Goal: Task Accomplishment & Management: Manage account settings

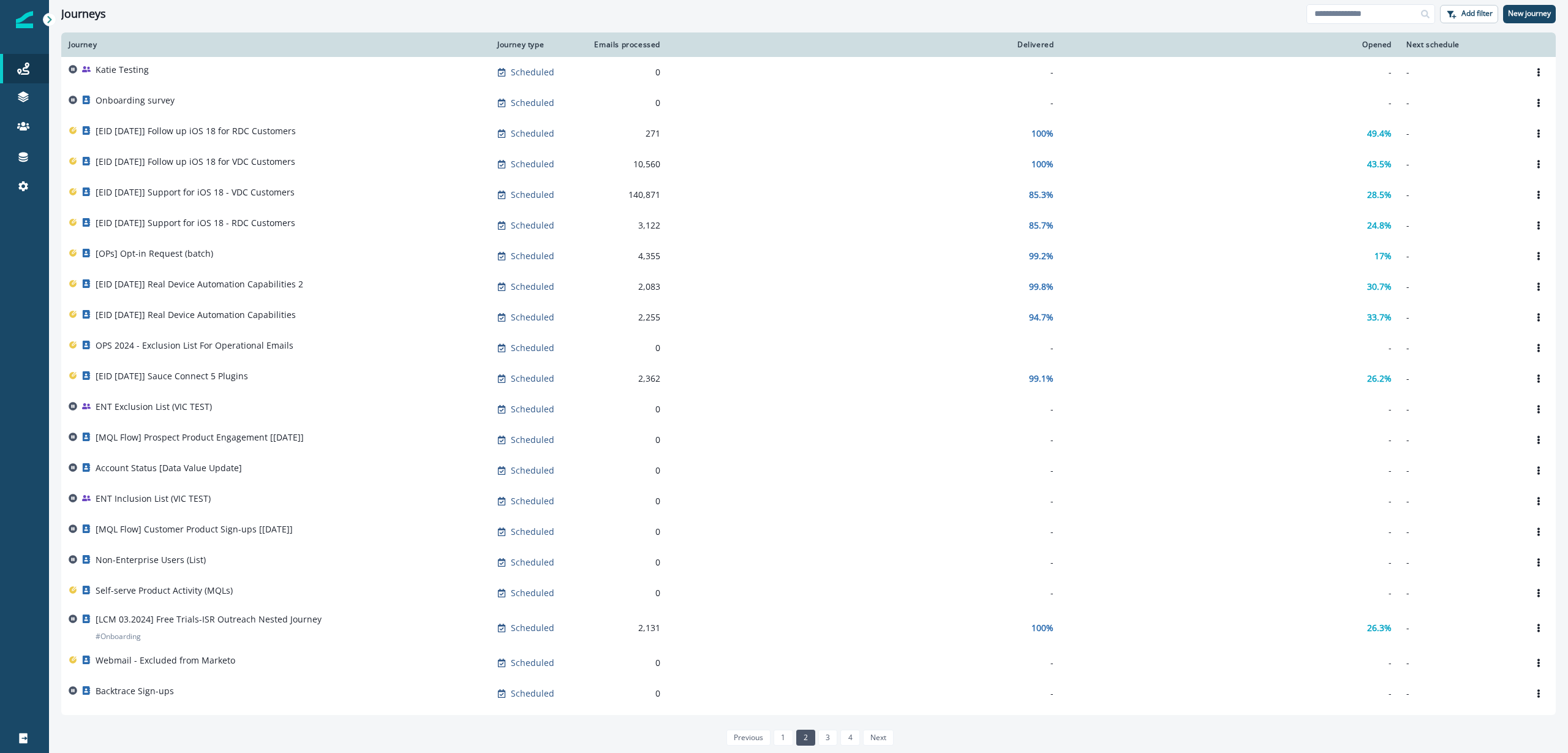
scroll to position [298, 0]
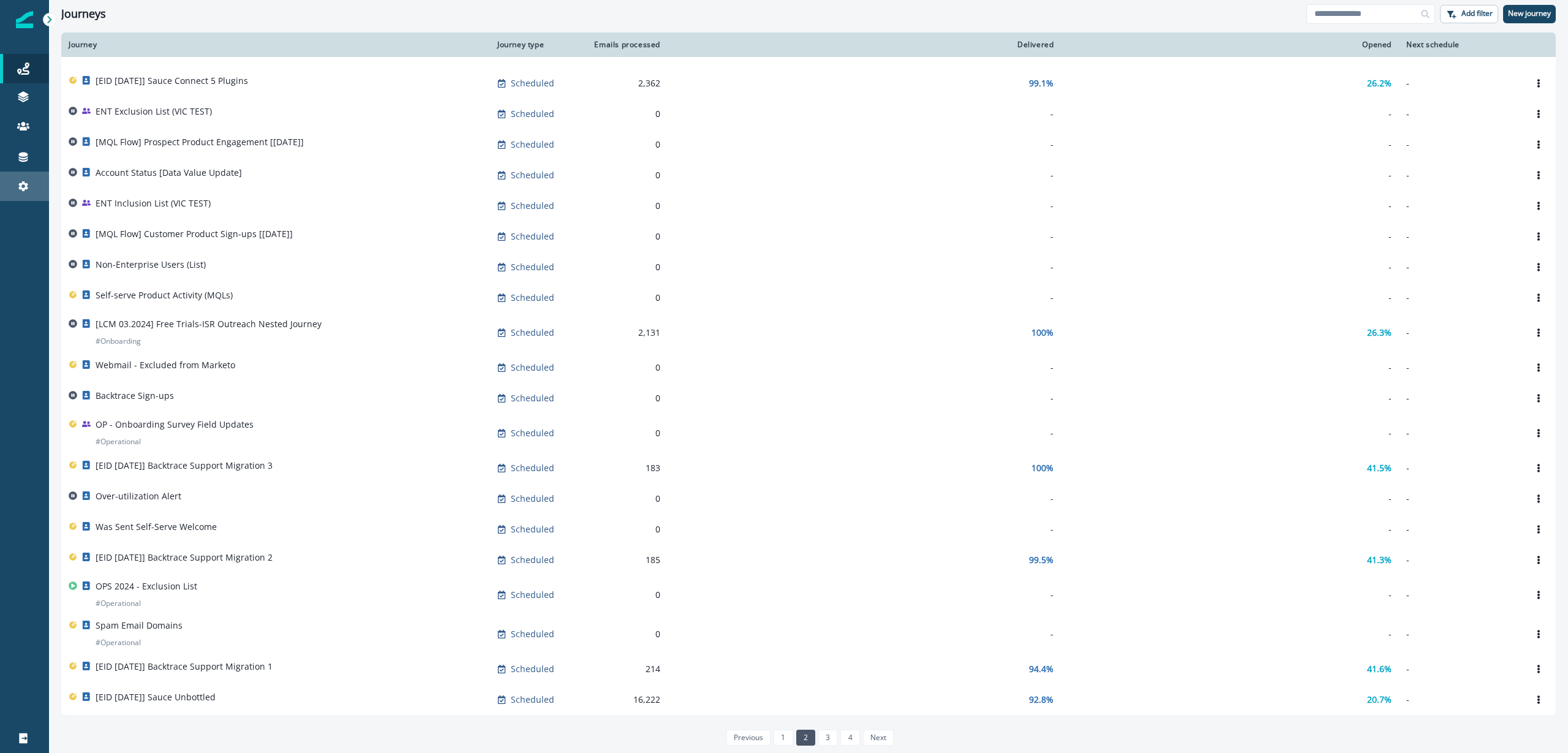
click at [11, 184] on div "Settings" at bounding box center [24, 186] width 39 height 15
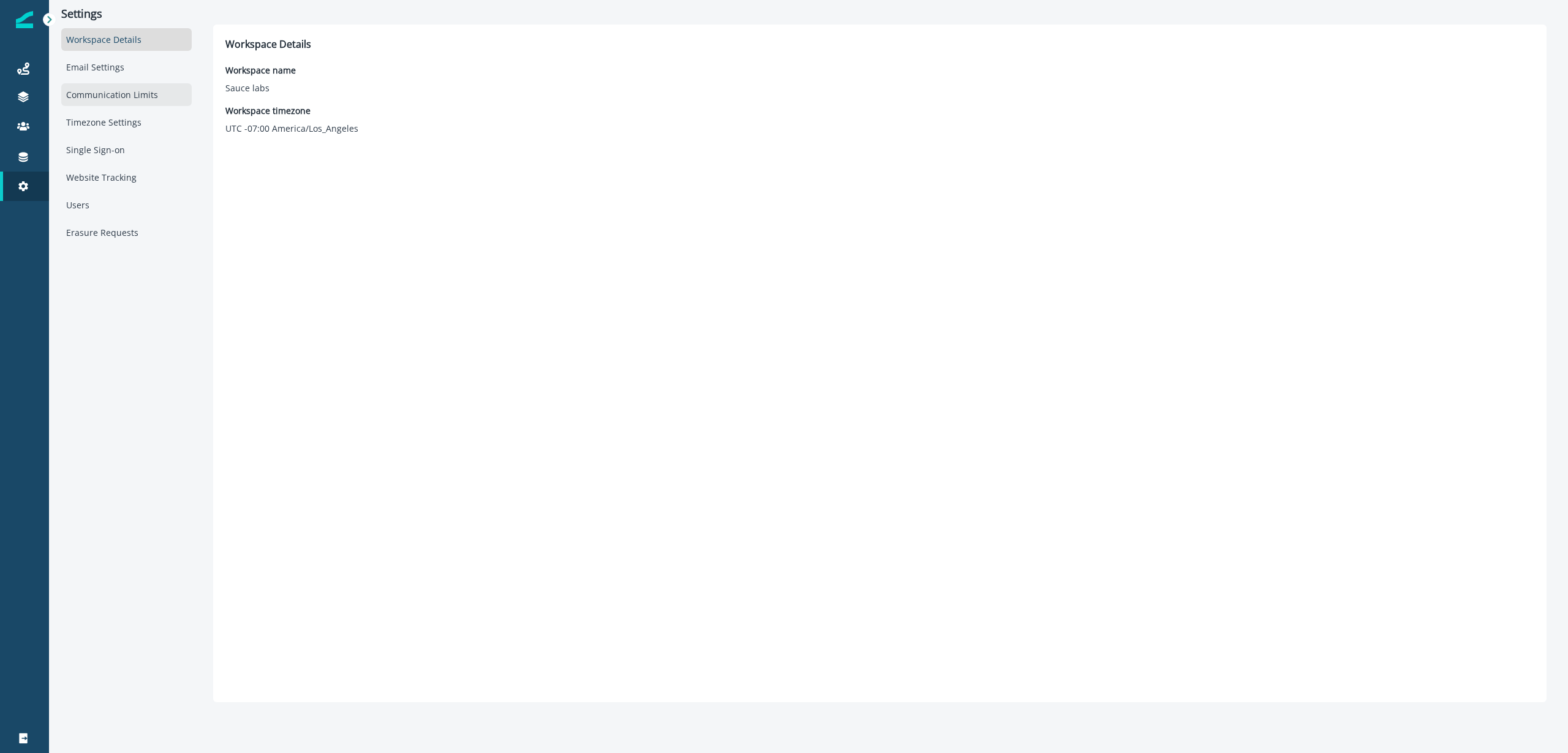
click at [130, 103] on div "Communication Limits" at bounding box center [127, 94] width 131 height 22
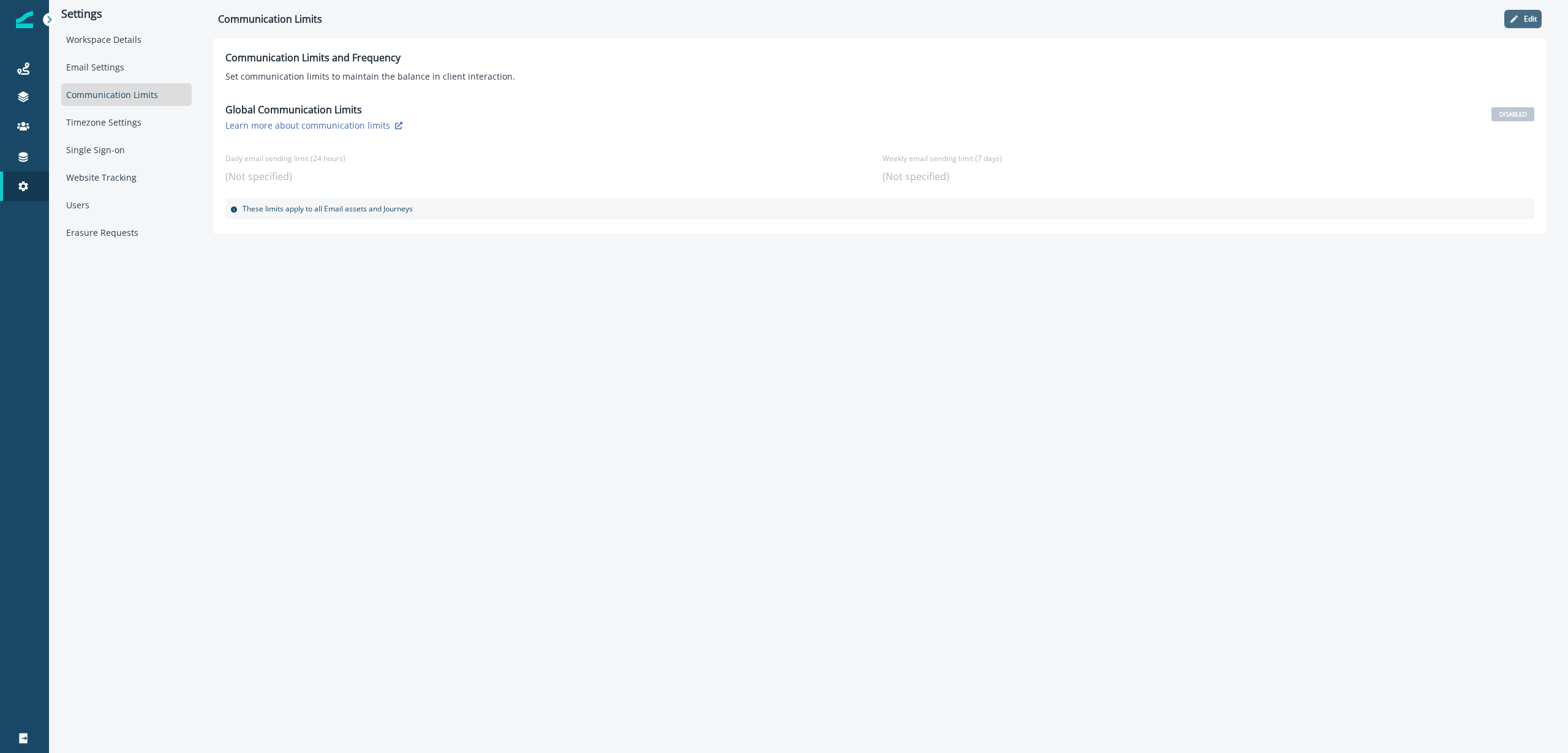
click at [1534, 21] on p "Edit" at bounding box center [1531, 19] width 13 height 8
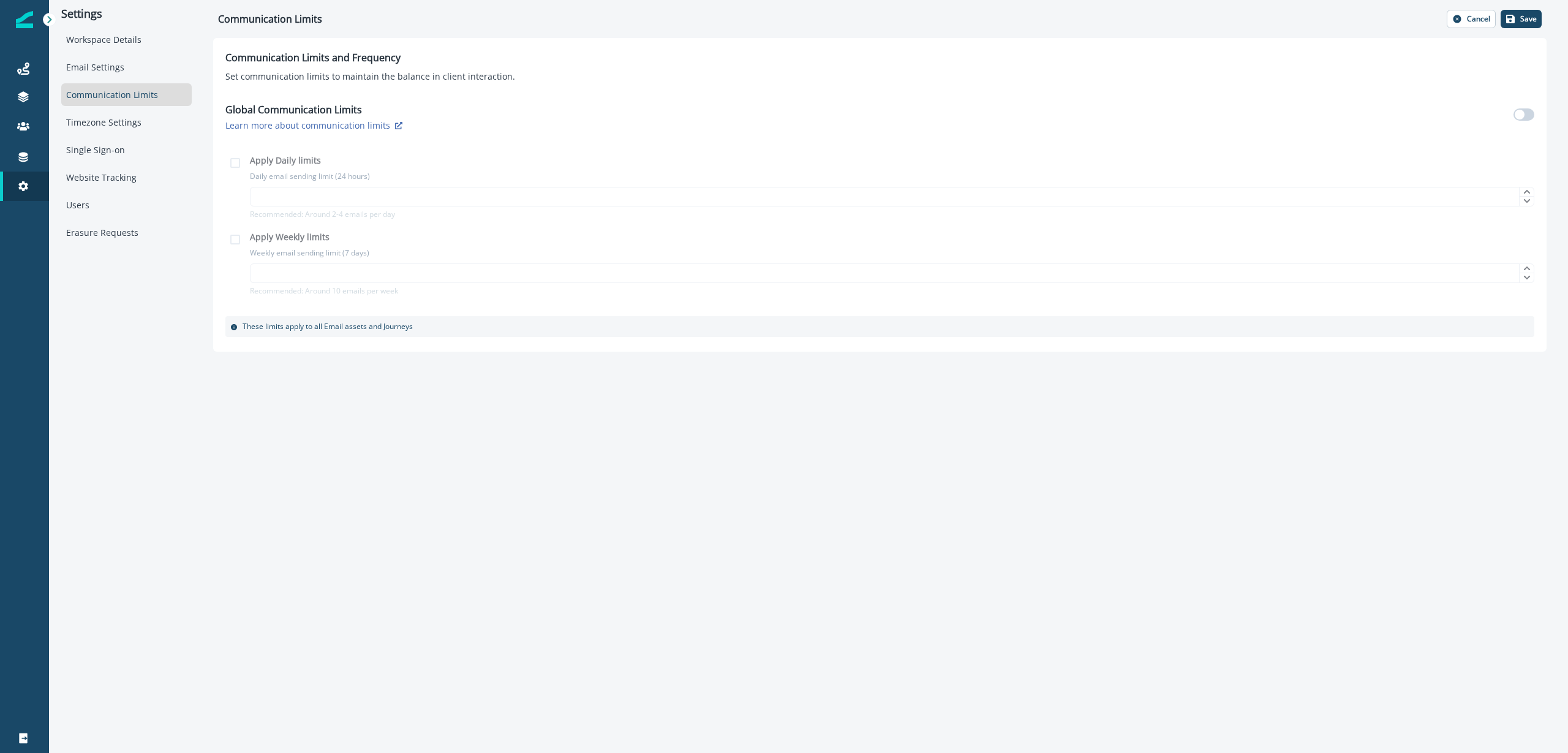
click at [1525, 114] on span at bounding box center [1524, 114] width 21 height 12
type input "*"
drag, startPoint x: 303, startPoint y: 280, endPoint x: 188, endPoint y: 275, distance: 115.1
click at [188, 277] on div "Settings Workspace Details Email Settings Communication Limits Timezone Setting…" at bounding box center [808, 176] width 1519 height 351
type input "*"
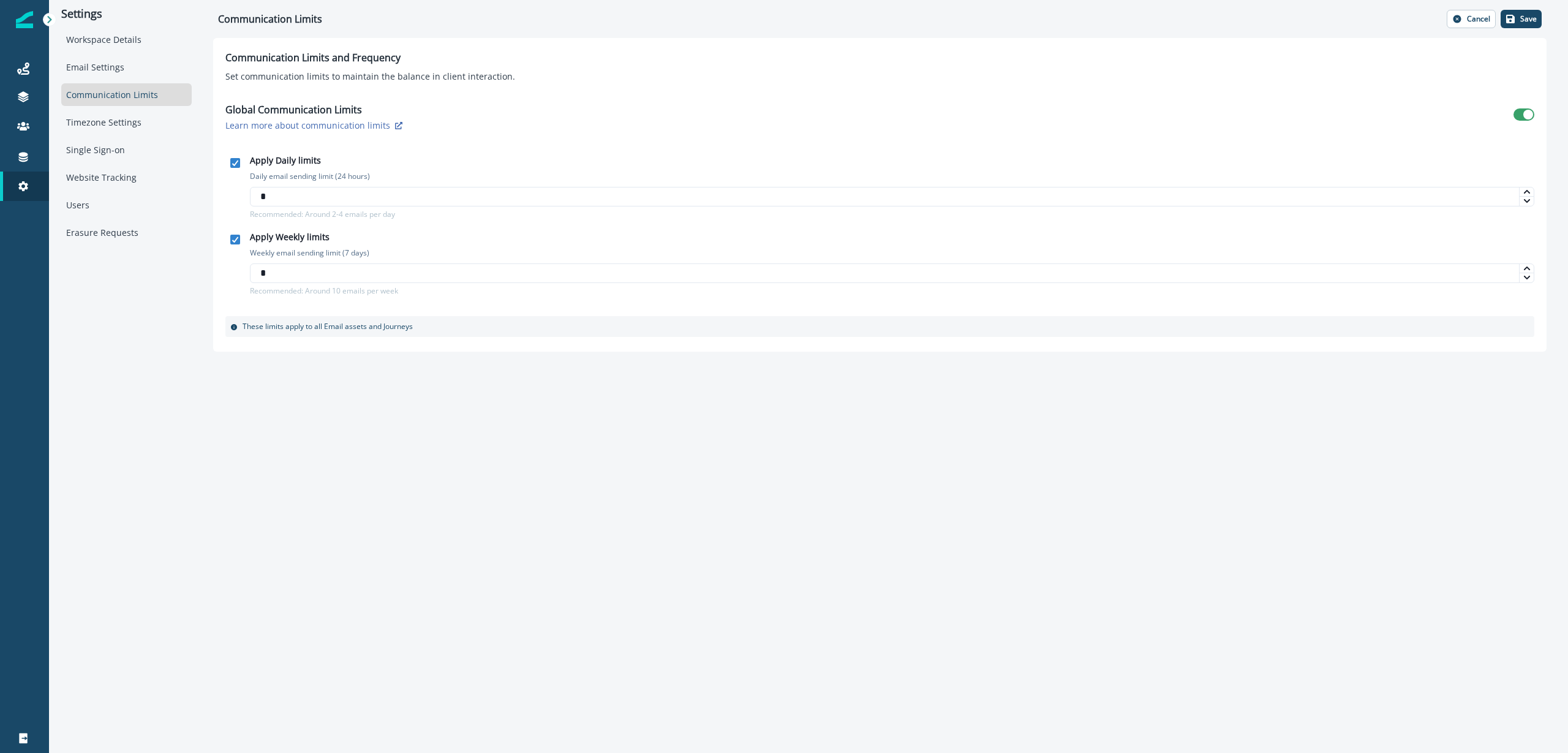
click at [660, 387] on div "Settings Workspace Details Email Settings Communication Limits Timezone Setting…" at bounding box center [808, 376] width 1519 height 753
click at [1520, 10] on button "Save" at bounding box center [1521, 19] width 41 height 19
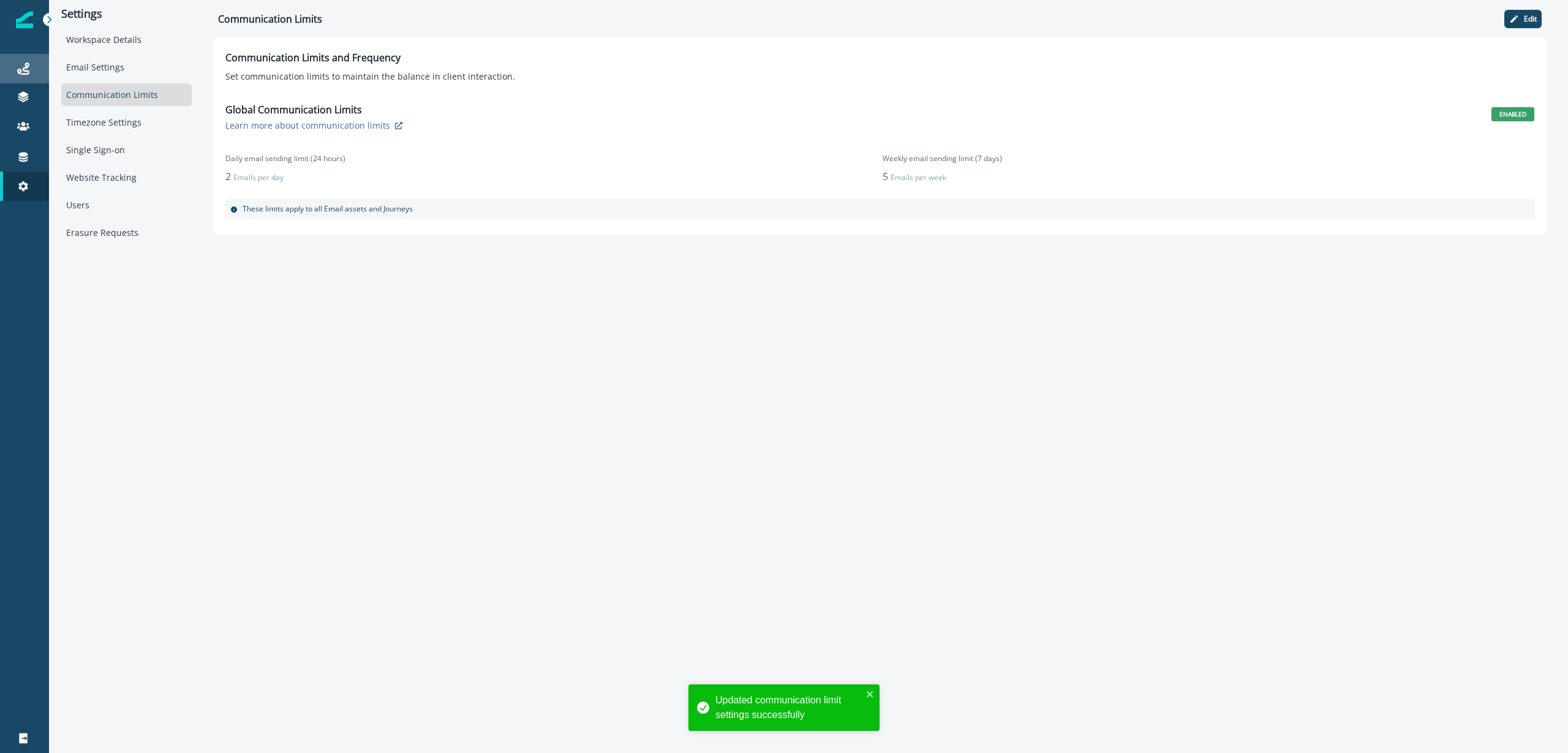
click at [31, 72] on div "Journeys" at bounding box center [24, 69] width 39 height 15
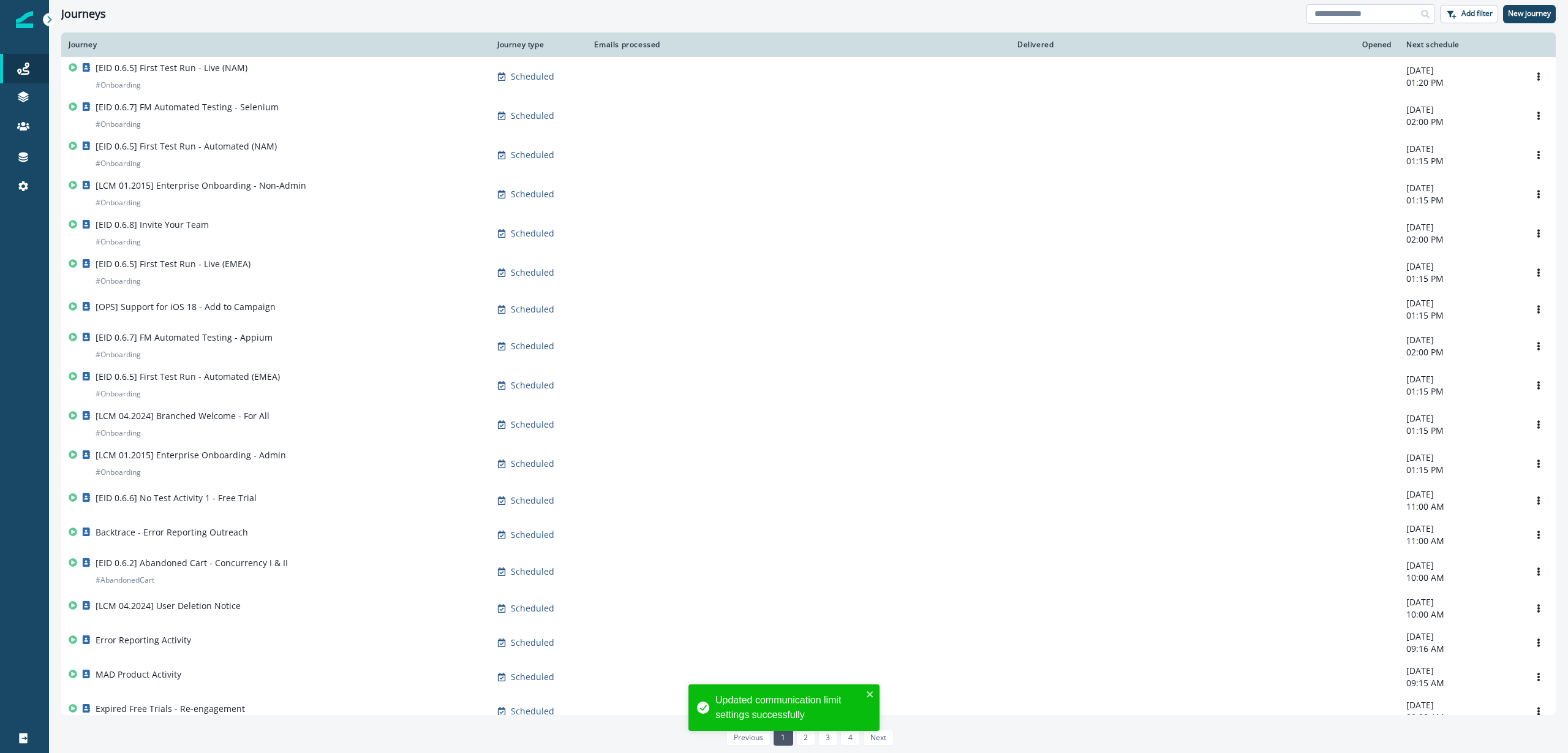
click at [1364, 9] on input at bounding box center [1371, 14] width 129 height 20
type input "*****"
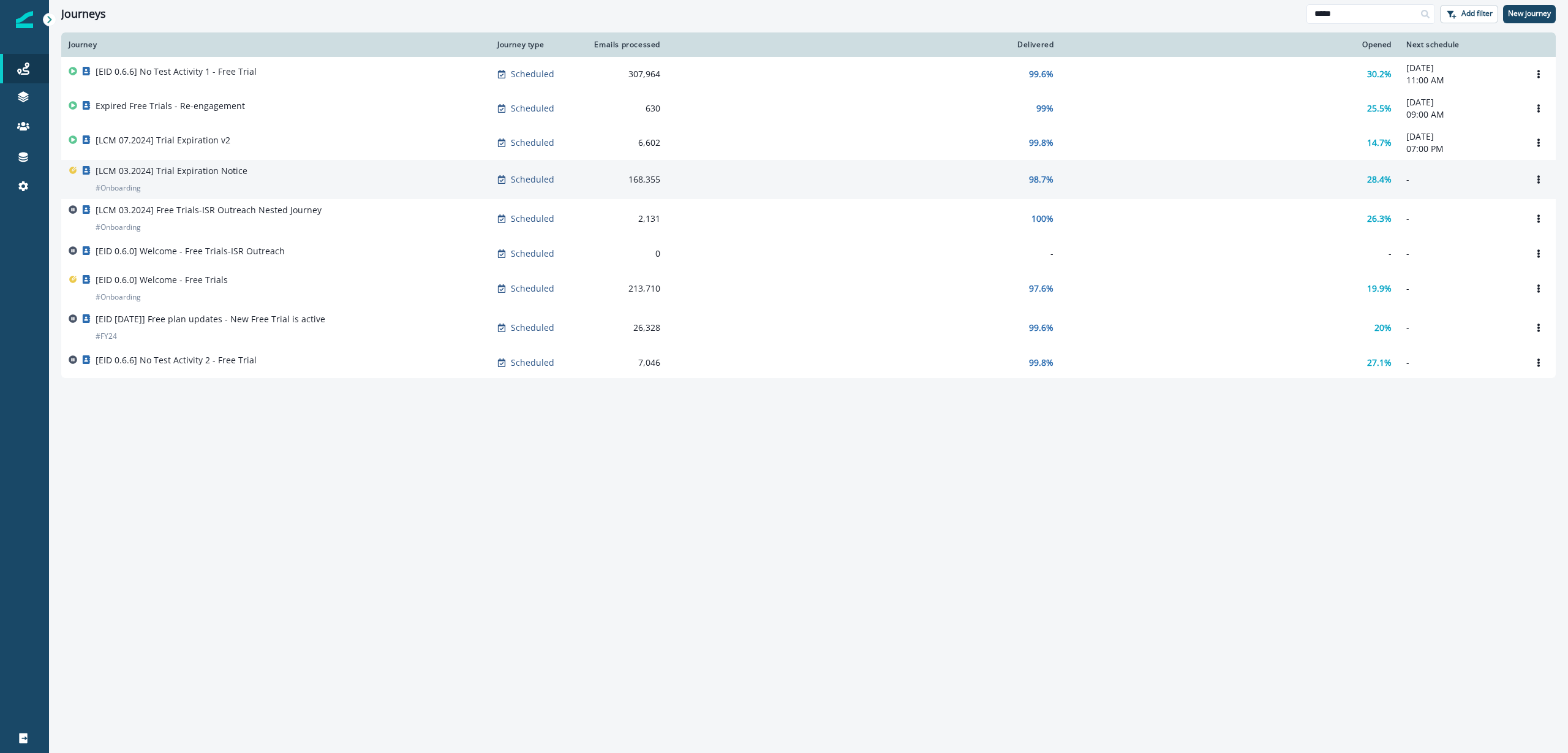
click at [269, 175] on div "[LCM 03.2024] Trial Expiration Notice # Onboarding" at bounding box center [275, 178] width 414 height 29
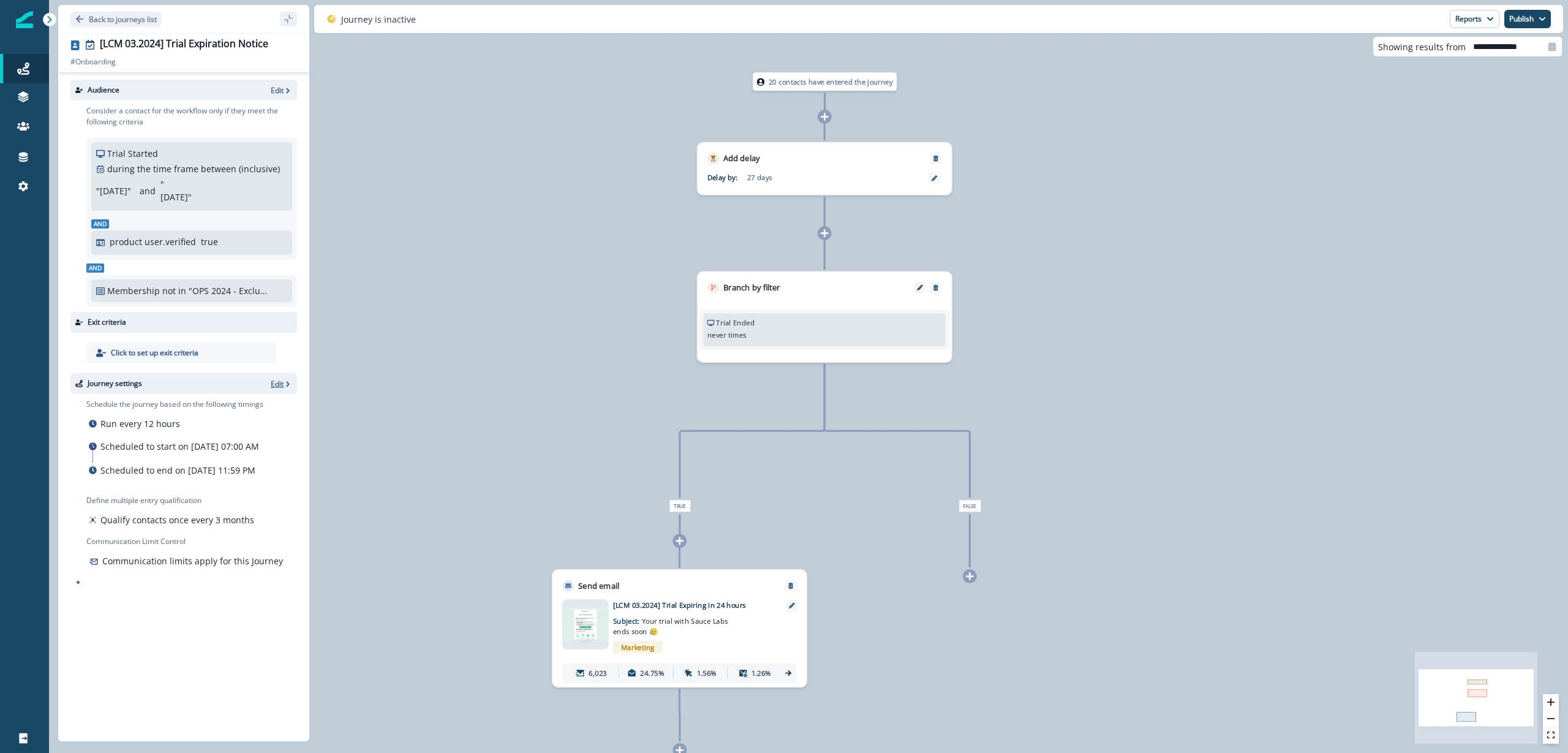
click at [283, 387] on p "Edit" at bounding box center [277, 383] width 13 height 10
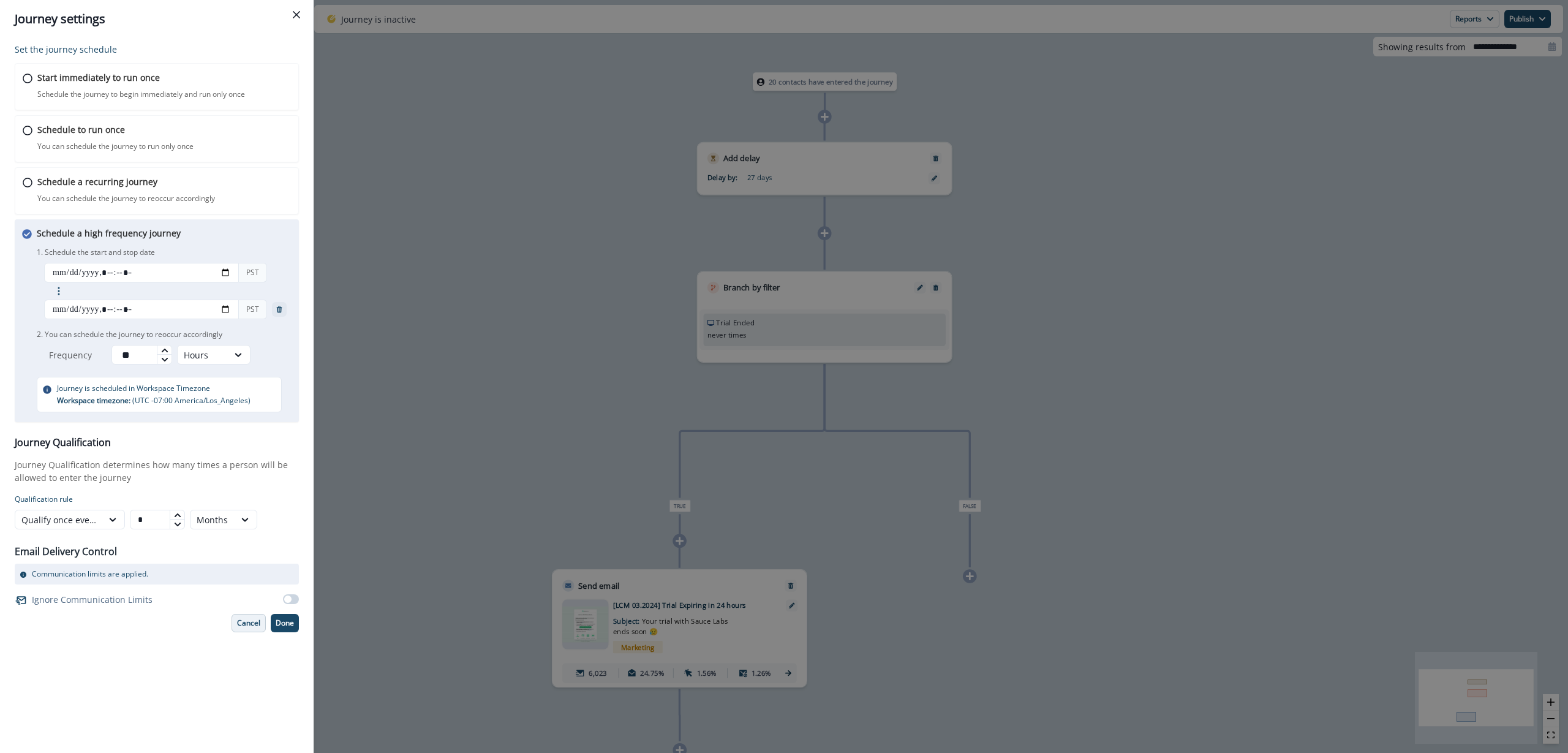
click at [235, 617] on button "Cancel" at bounding box center [248, 623] width 35 height 19
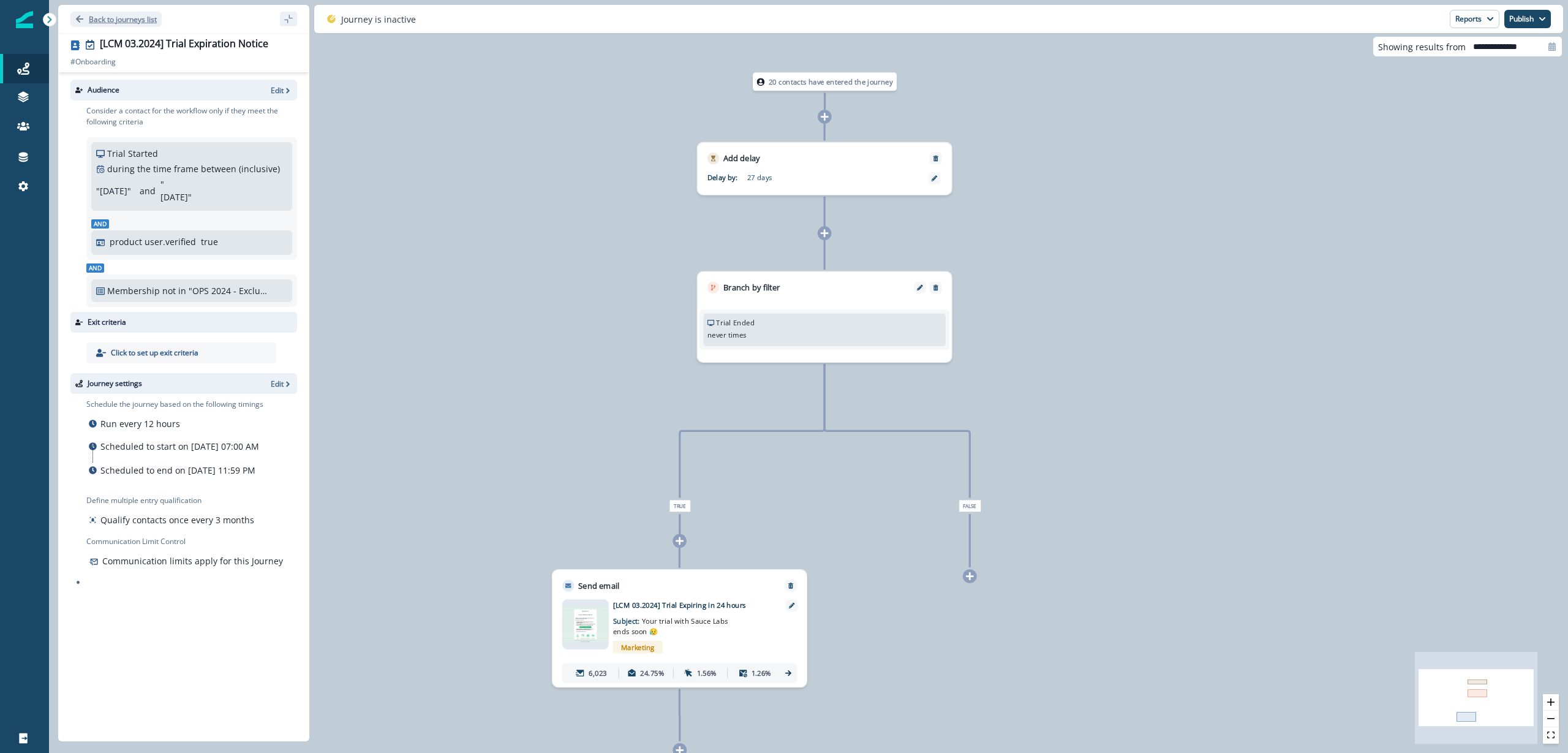
click at [90, 18] on p "Back to journeys list" at bounding box center [122, 19] width 68 height 10
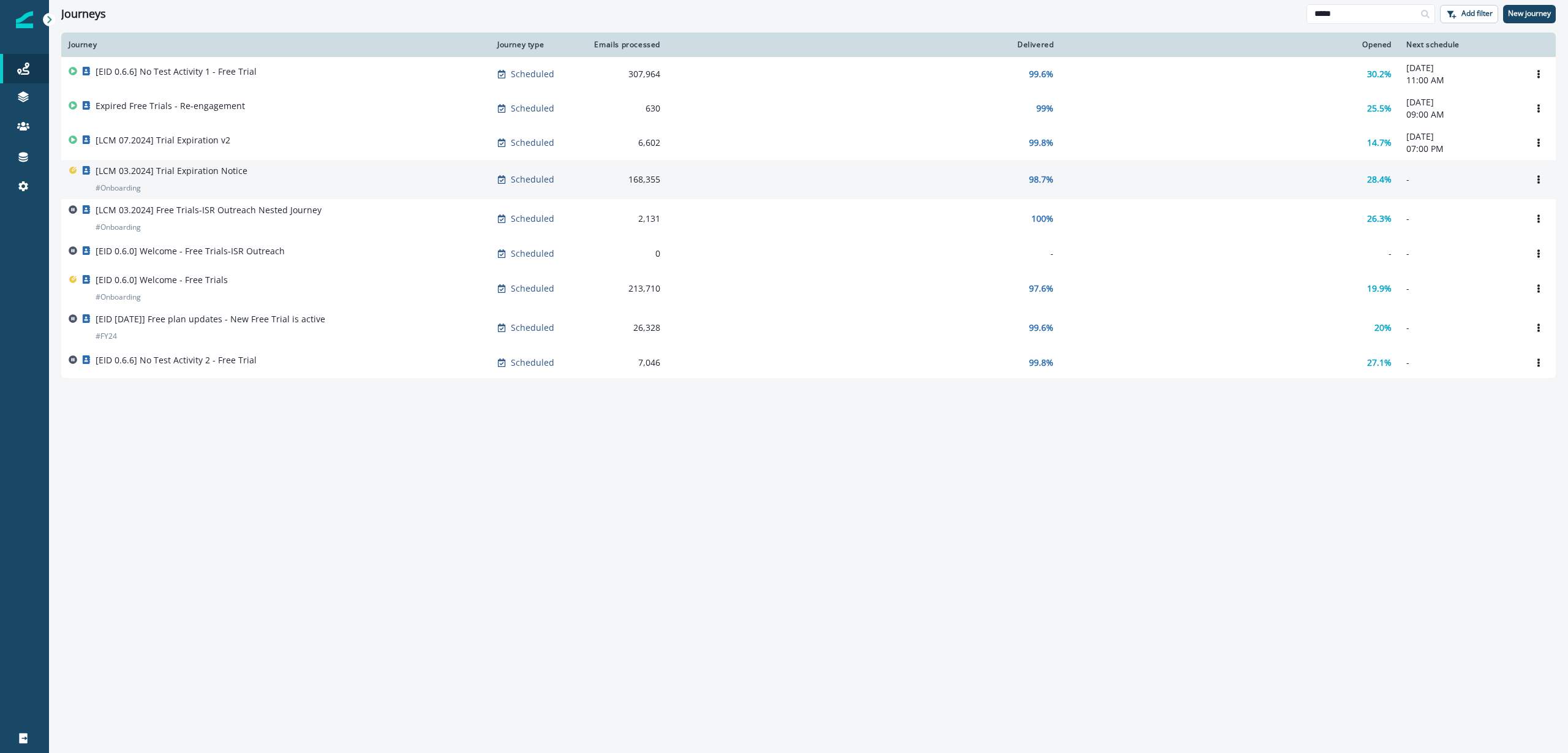
click at [192, 187] on div "[LCM 03.2024] Trial Expiration Notice # Onboarding" at bounding box center [171, 178] width 152 height 29
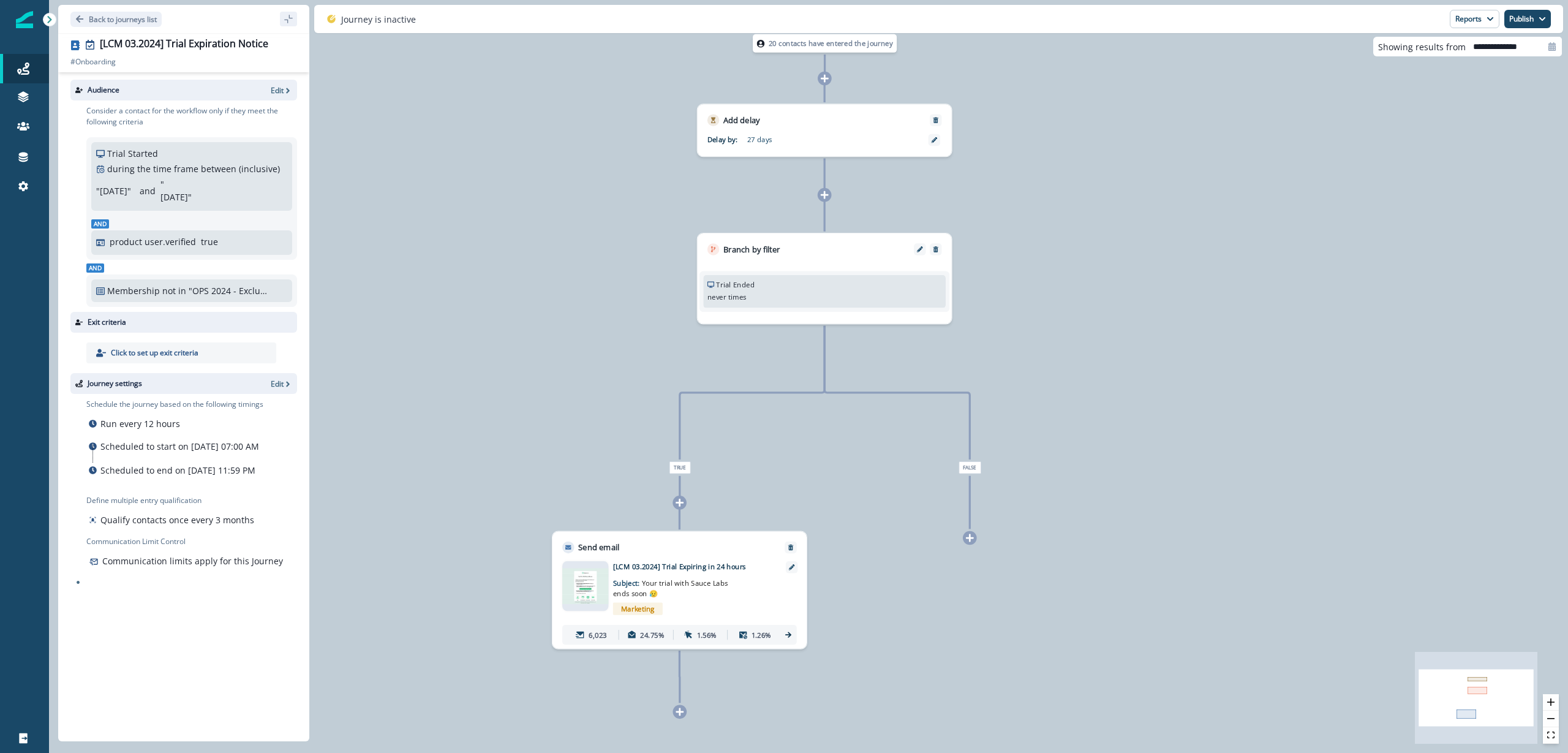
click at [594, 597] on img at bounding box center [585, 586] width 46 height 36
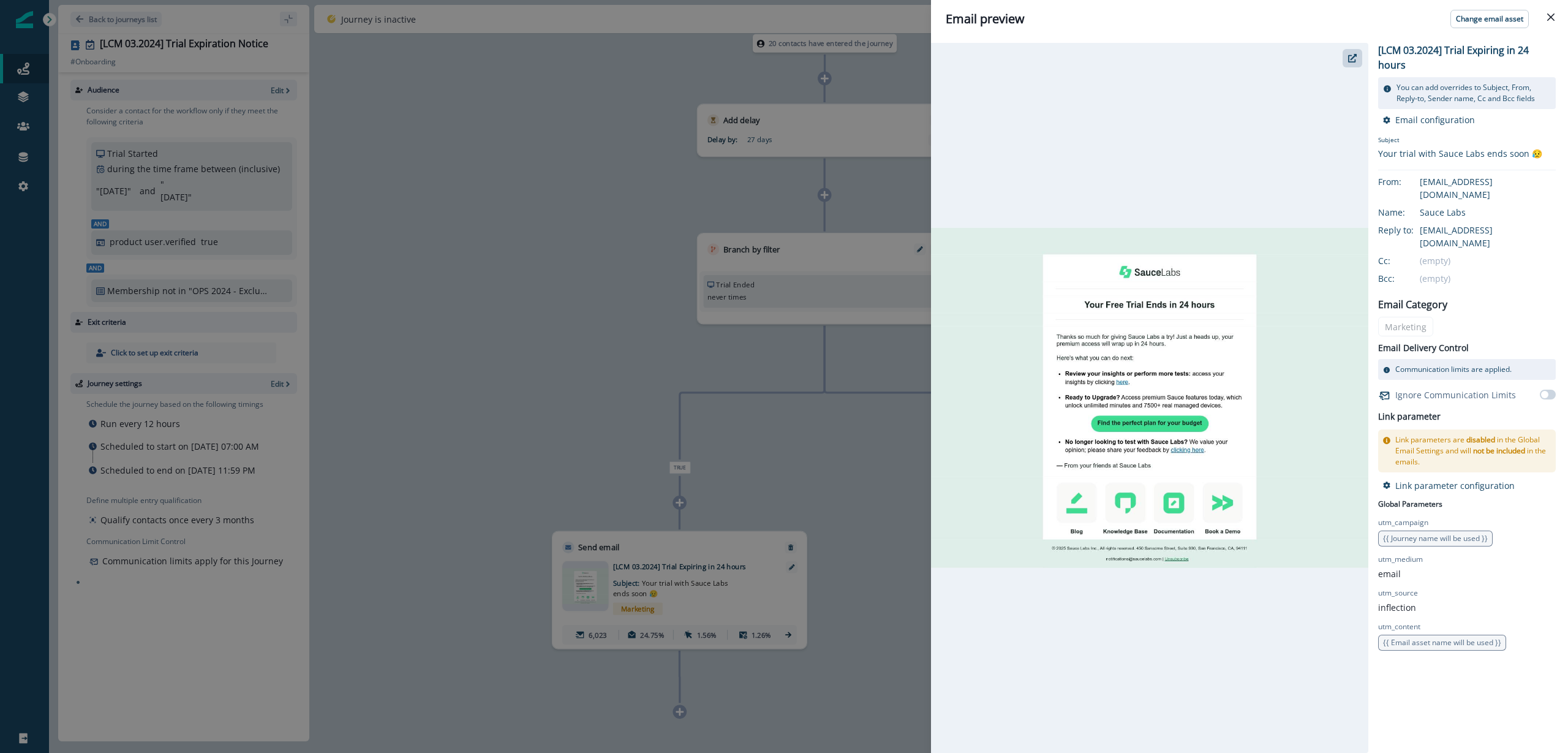
click at [572, 239] on div "Email preview Change email asset [LCM 03.2024] Trial Expiring in 24 hours You c…" at bounding box center [784, 376] width 1568 height 753
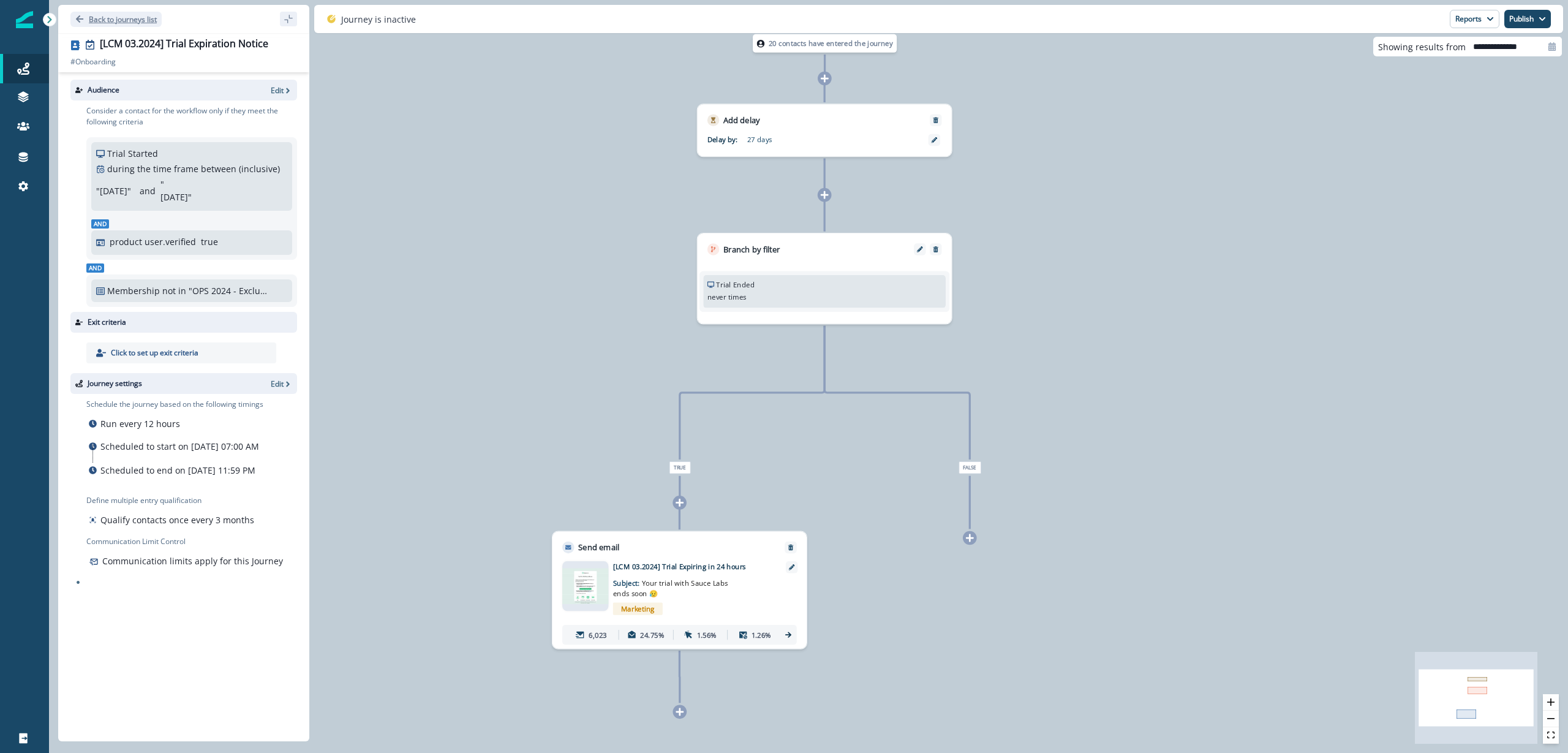
click at [133, 17] on p "Back to journeys list" at bounding box center [122, 19] width 68 height 10
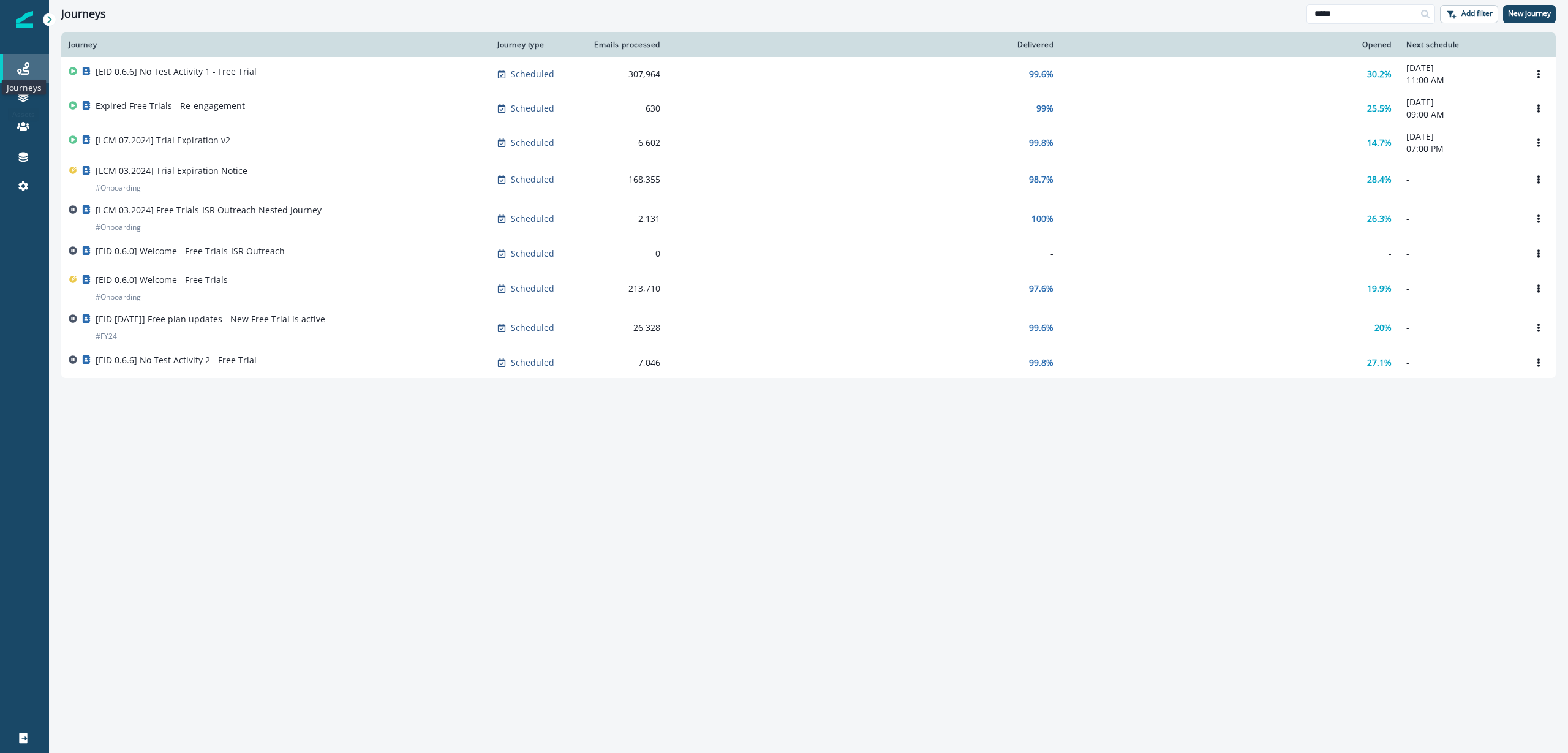
click at [24, 65] on icon at bounding box center [22, 68] width 12 height 12
drag, startPoint x: 1359, startPoint y: 13, endPoint x: 778, endPoint y: 6, distance: 581.0
click at [779, 10] on div "Journeys ***** Add filter New journey" at bounding box center [808, 14] width 1519 height 28
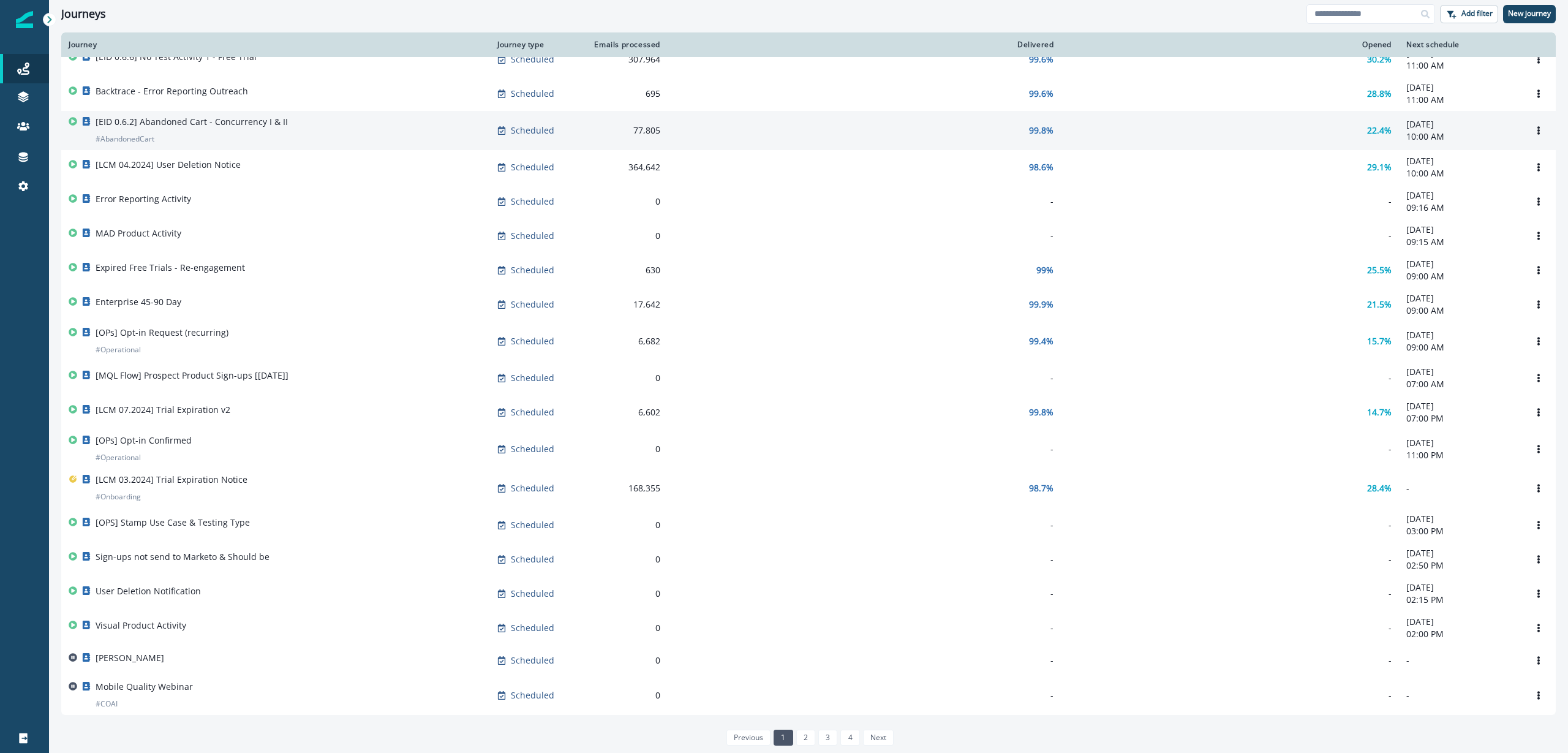
scroll to position [460, 0]
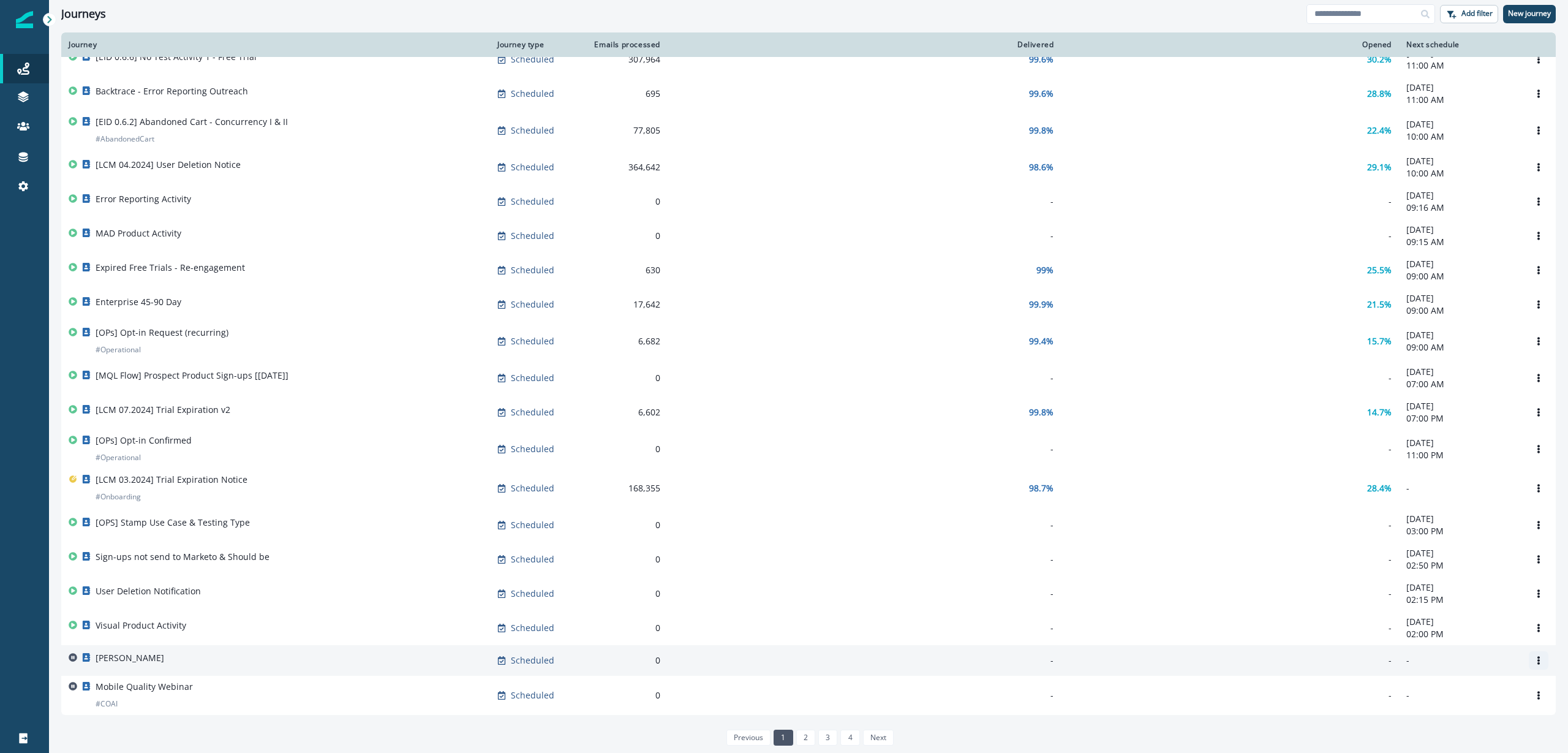
click at [1529, 658] on button "Options" at bounding box center [1538, 661] width 20 height 19
click at [1483, 732] on button "Remove" at bounding box center [1468, 728] width 136 height 20
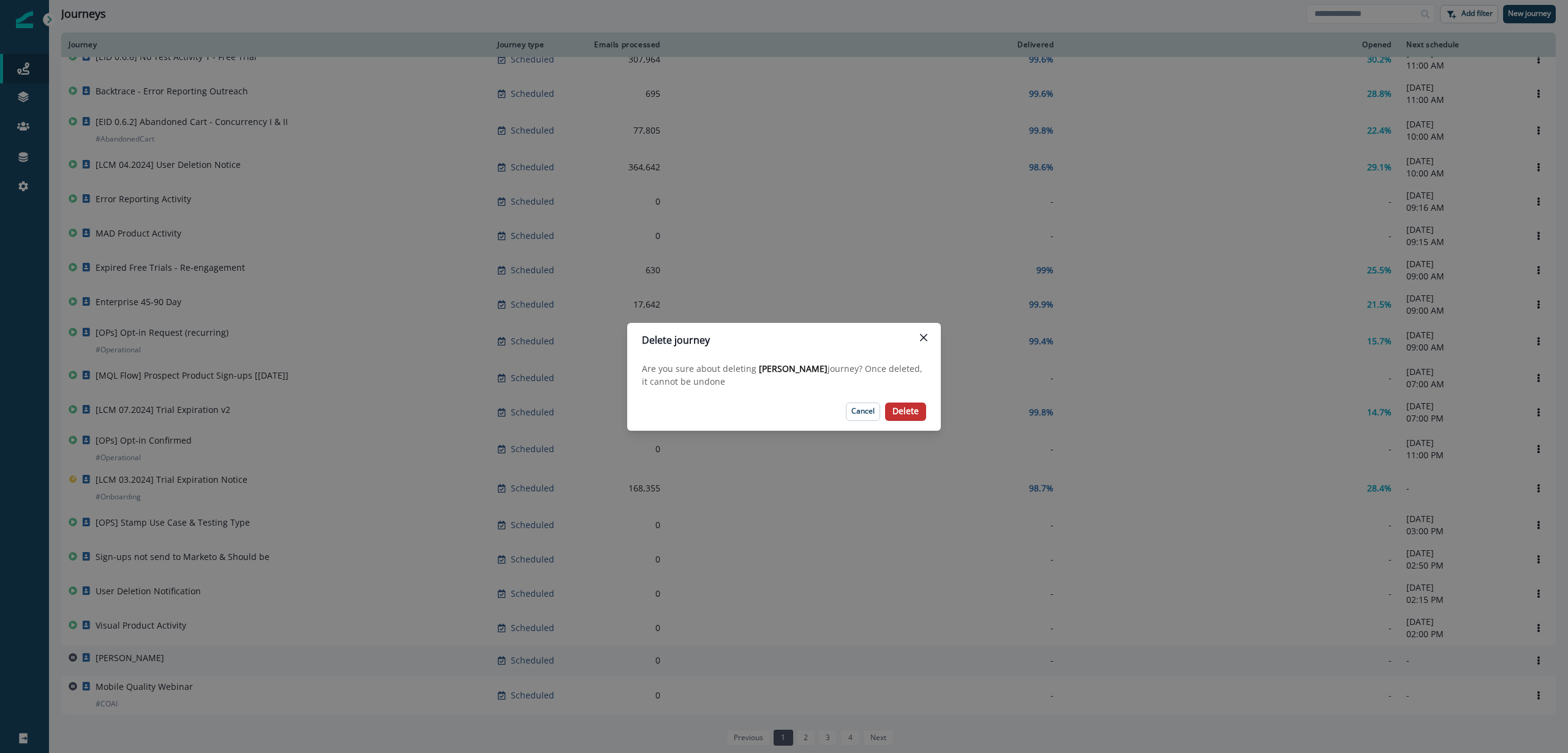
click at [896, 418] on button "Delete" at bounding box center [906, 412] width 41 height 19
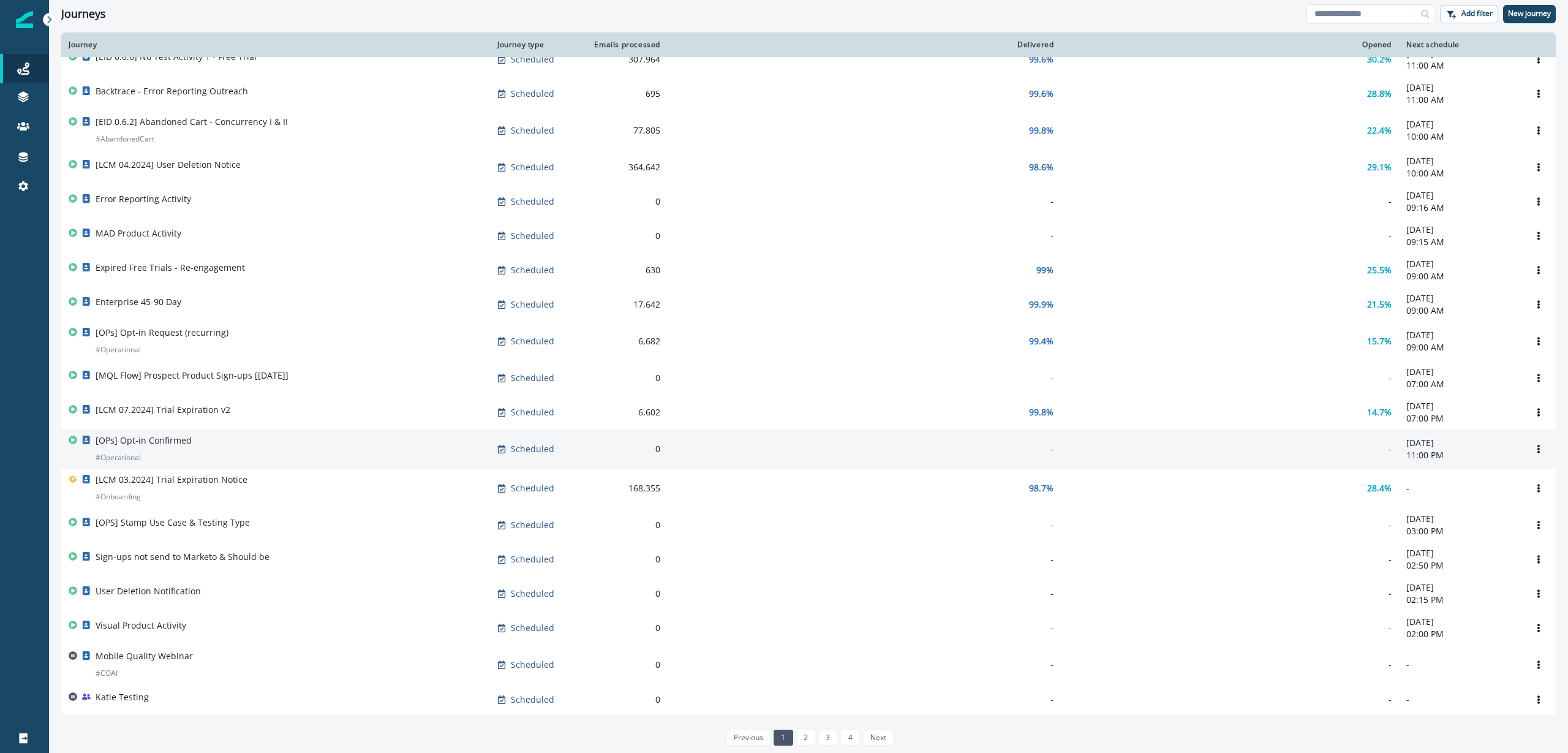
click at [158, 450] on div "[OPs] Opt-in Confirmed # Operational" at bounding box center [143, 448] width 96 height 29
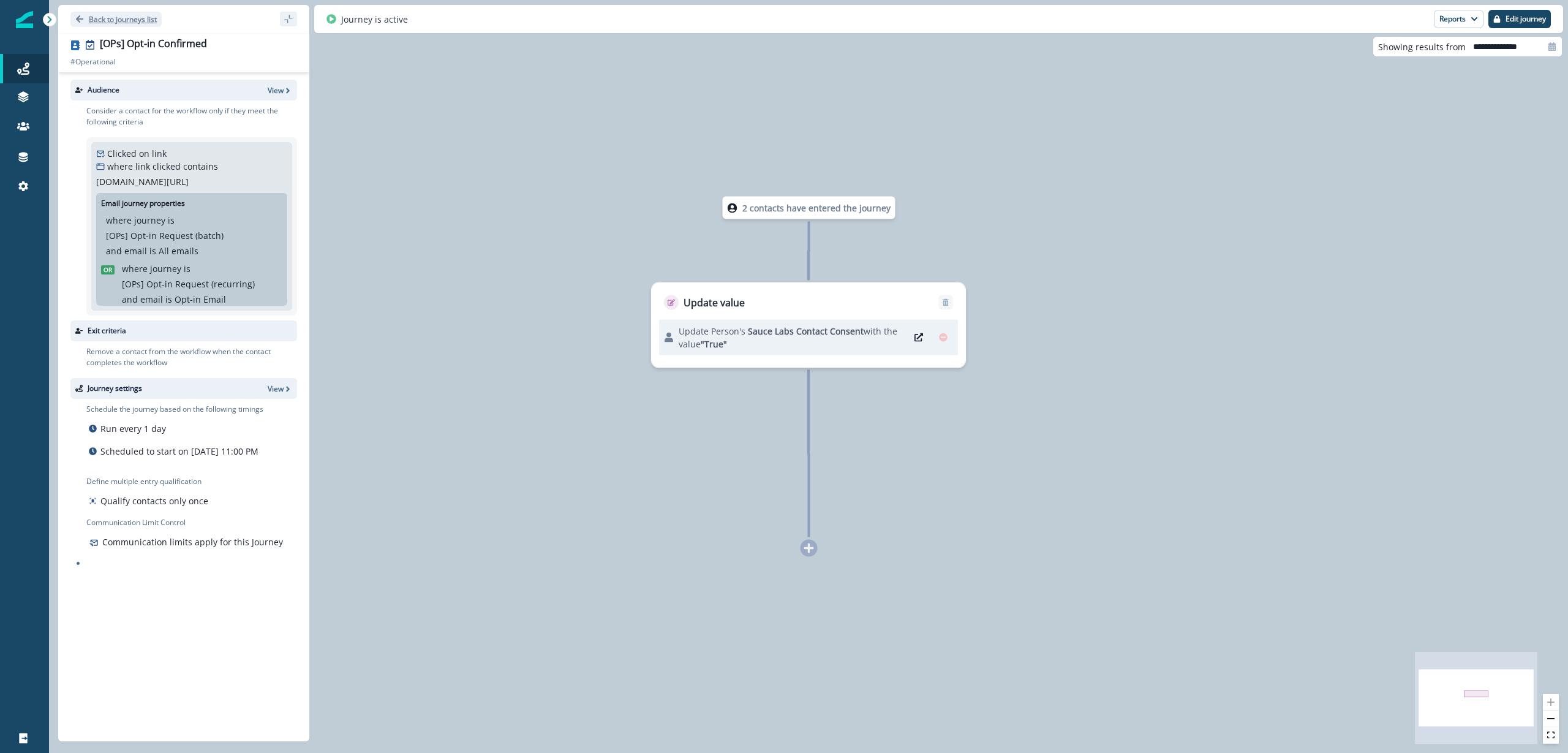
click at [93, 24] on button "Back to journeys list" at bounding box center [116, 19] width 92 height 15
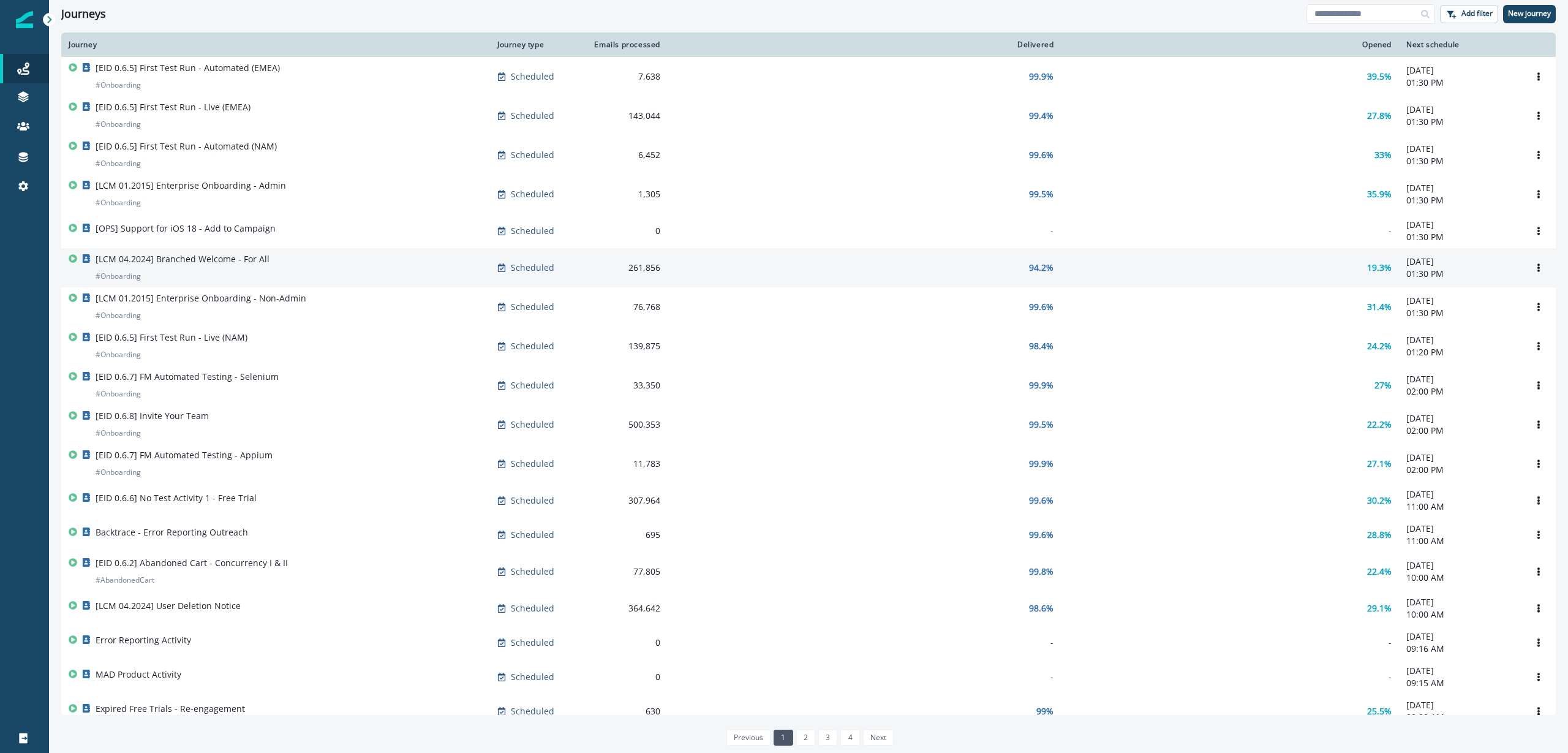
click at [336, 277] on div "[LCM 04.2024] Branched Welcome - For All # Onboarding" at bounding box center [275, 267] width 414 height 29
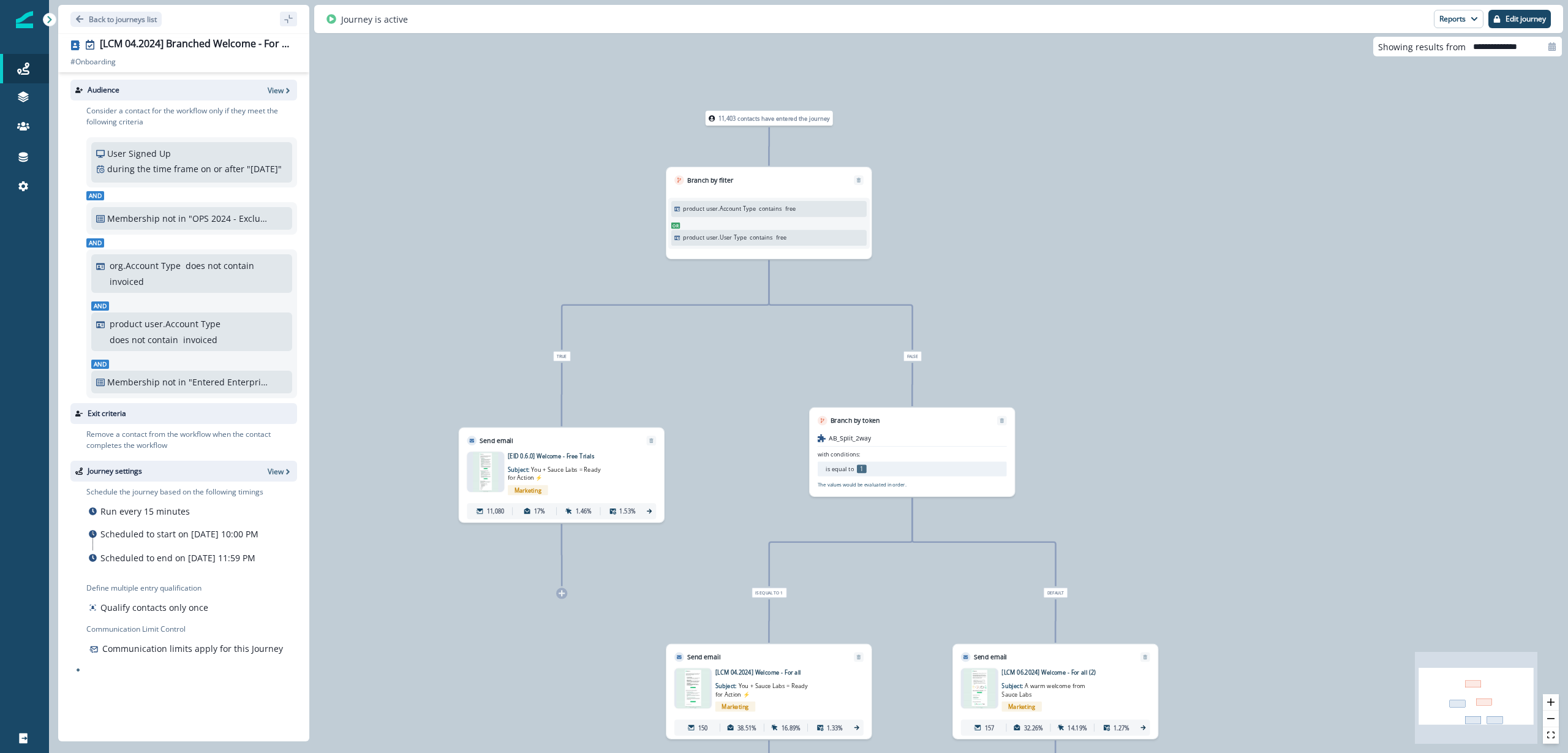
click at [537, 453] on p "[EID 0.6.0] Welcome - Free Trials" at bounding box center [572, 456] width 128 height 8
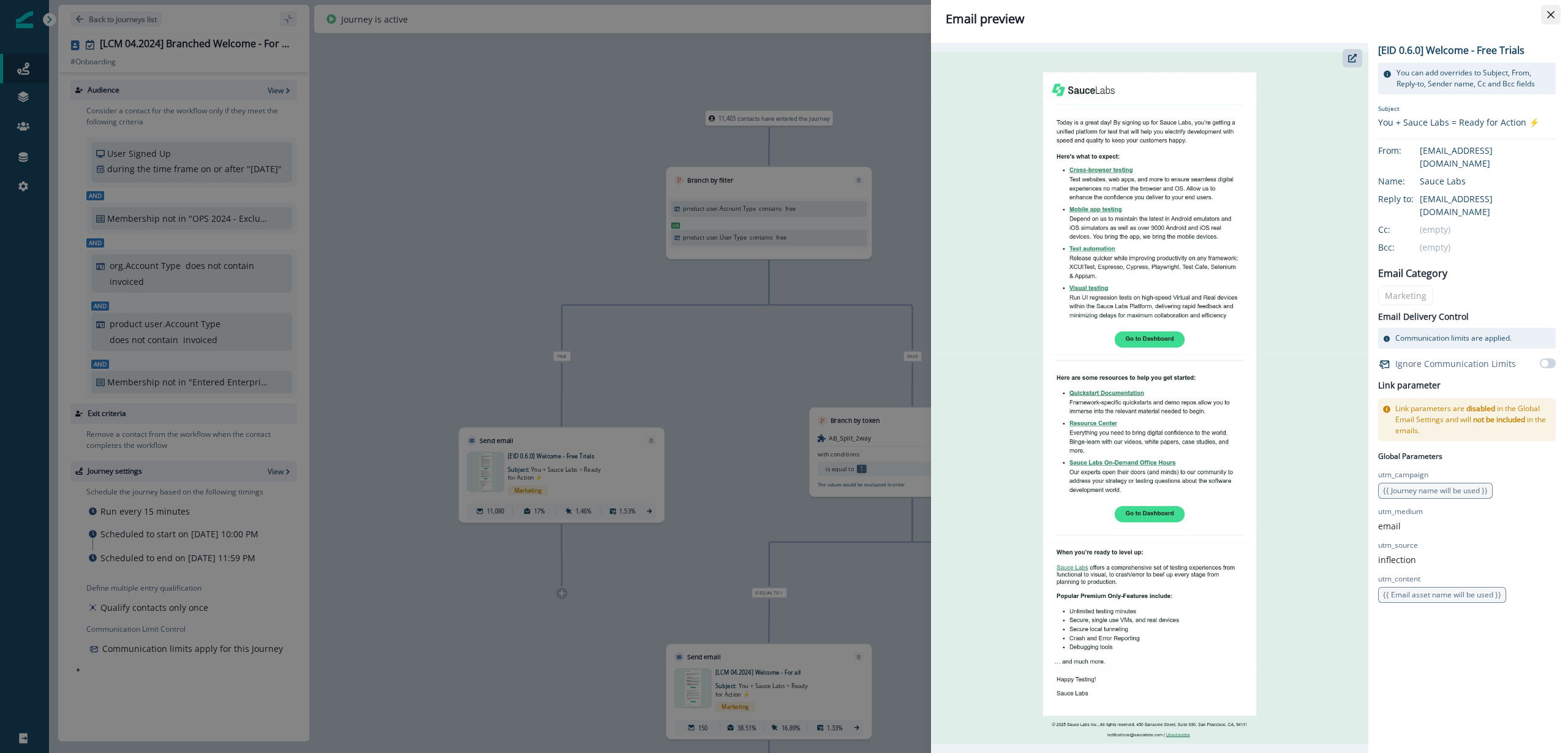
click at [1547, 11] on button "Close" at bounding box center [1550, 14] width 20 height 20
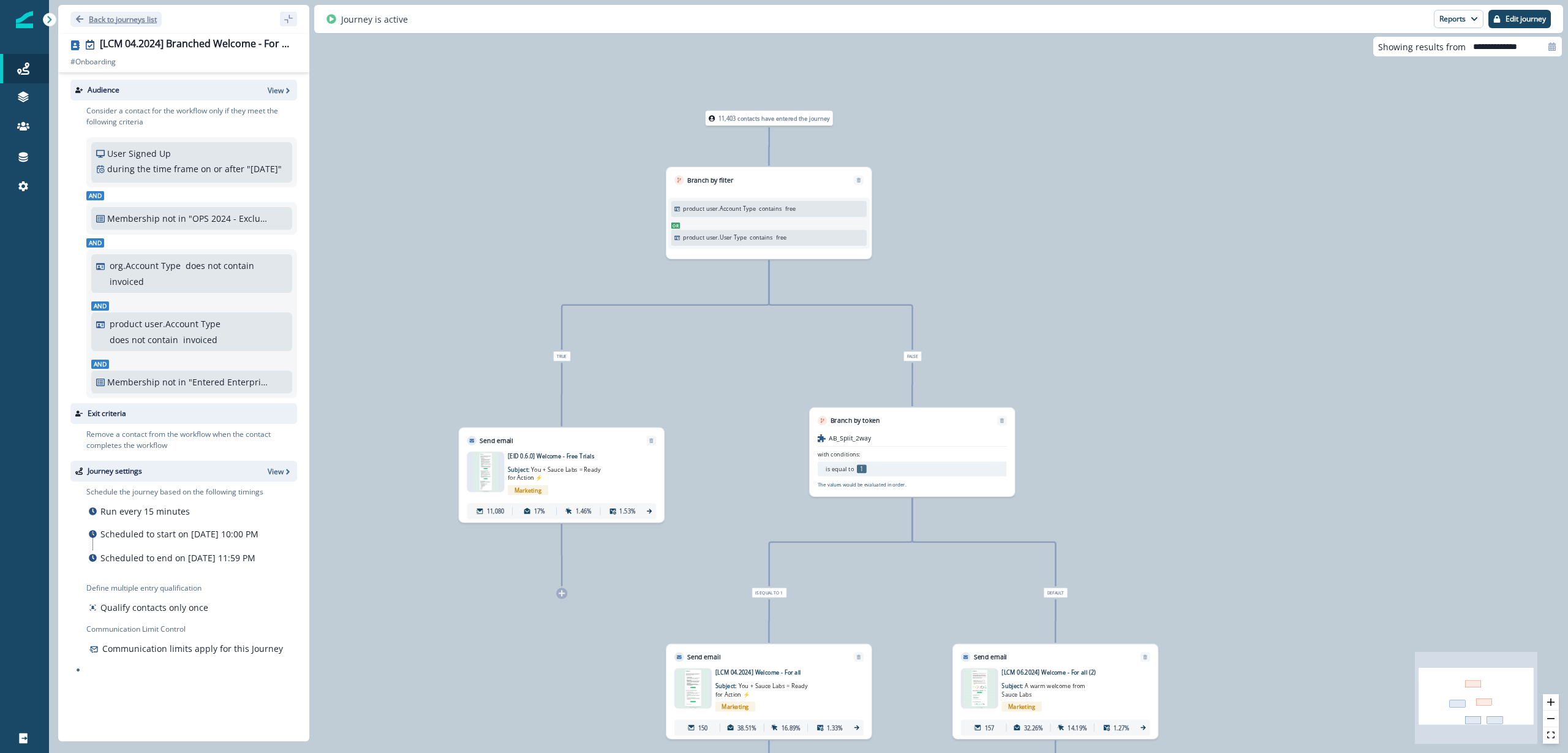
click at [125, 19] on p "Back to journeys list" at bounding box center [122, 19] width 68 height 10
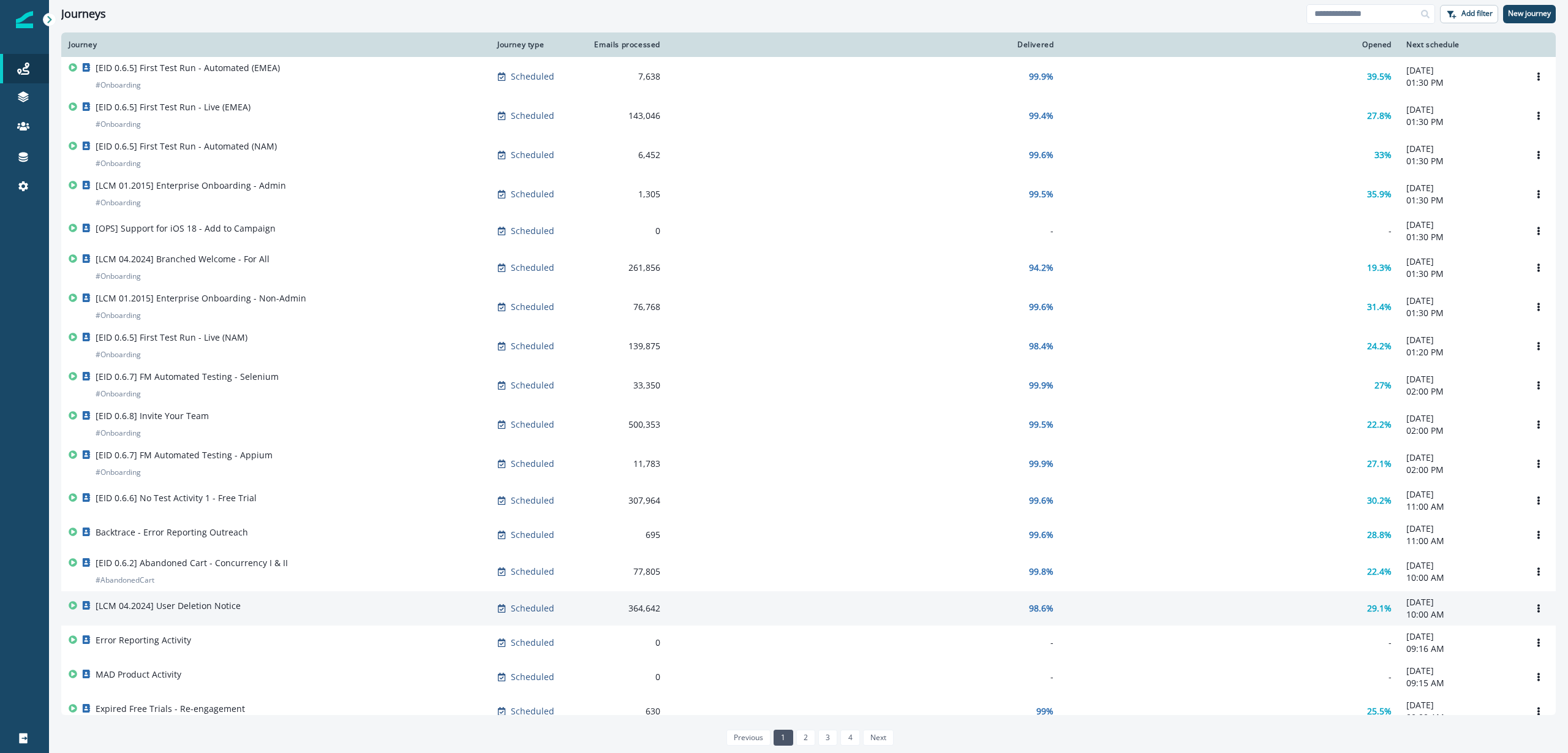
click at [289, 626] on td "[LCM 04.2024] User Deletion Notice" at bounding box center [275, 608] width 429 height 35
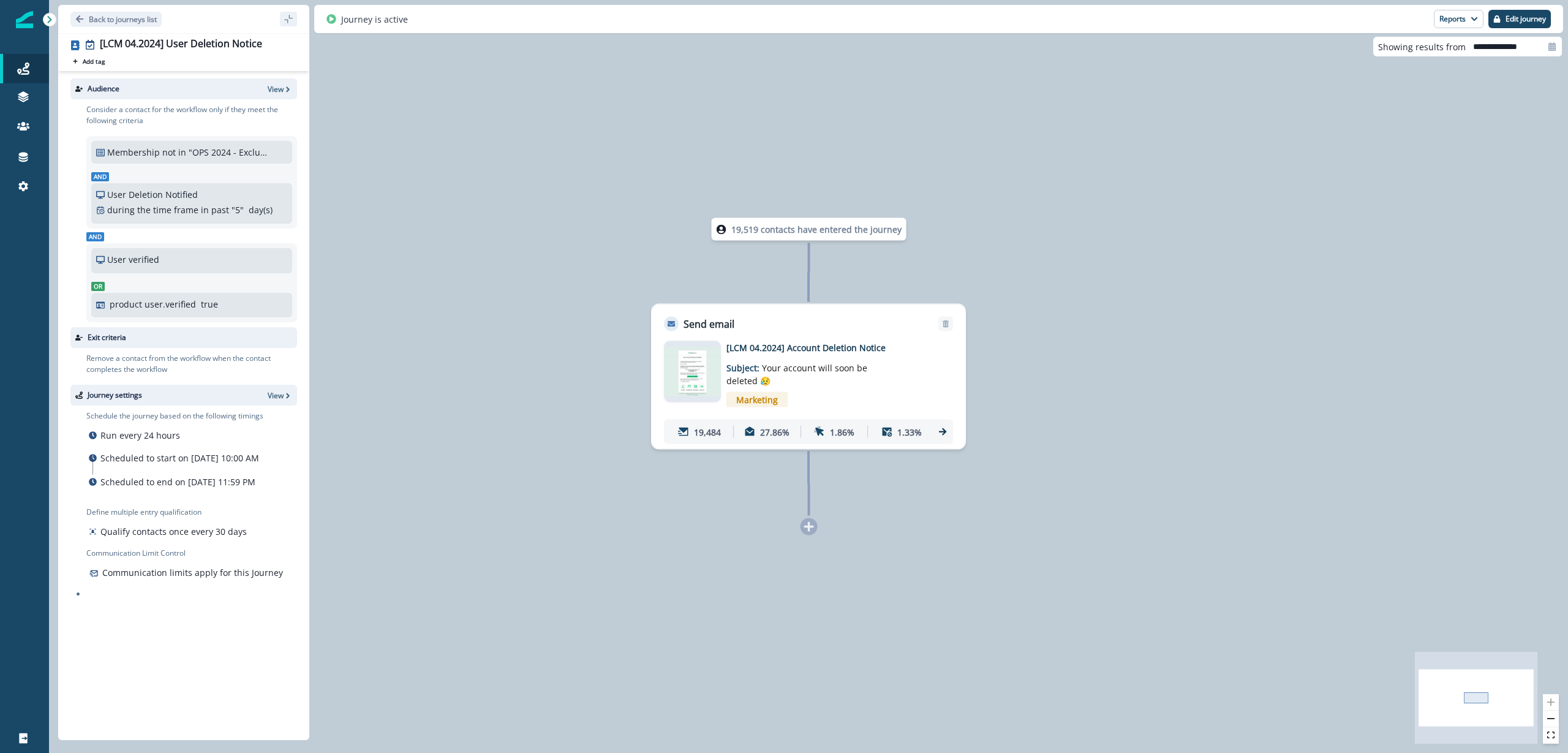
click at [685, 369] on img at bounding box center [692, 372] width 57 height 49
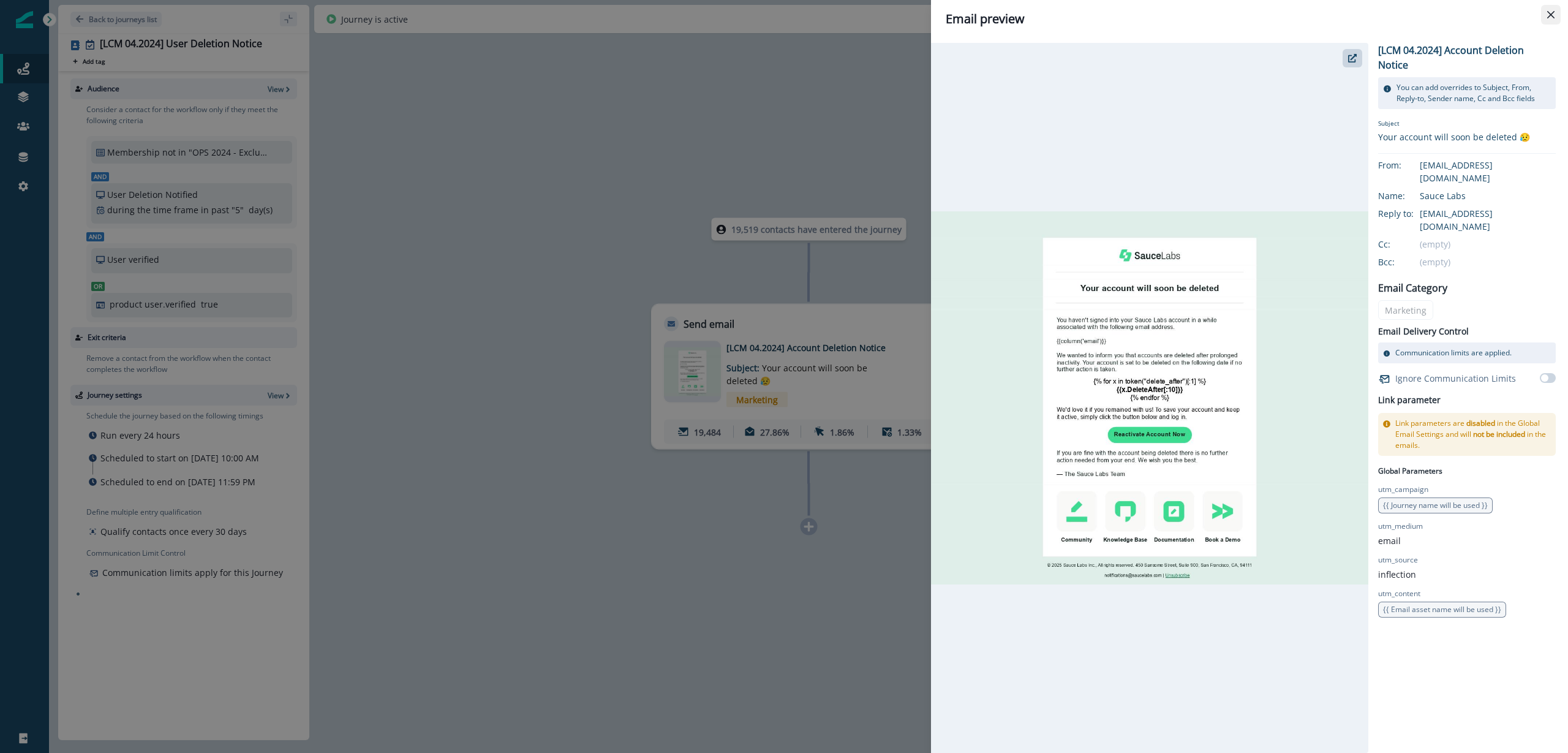
click at [1546, 13] on button "Close" at bounding box center [1550, 14] width 20 height 20
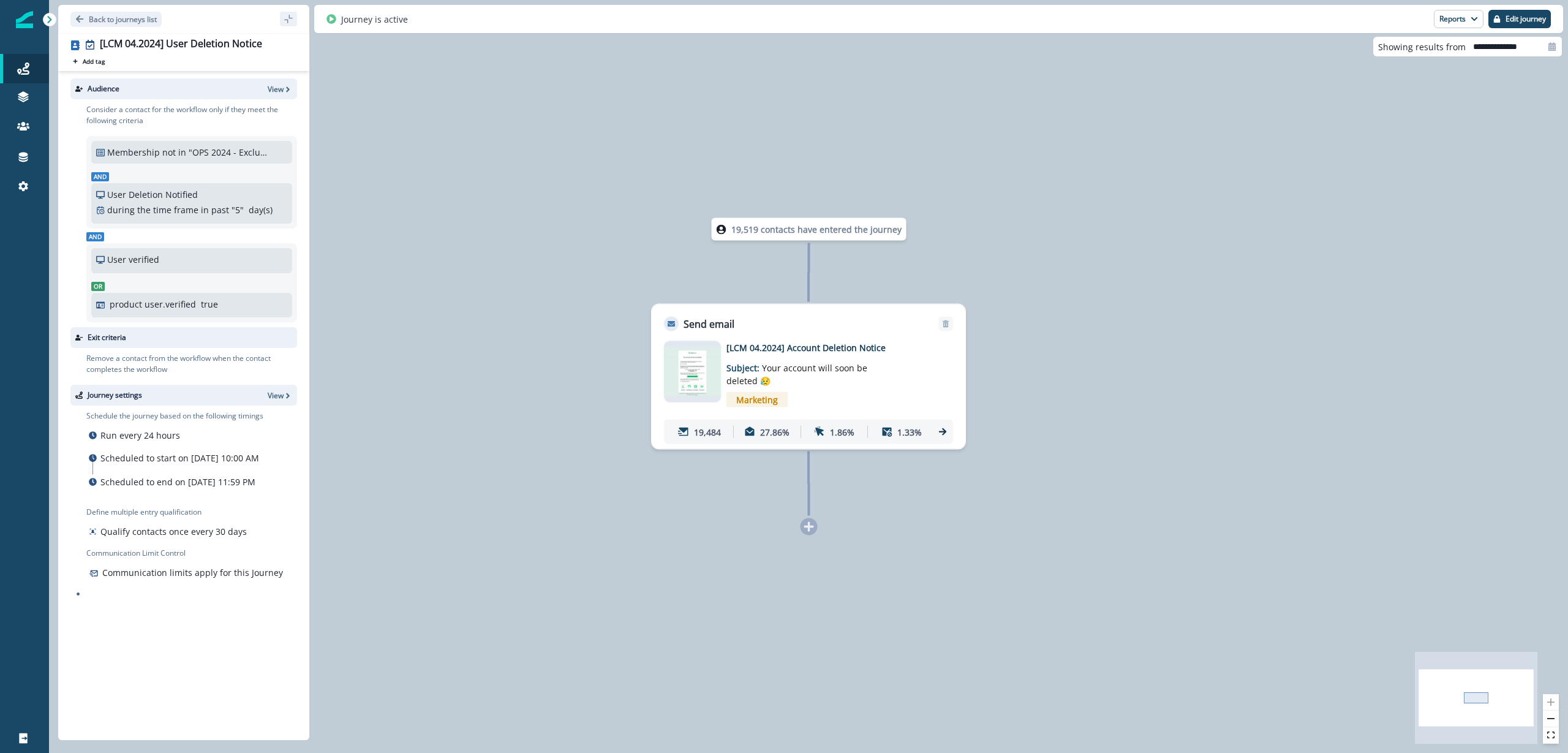
click at [288, 402] on div "Journey settings View" at bounding box center [183, 395] width 227 height 21
click at [282, 392] on p "View" at bounding box center [275, 395] width 16 height 10
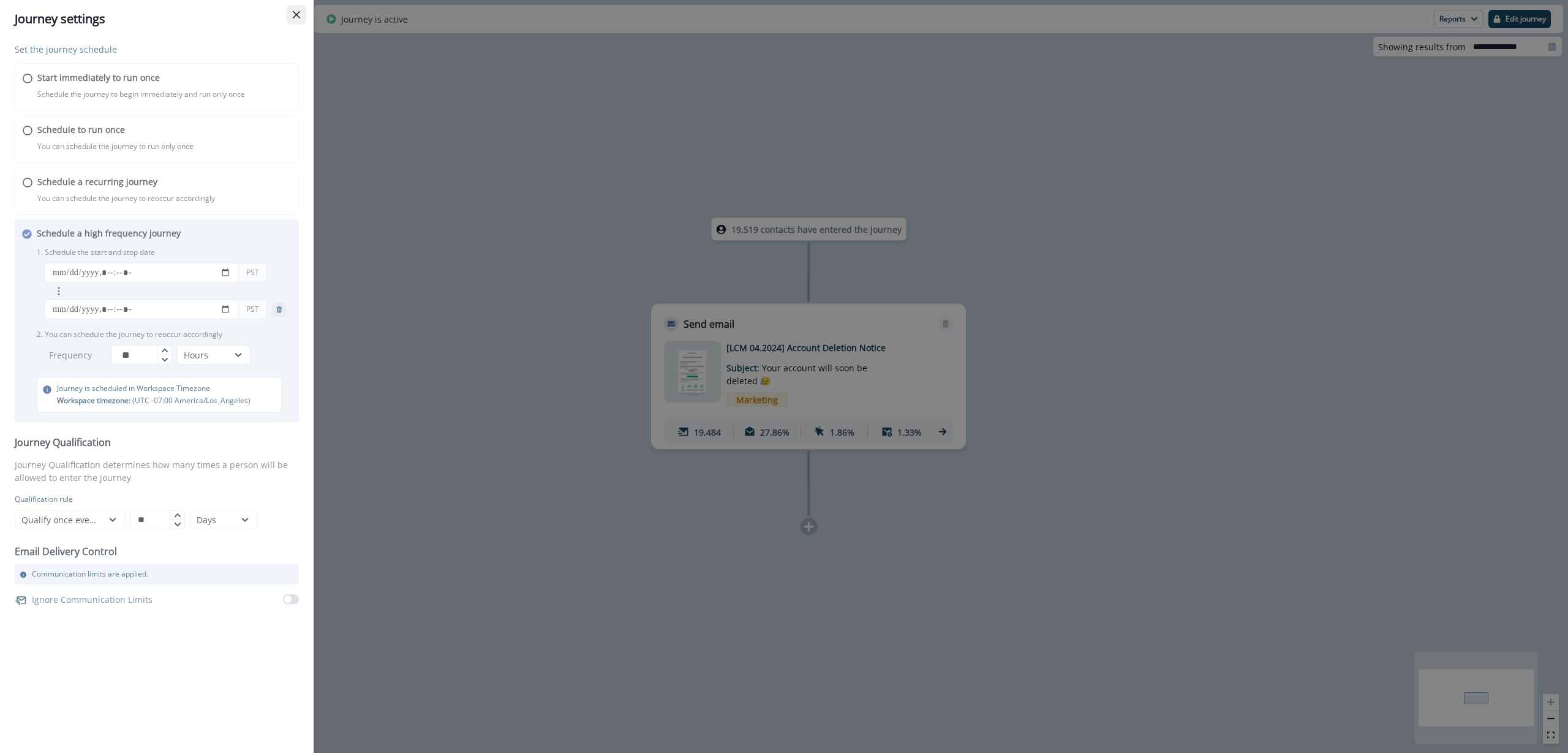
click at [303, 19] on button "Close" at bounding box center [296, 14] width 20 height 20
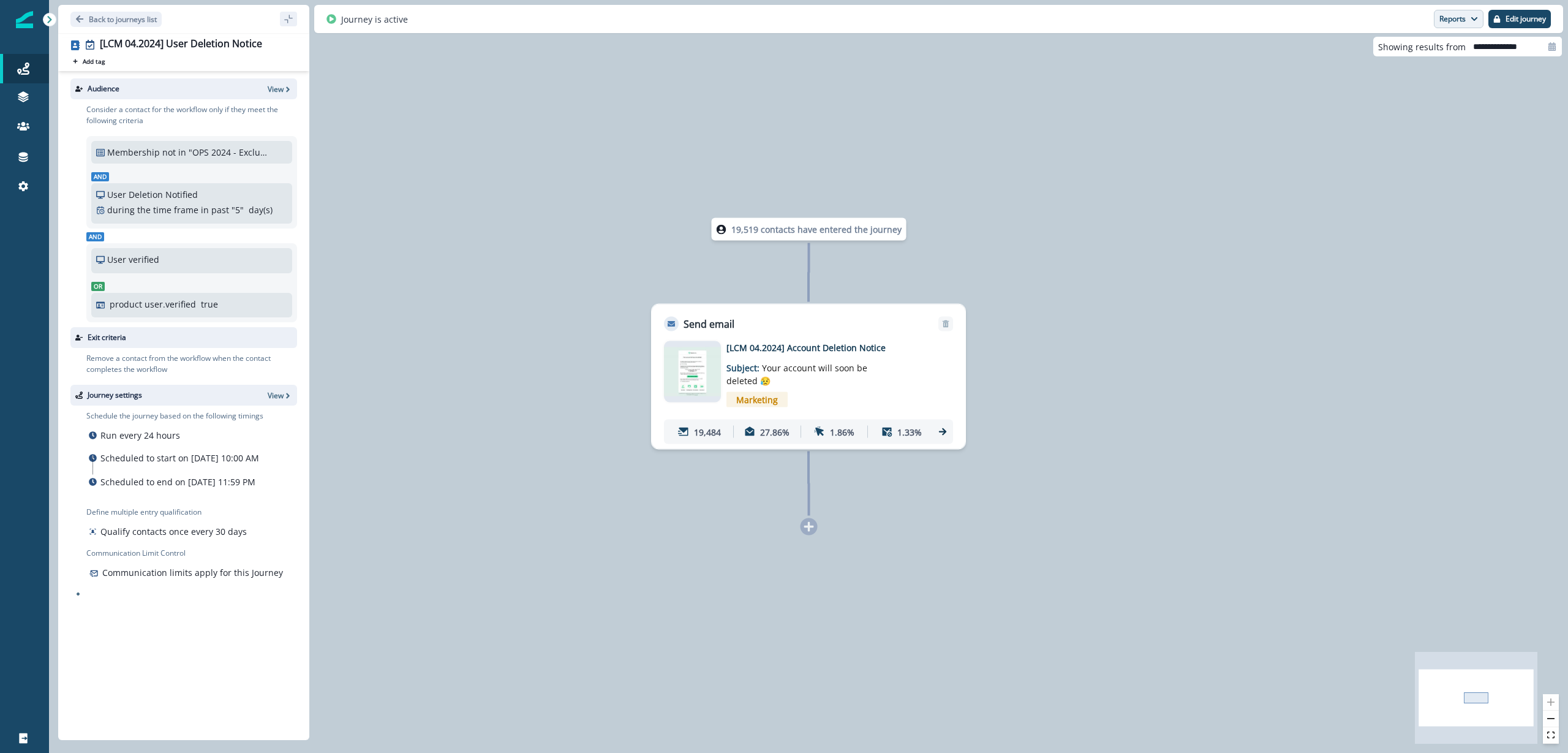
click at [1448, 24] on button "Reports" at bounding box center [1458, 19] width 49 height 19
click at [1553, 51] on div at bounding box center [1551, 46] width 20 height 20
select select "*"
select select "****"
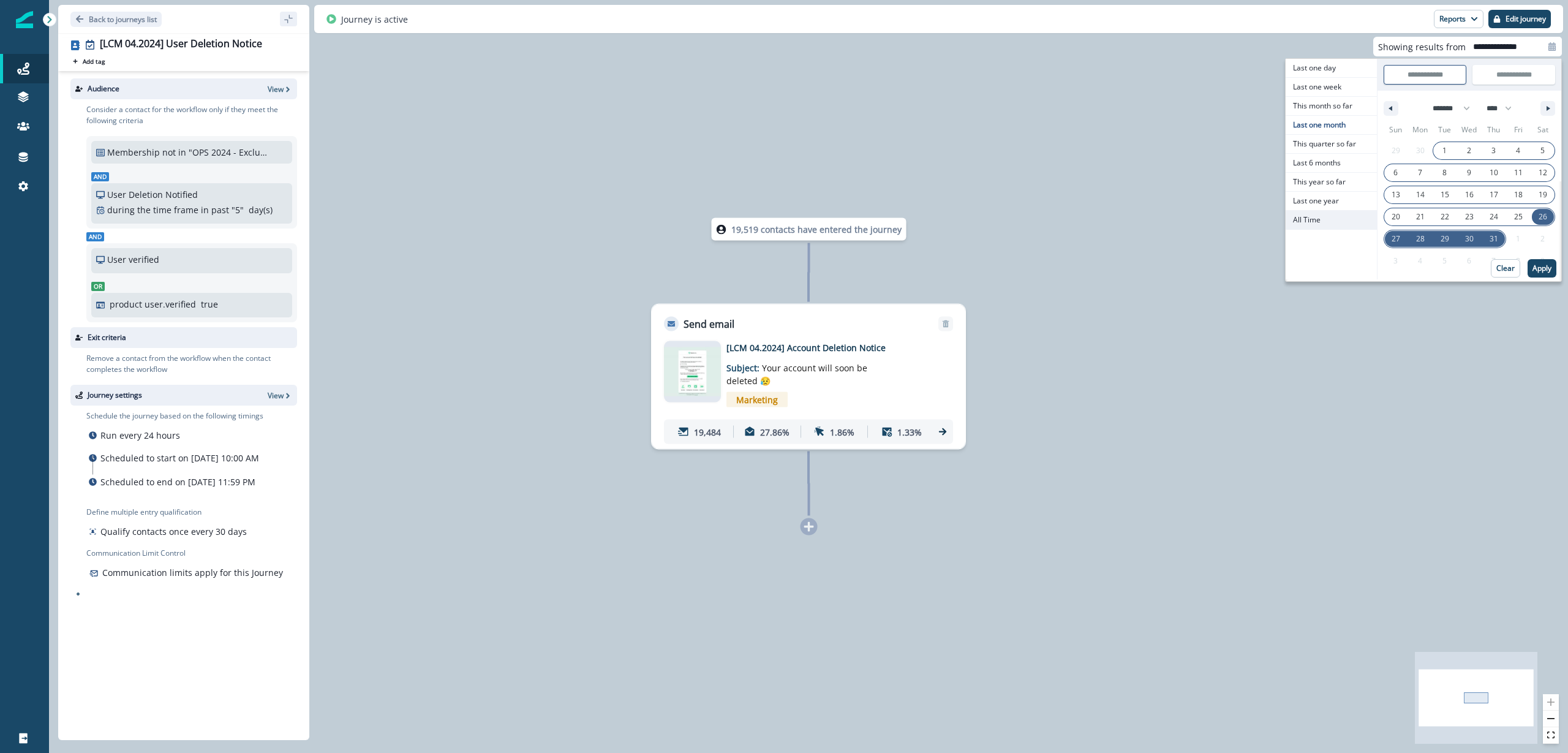
click at [1343, 218] on span "All Time" at bounding box center [1332, 220] width 92 height 19
type input "********"
type input "**********"
select select "**"
select select "****"
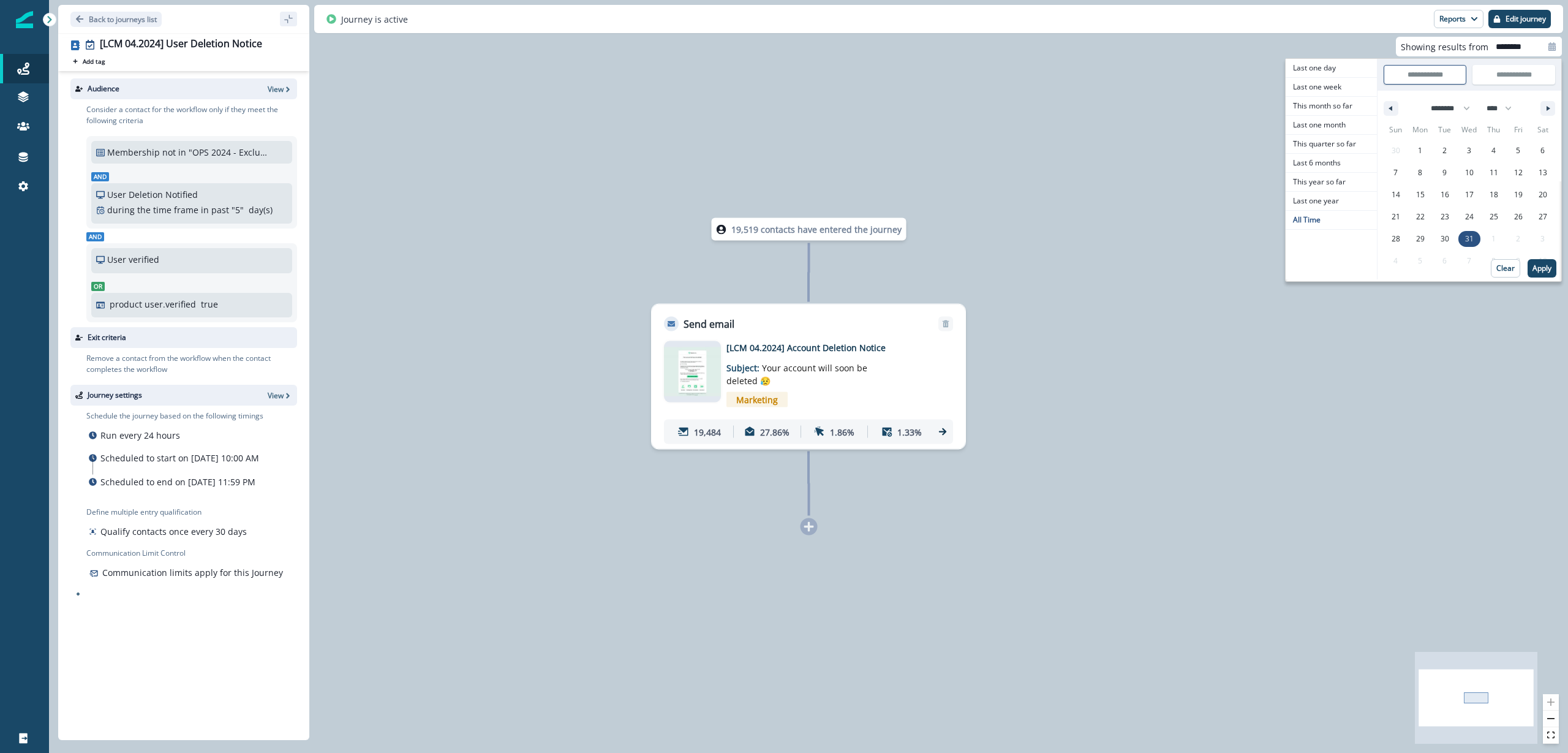
click at [1561, 267] on div "Sun Mon Tue Wed Thu Fri Sat 30 1 2 3 4 5 6 7 8 9 10 11 12 13 14 15 16 17 18 19 …" at bounding box center [1469, 203] width 184 height 164
click at [1534, 275] on button "Apply" at bounding box center [1542, 268] width 29 height 19
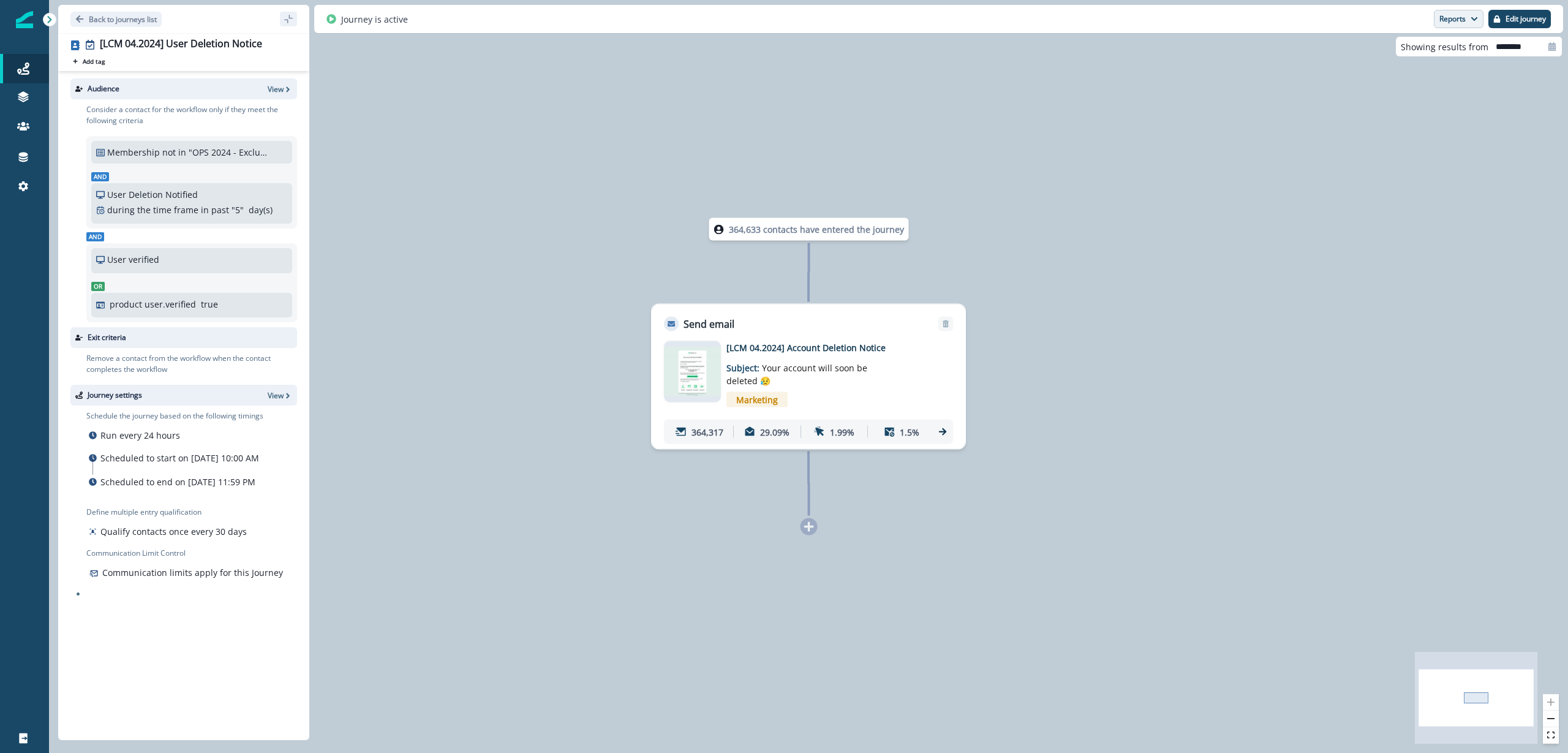
click at [1456, 14] on button "Reports" at bounding box center [1458, 19] width 49 height 19
click at [804, 155] on div "364,633 contacts have entered the journey Send email Email asset changed, journ…" at bounding box center [808, 376] width 1519 height 753
click at [291, 394] on icon "button" at bounding box center [288, 395] width 8 height 8
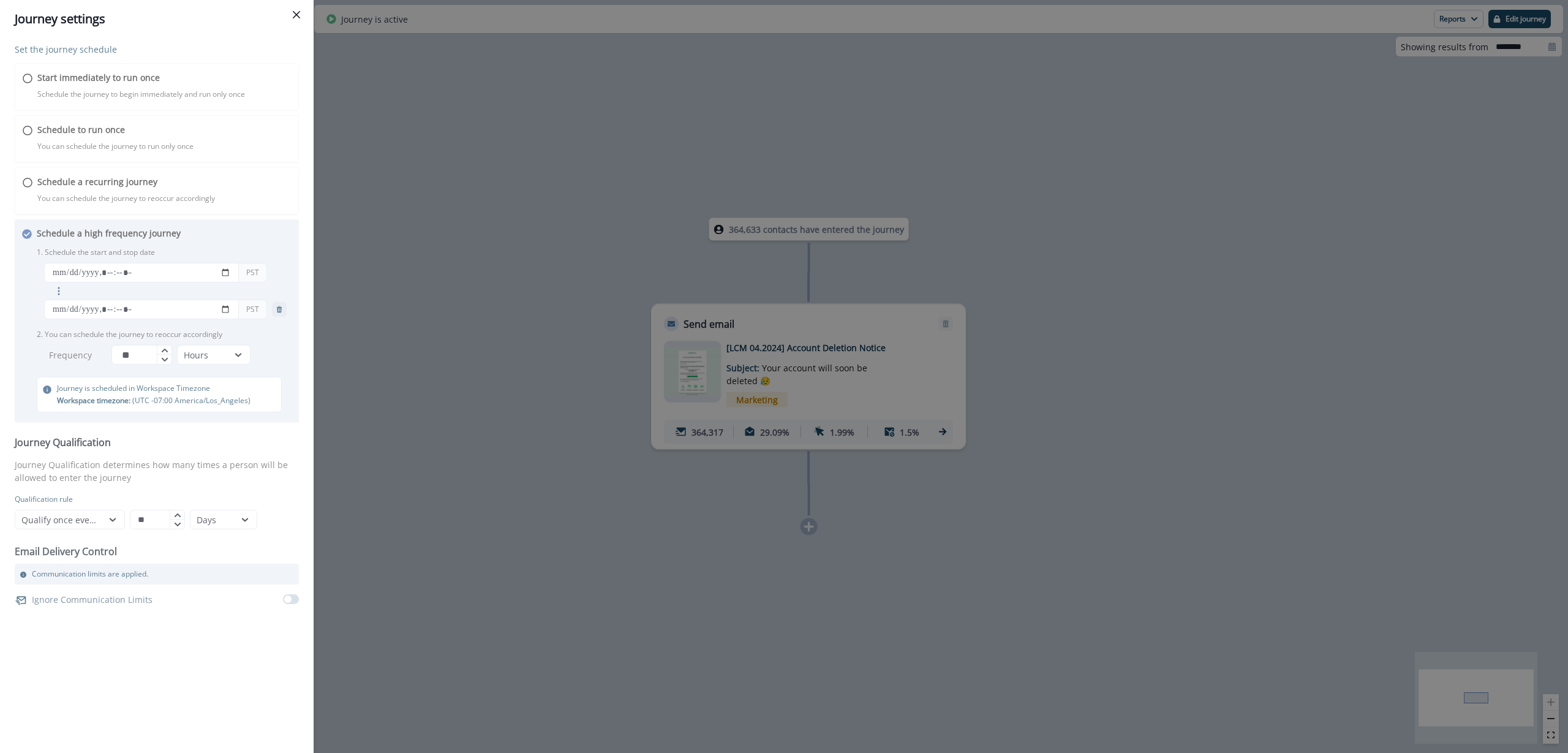
click at [412, 466] on div "Journey settings Set the journey schedule Start immediately to run once Schedul…" at bounding box center [784, 376] width 1568 height 753
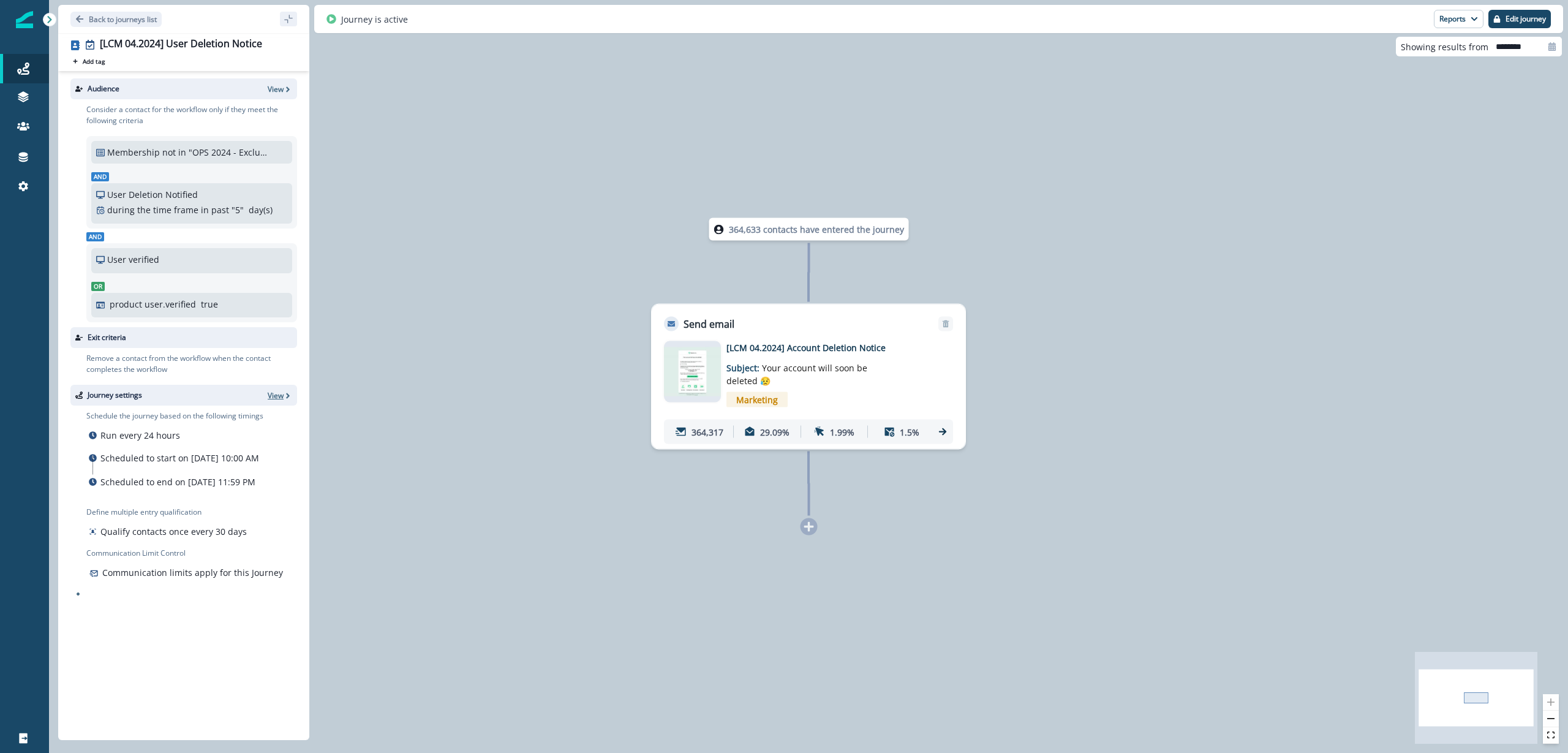
click at [276, 398] on p "View" at bounding box center [275, 395] width 16 height 10
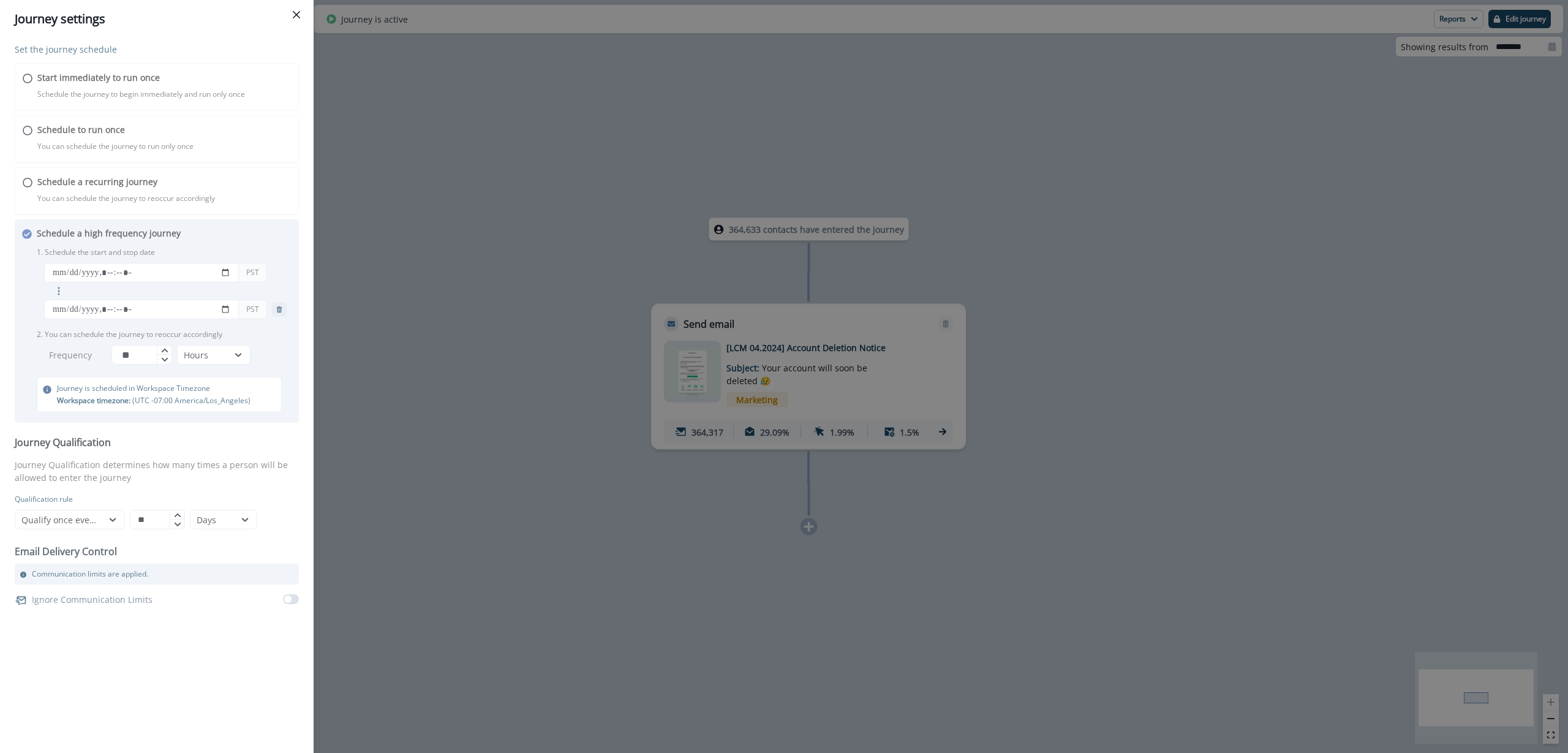
click at [300, 15] on button "Close" at bounding box center [296, 14] width 20 height 20
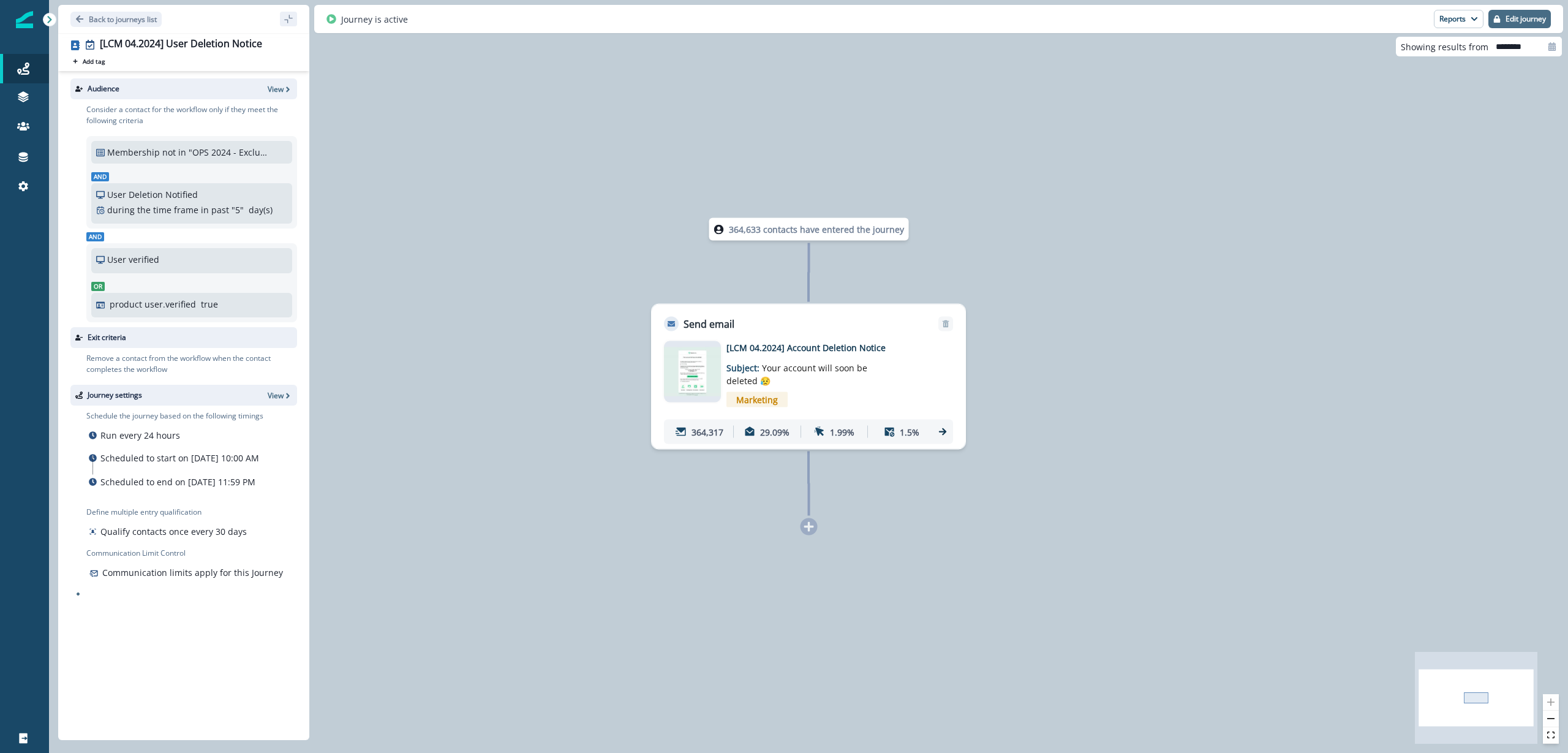
click at [1514, 15] on p "Edit journey" at bounding box center [1525, 19] width 40 height 8
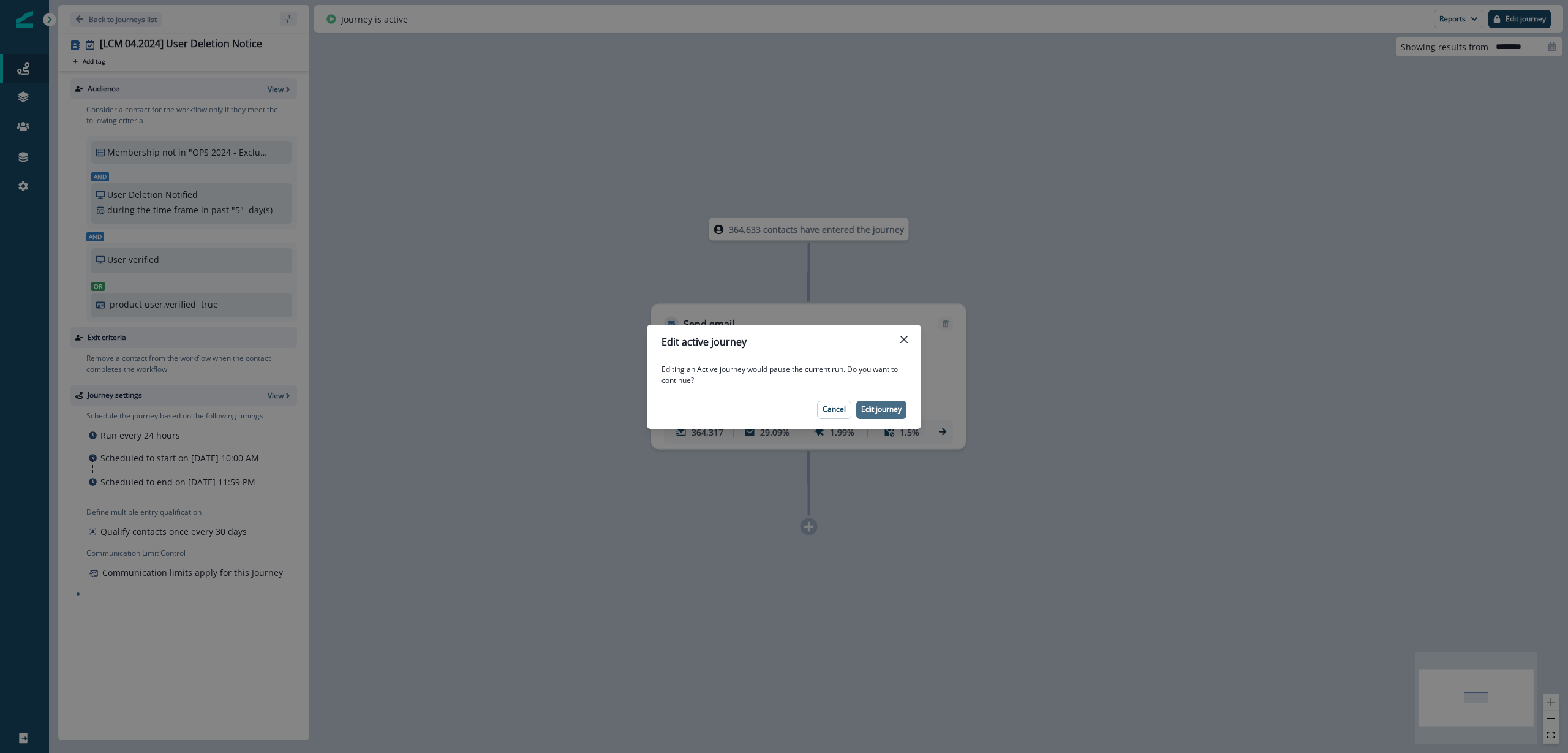
click at [881, 411] on p "Edit journey" at bounding box center [881, 408] width 40 height 8
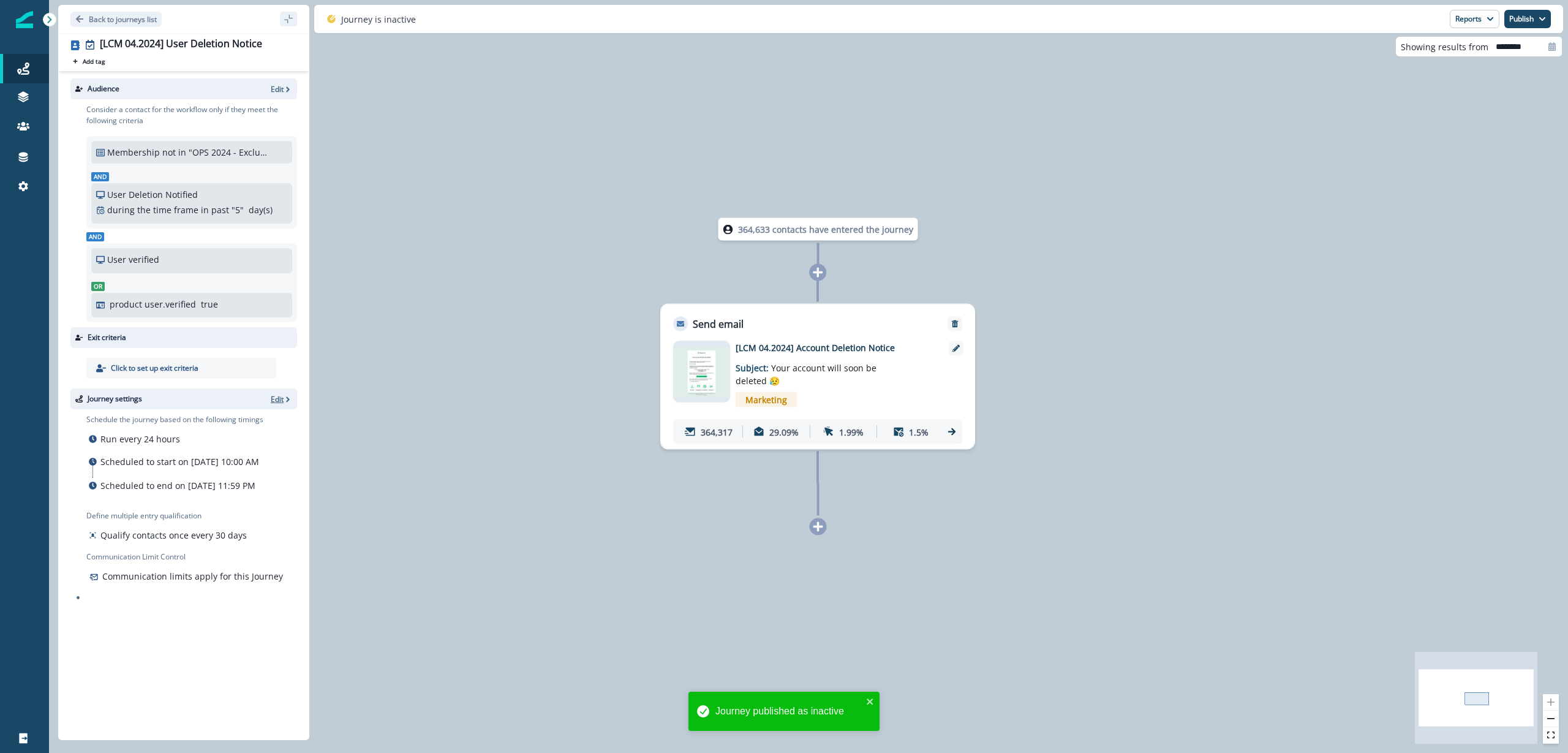
click at [285, 396] on icon "button" at bounding box center [288, 399] width 8 height 8
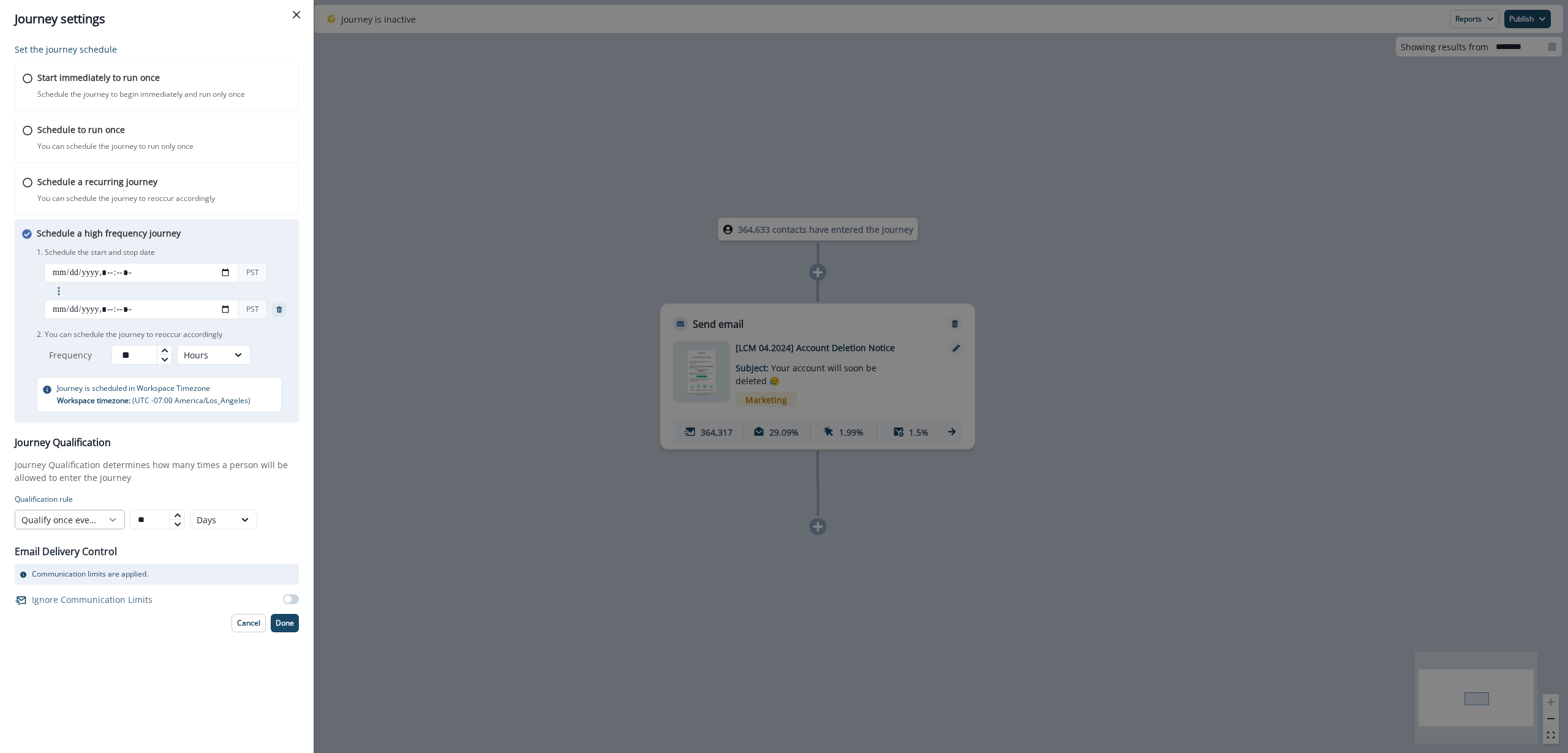
click at [104, 519] on div at bounding box center [113, 519] width 21 height 12
click at [103, 542] on div "Qualify only once" at bounding box center [70, 547] width 110 height 22
click at [291, 624] on p "Done" at bounding box center [285, 622] width 19 height 8
type input "**********"
click at [291, 624] on p "Done" at bounding box center [285, 622] width 19 height 8
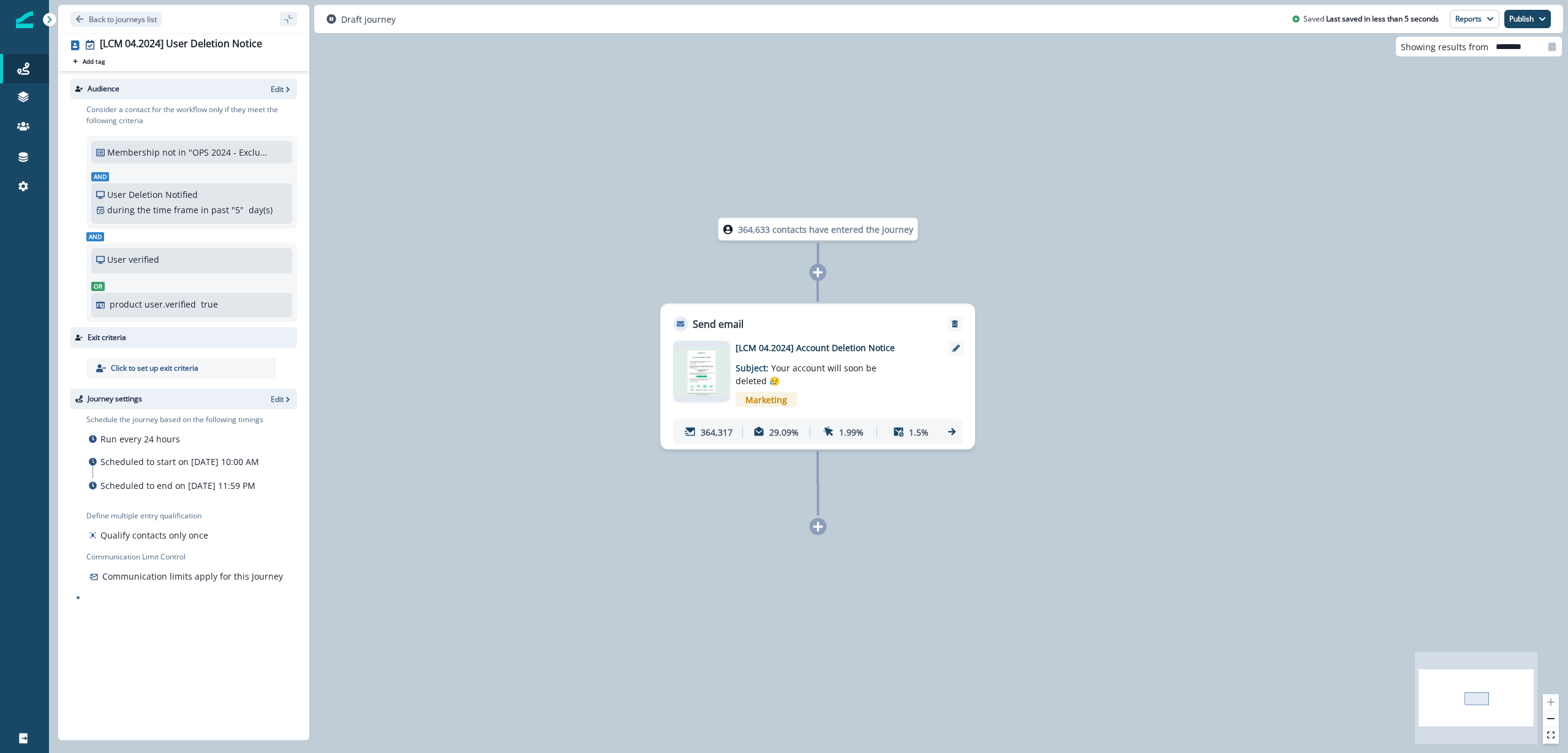
click at [291, 404] on div "Edit" at bounding box center [281, 399] width 21 height 10
click at [285, 402] on icon "button" at bounding box center [288, 399] width 8 height 8
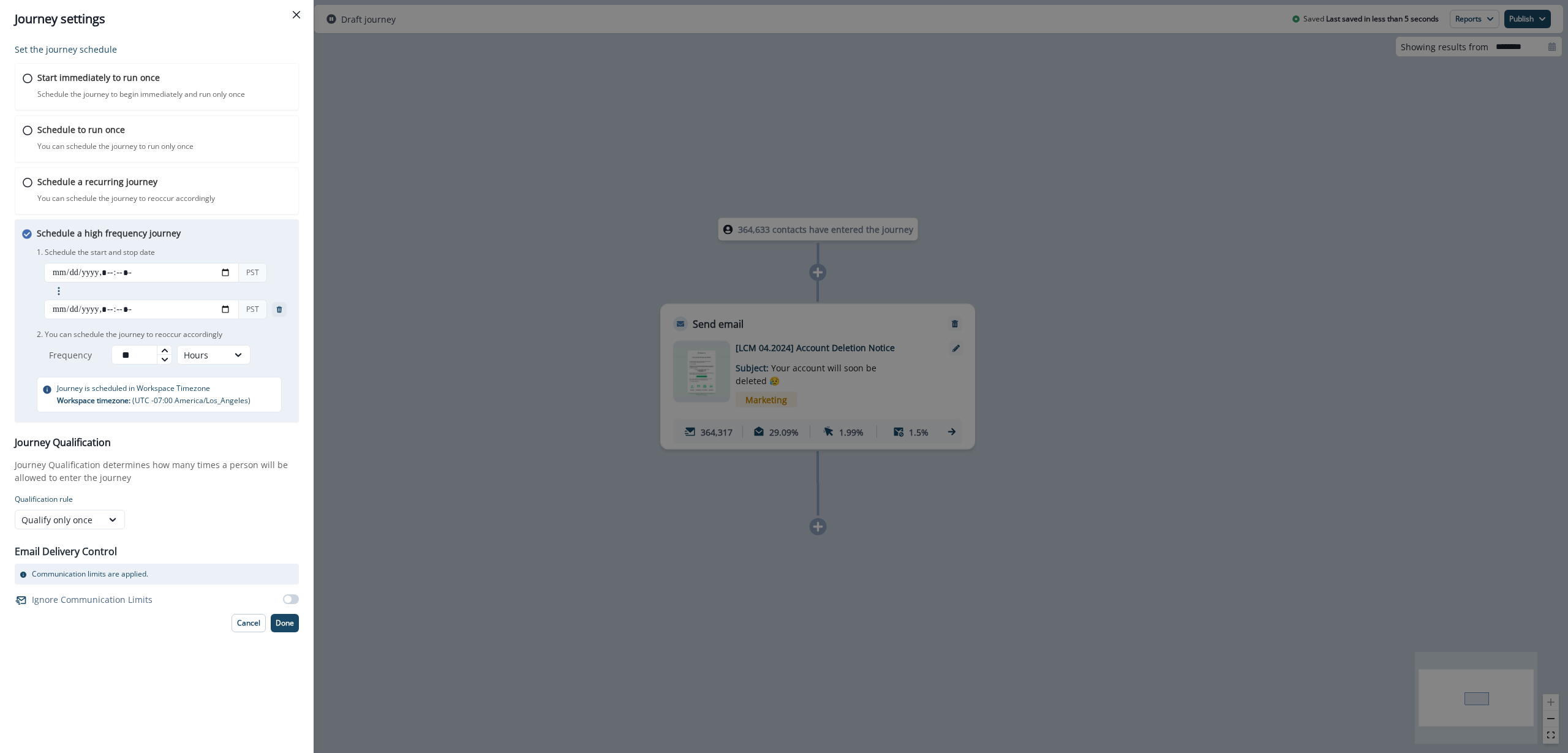
click at [294, 599] on span at bounding box center [290, 599] width 16 height 9
type input "**********"
click at [284, 625] on p "Done" at bounding box center [285, 622] width 19 height 8
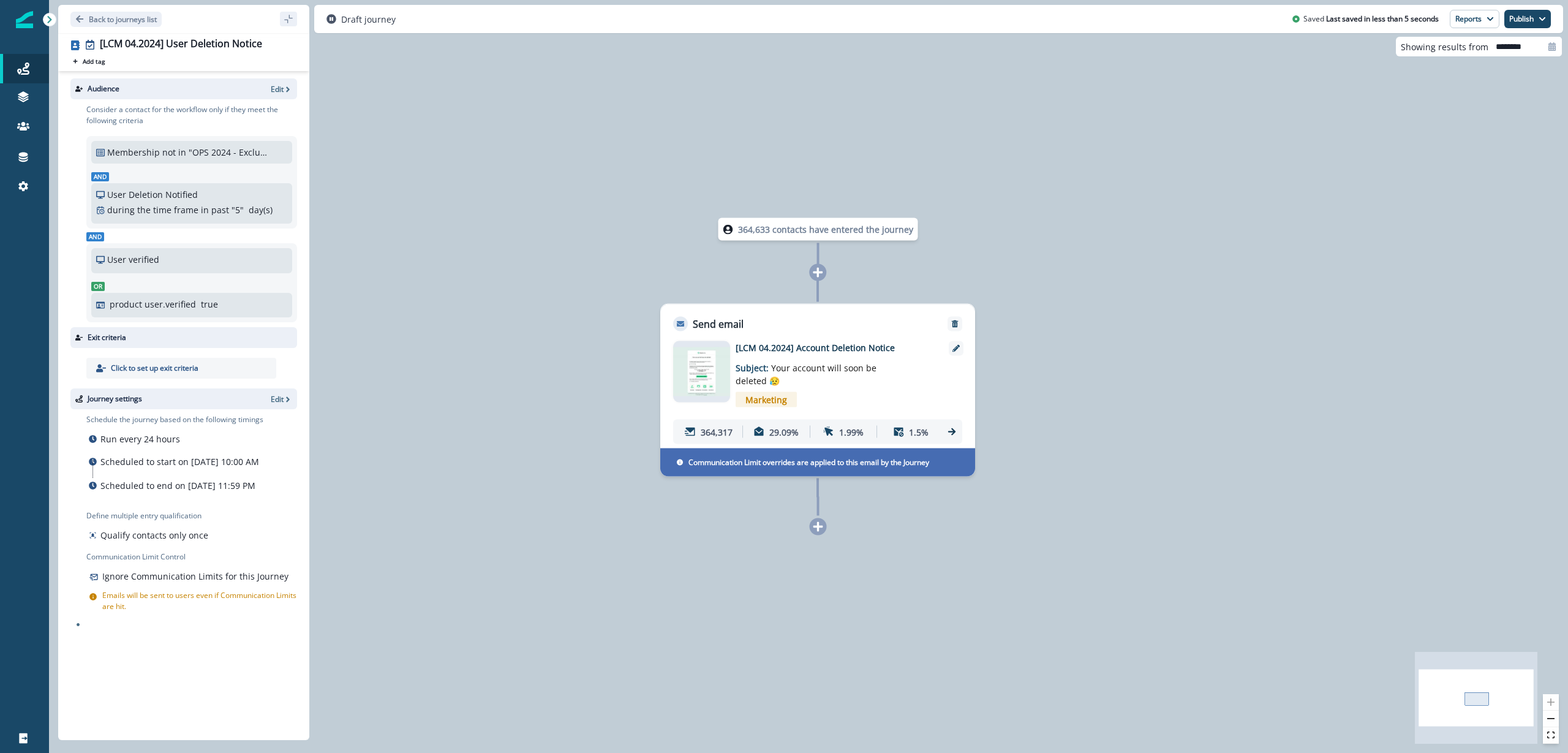
click at [801, 346] on p "[LCM 04.2024] Account Deletion Notice" at bounding box center [834, 348] width 196 height 13
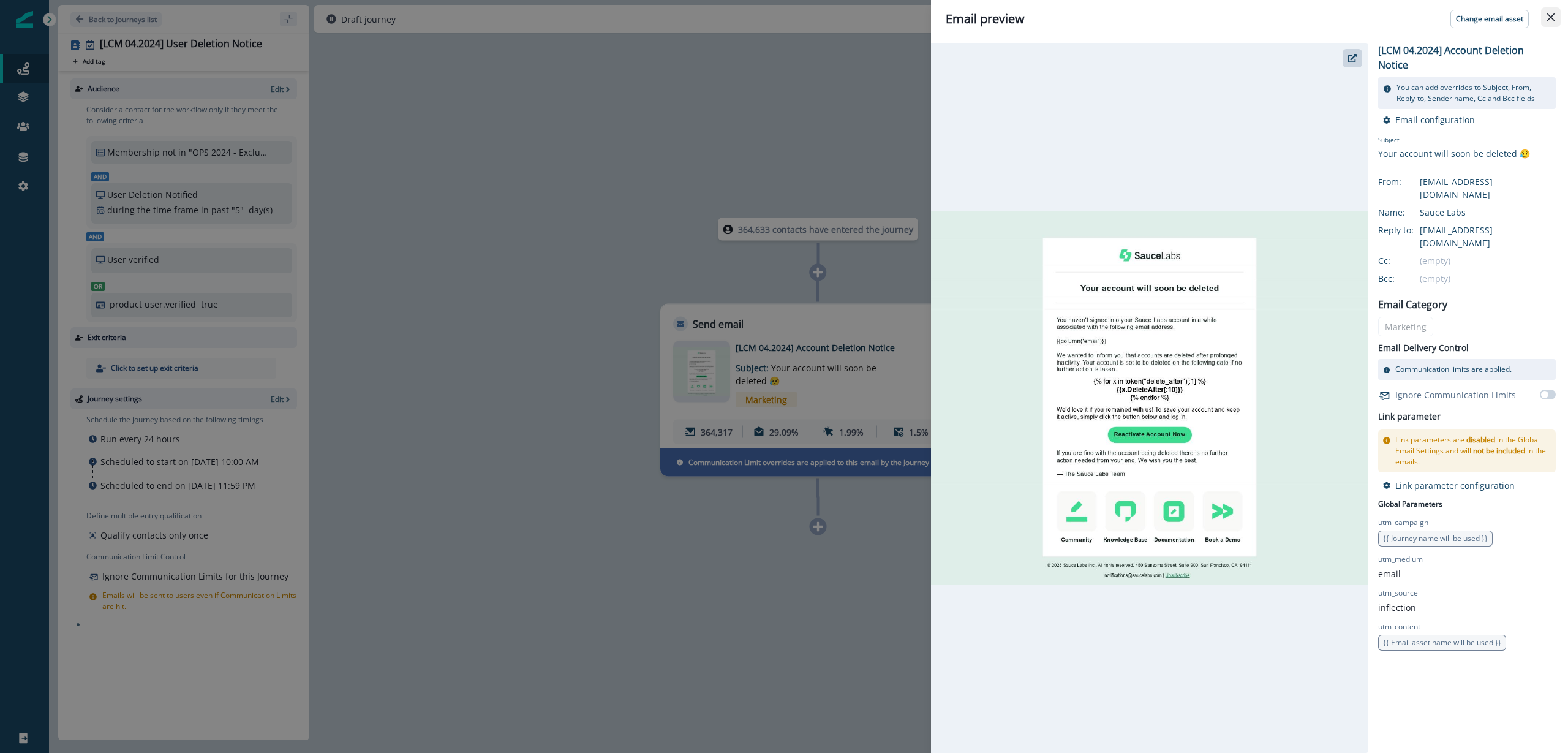
click at [1549, 15] on icon "Close" at bounding box center [1551, 17] width 7 height 7
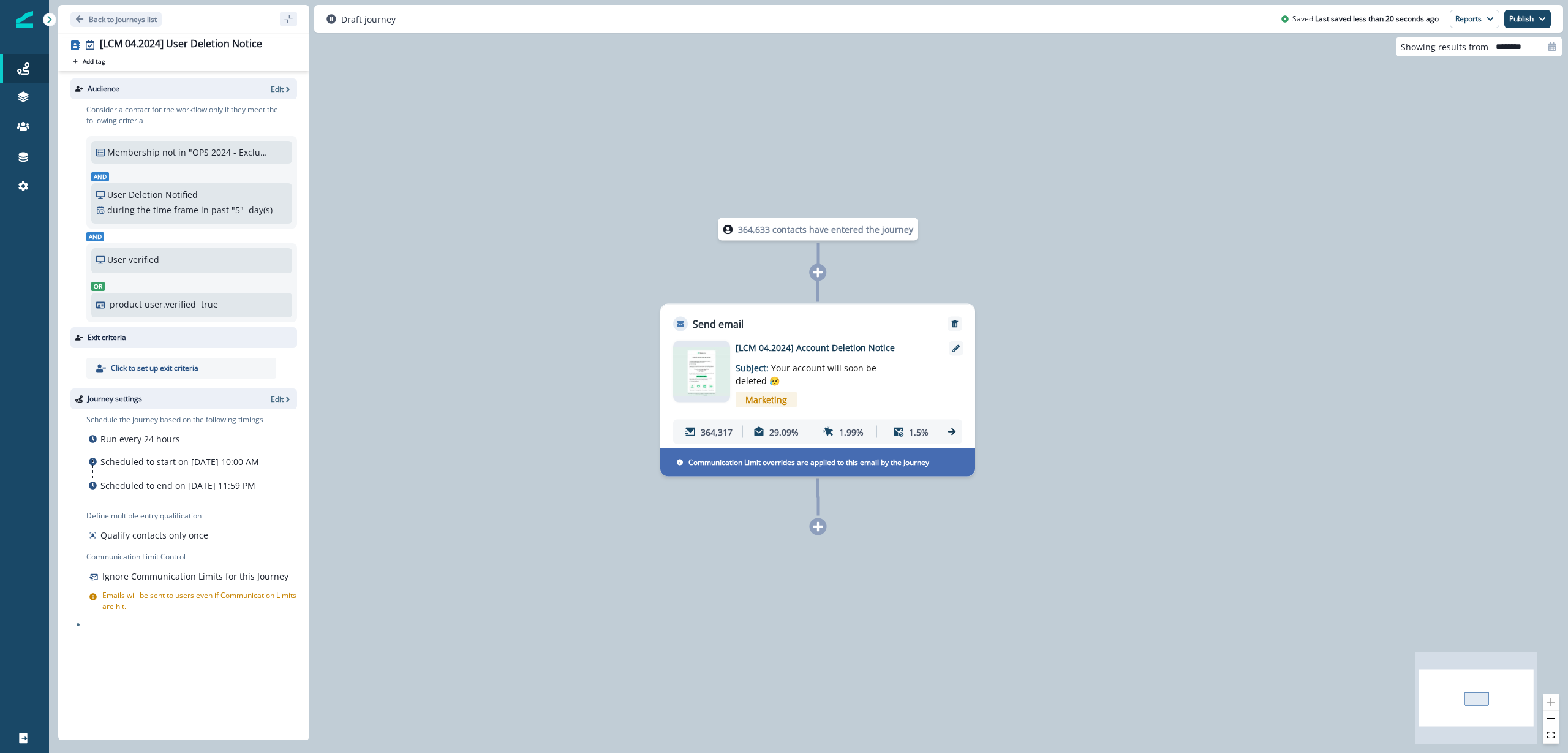
click at [713, 382] on img at bounding box center [701, 372] width 57 height 49
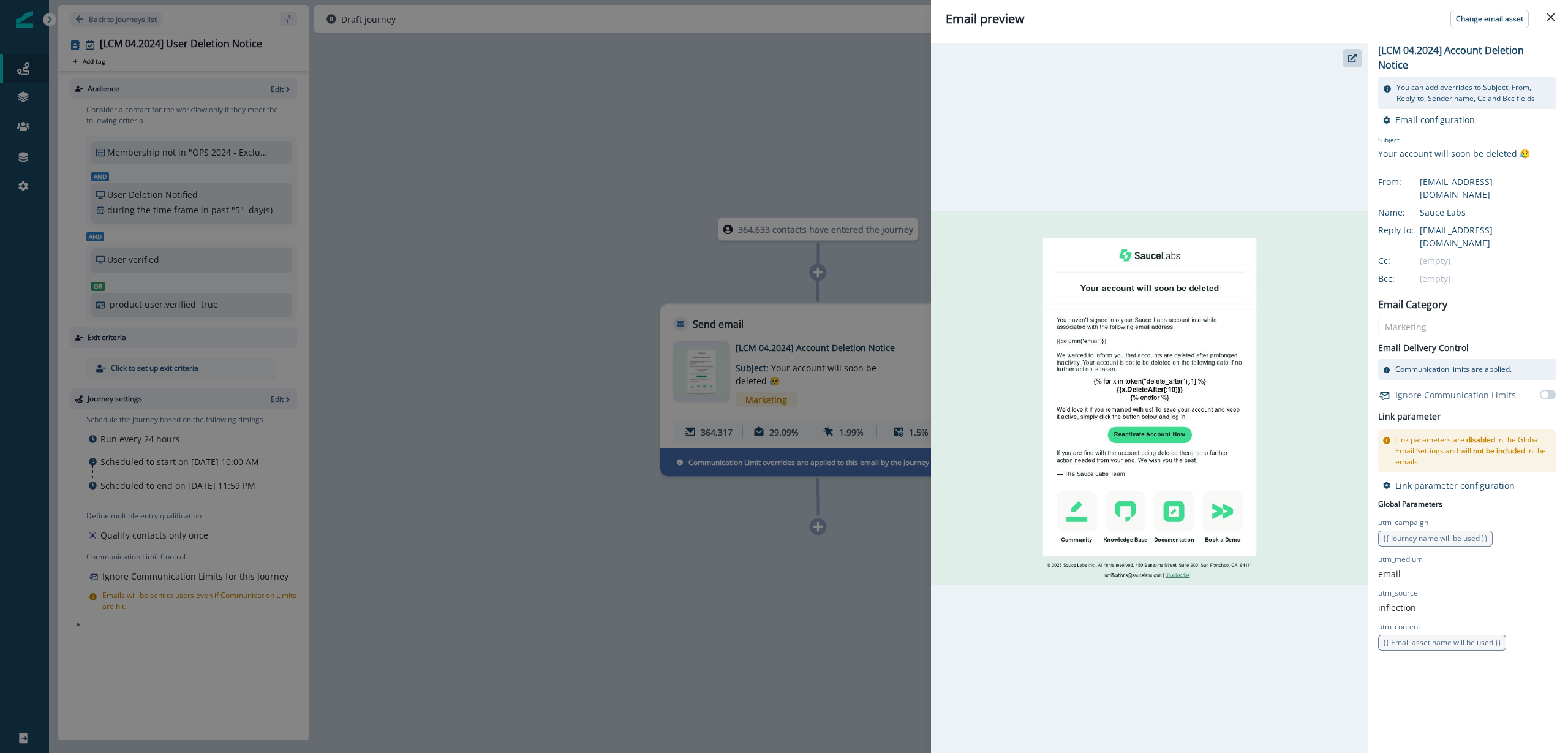
click at [575, 376] on div "Email preview Change email asset [LCM 04.2024] Account Deletion Notice You can …" at bounding box center [784, 376] width 1568 height 753
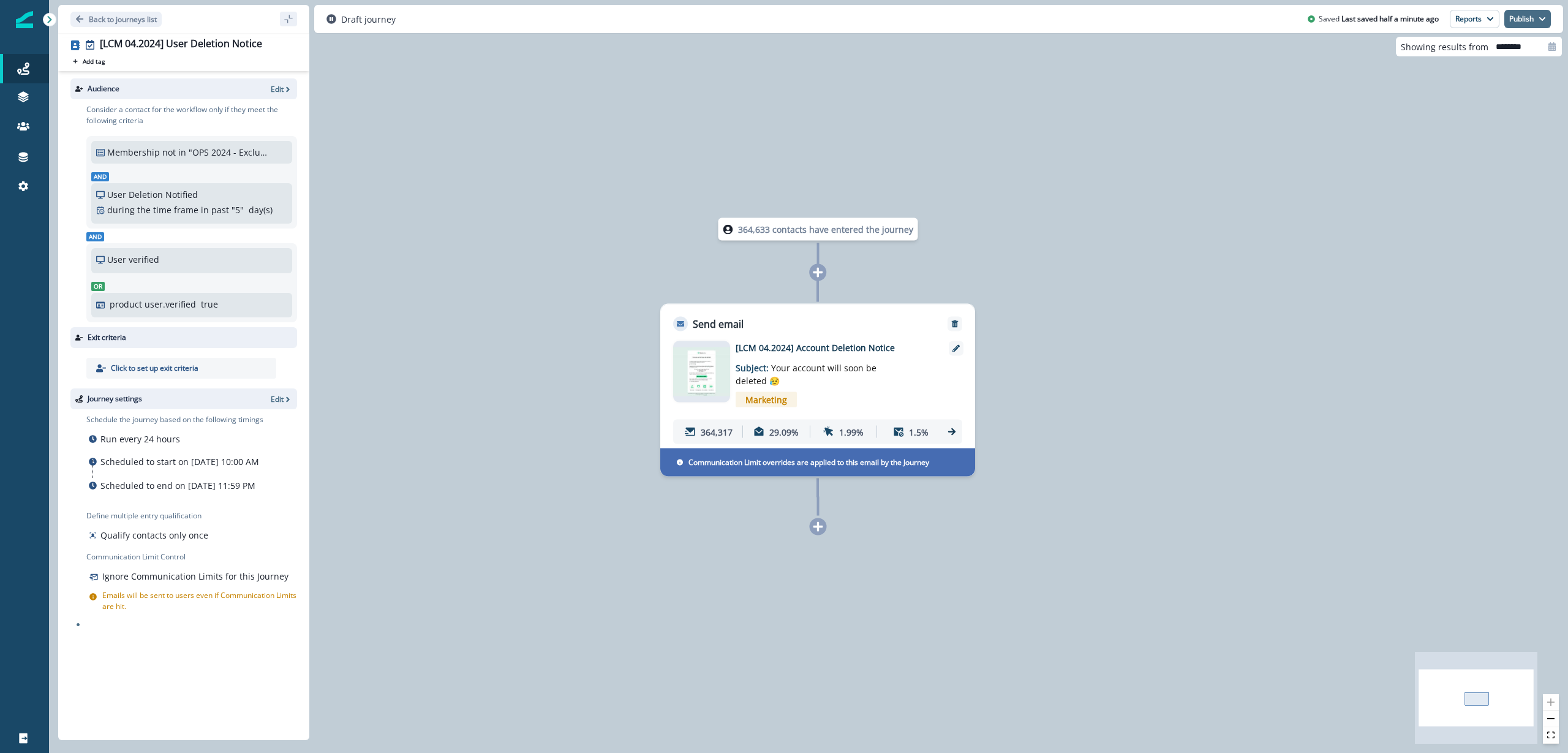
click at [1522, 18] on button "Publish" at bounding box center [1528, 19] width 47 height 19
click at [1427, 51] on button "as active journey" at bounding box center [1482, 50] width 136 height 22
click at [101, 18] on p "Back to journeys list" at bounding box center [122, 19] width 68 height 10
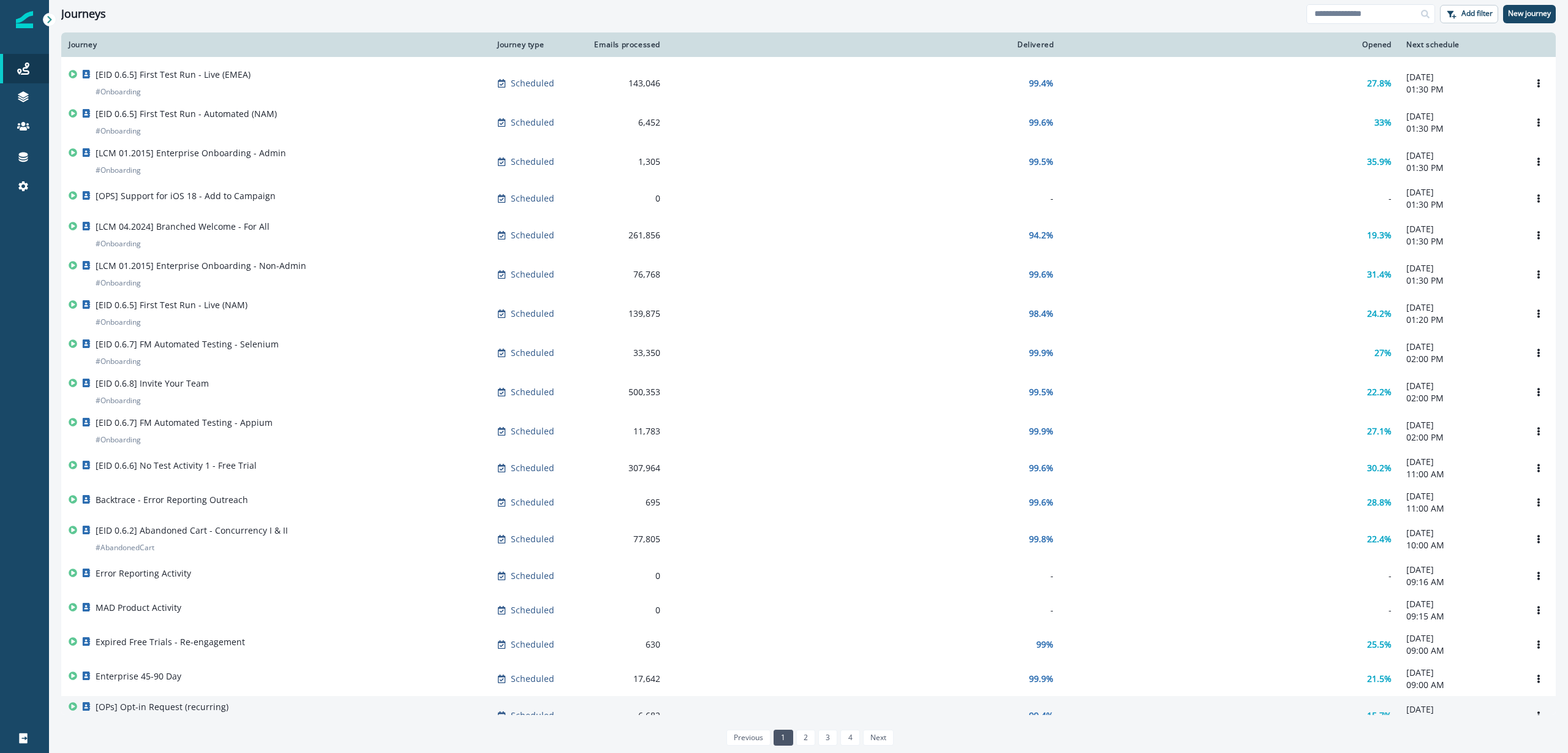
scroll to position [230, 0]
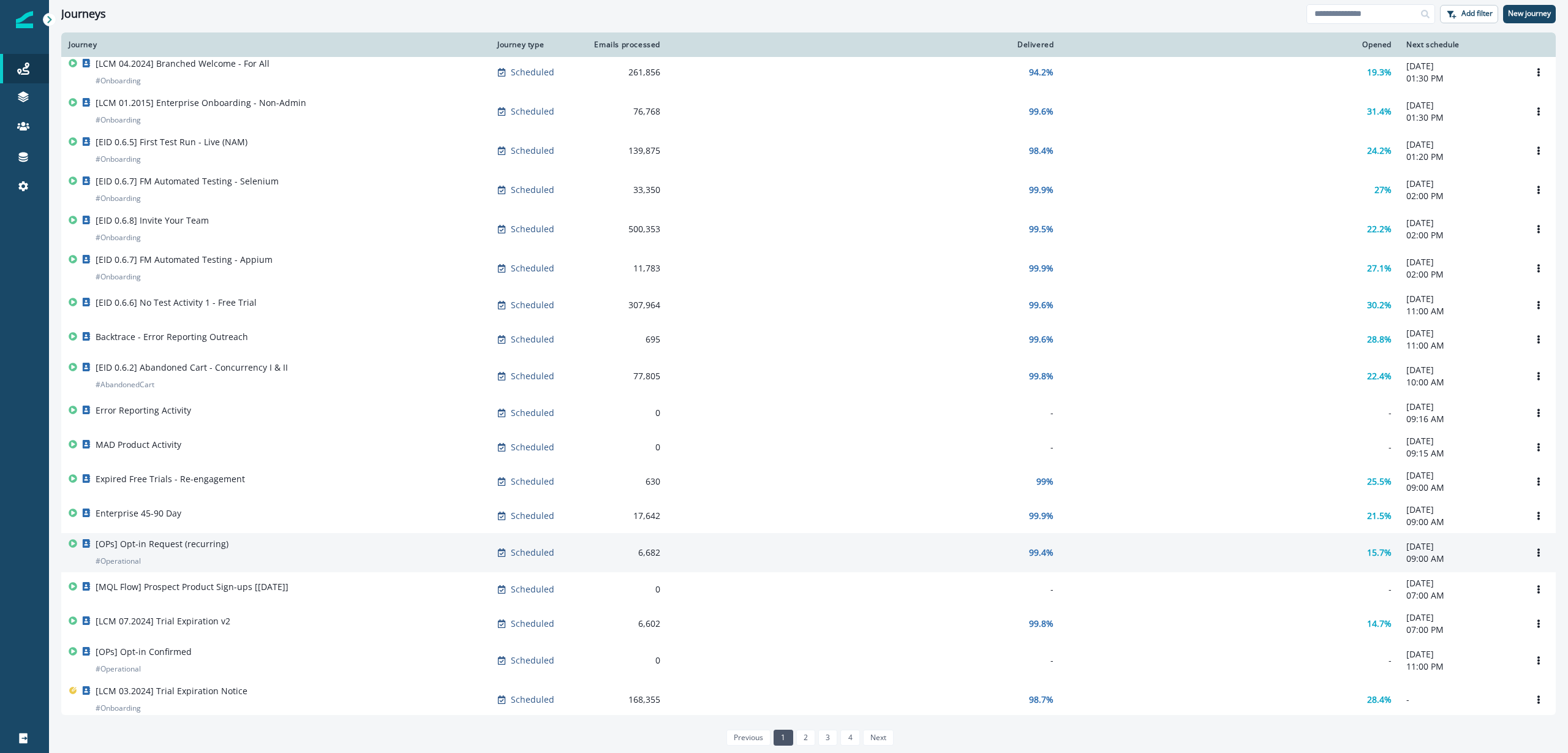
click at [295, 561] on div "[OPs] Opt-in Request (recurring) # Operational" at bounding box center [275, 552] width 414 height 29
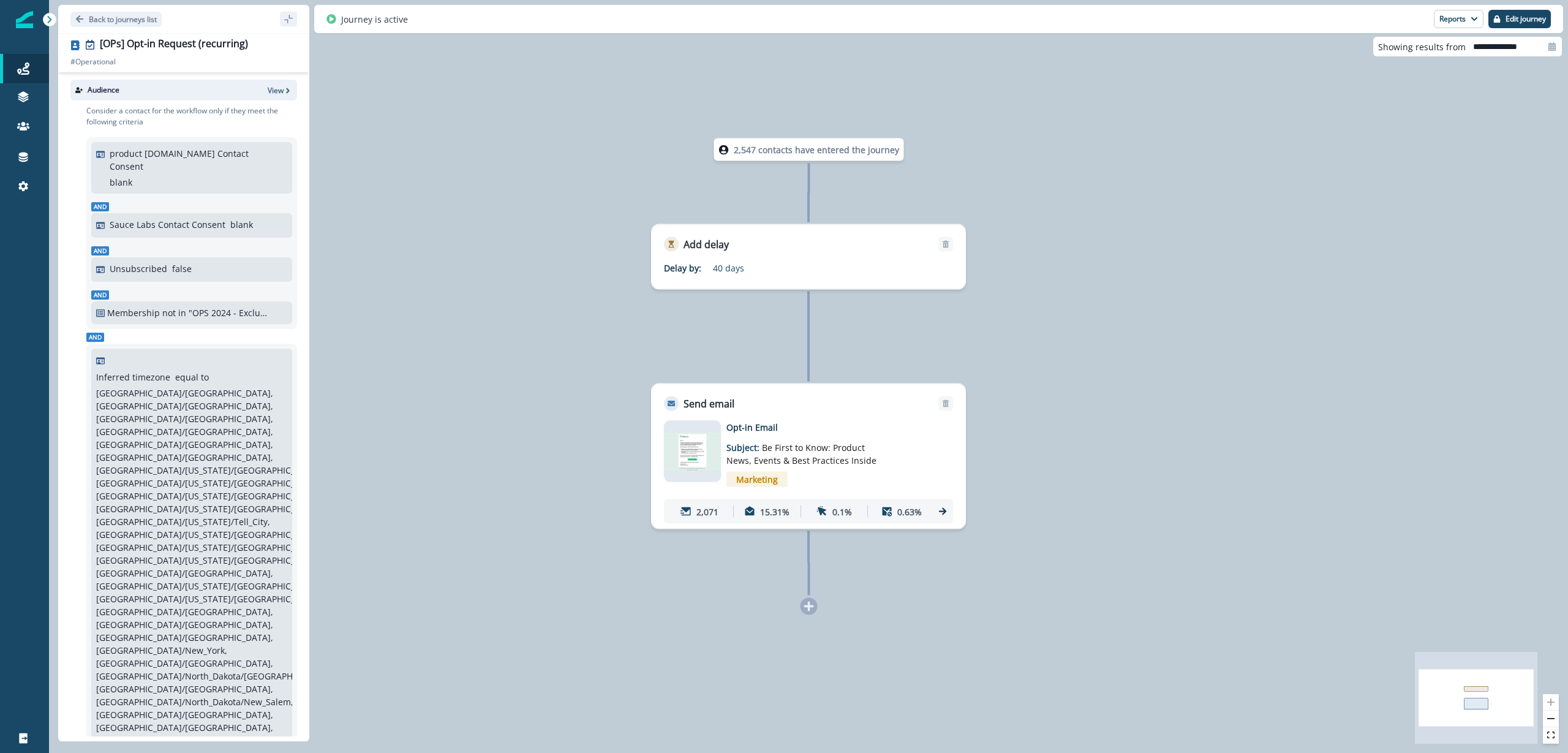
click at [722, 458] on div "Opt-in Email Subject: Be First to Know: Product News, Events & Best Practices I…" at bounding box center [809, 473] width 290 height 103
click at [757, 446] on p "Subject: Be First to Know: Product News, Events & Best Practices Inside" at bounding box center [803, 449] width 153 height 33
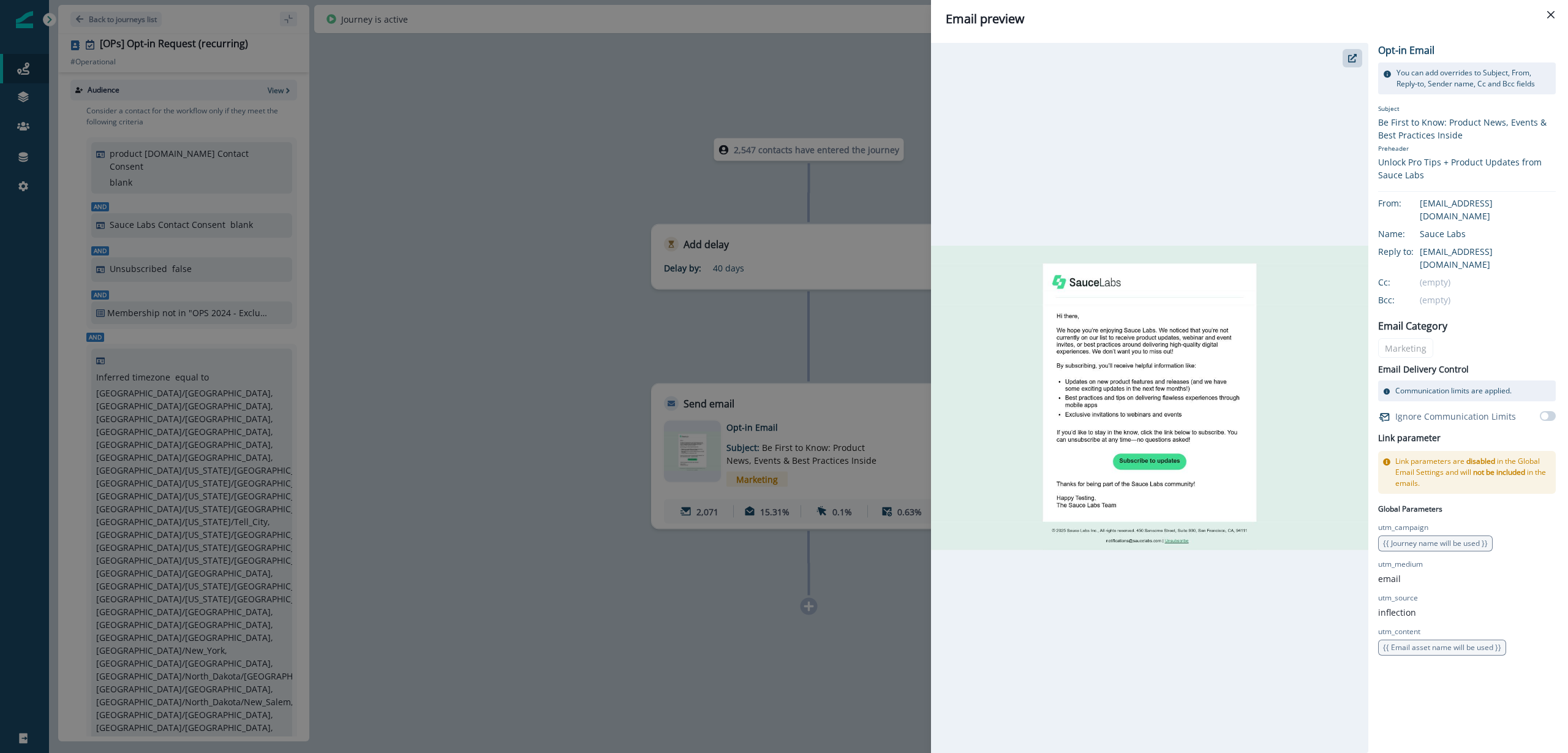
click at [656, 361] on div "Email preview Opt-in Email You can add overrides to Subject, From, Reply-to, Se…" at bounding box center [784, 376] width 1568 height 753
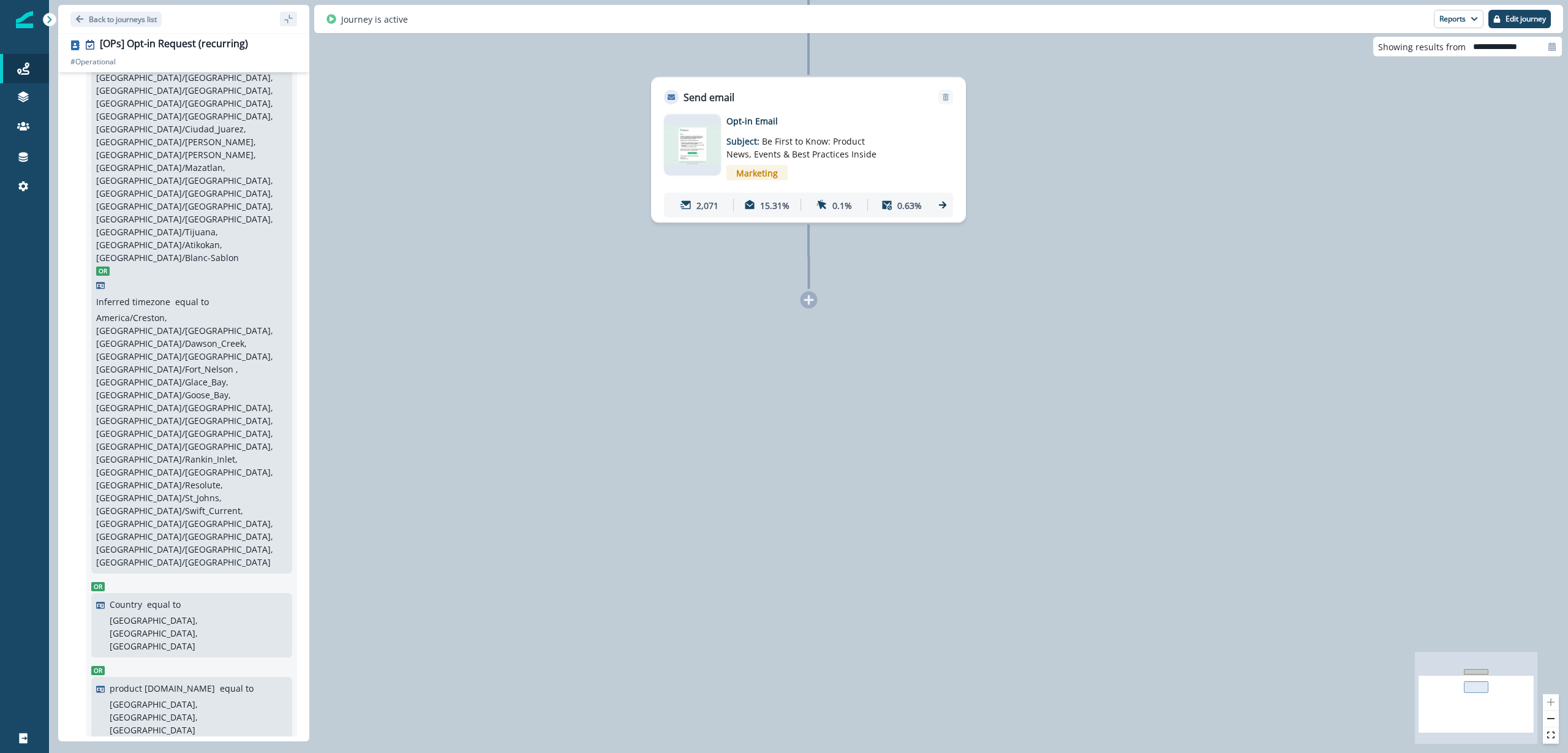
scroll to position [1062, 0]
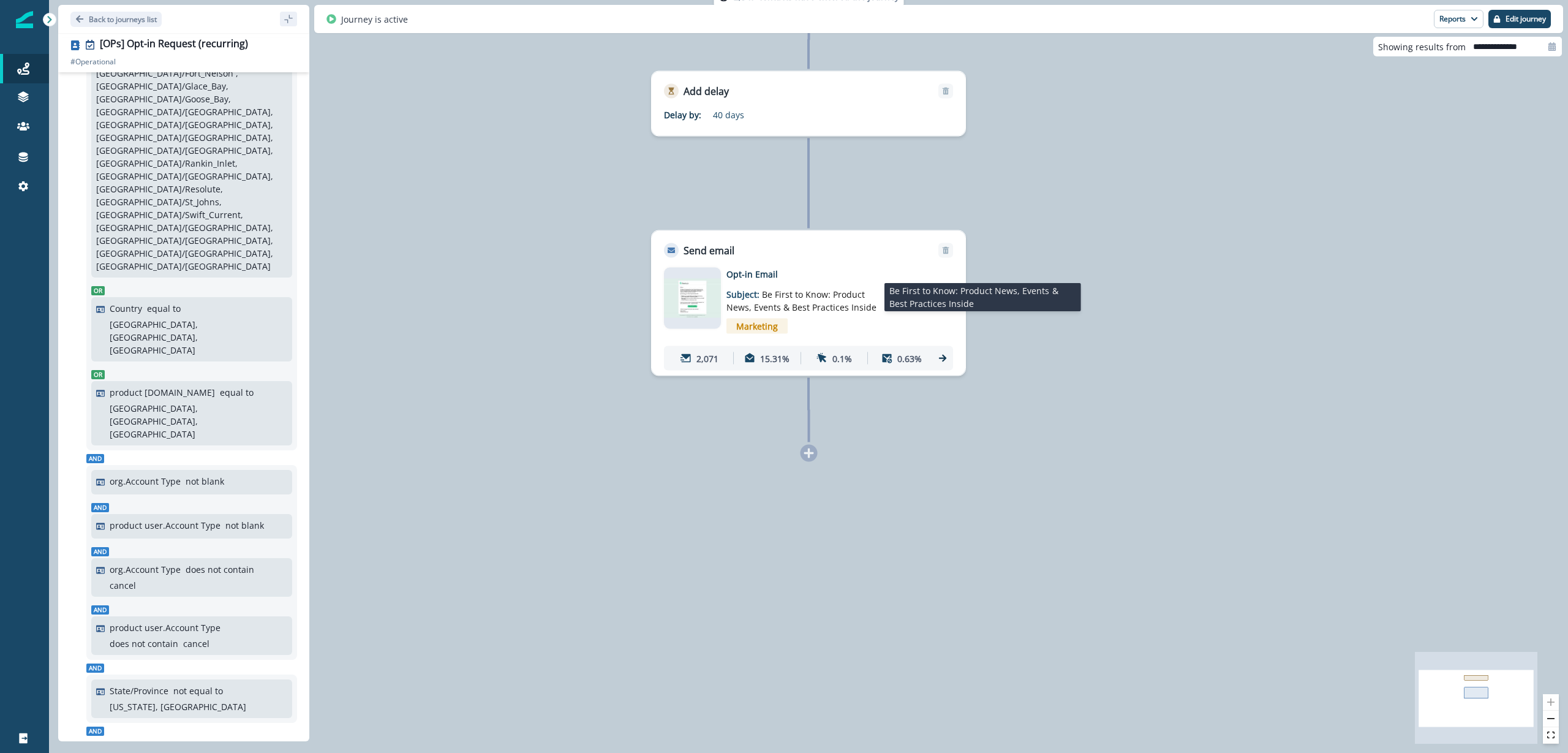
click at [777, 306] on span "Be First to Know: Product News, Events & Best Practices Inside" at bounding box center [801, 301] width 150 height 24
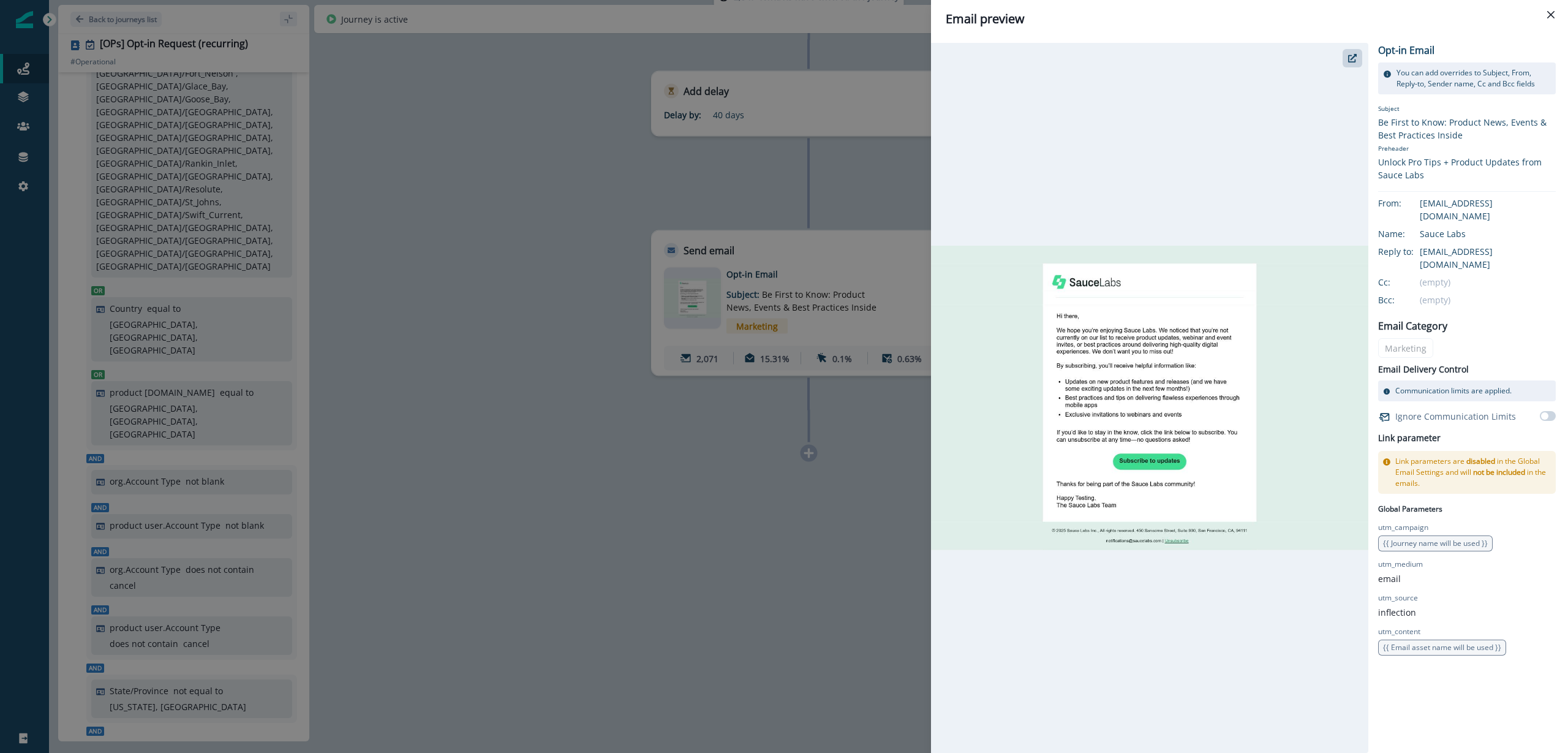
click at [548, 185] on div "Email preview Opt-in Email You can add overrides to Subject, From, Reply-to, Se…" at bounding box center [784, 376] width 1568 height 753
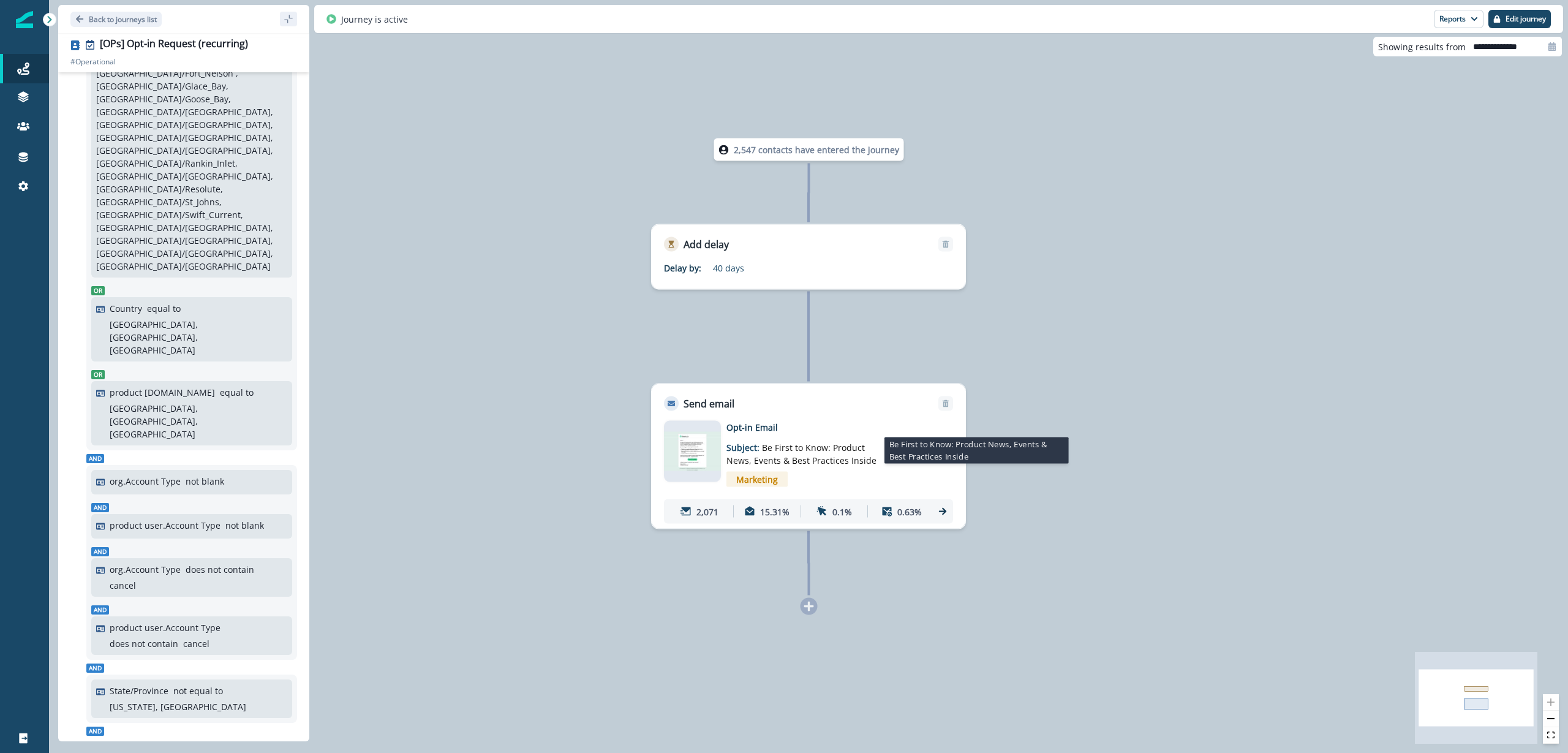
click at [817, 448] on span "Be First to Know: Product News, Events & Best Practices Inside" at bounding box center [801, 454] width 150 height 24
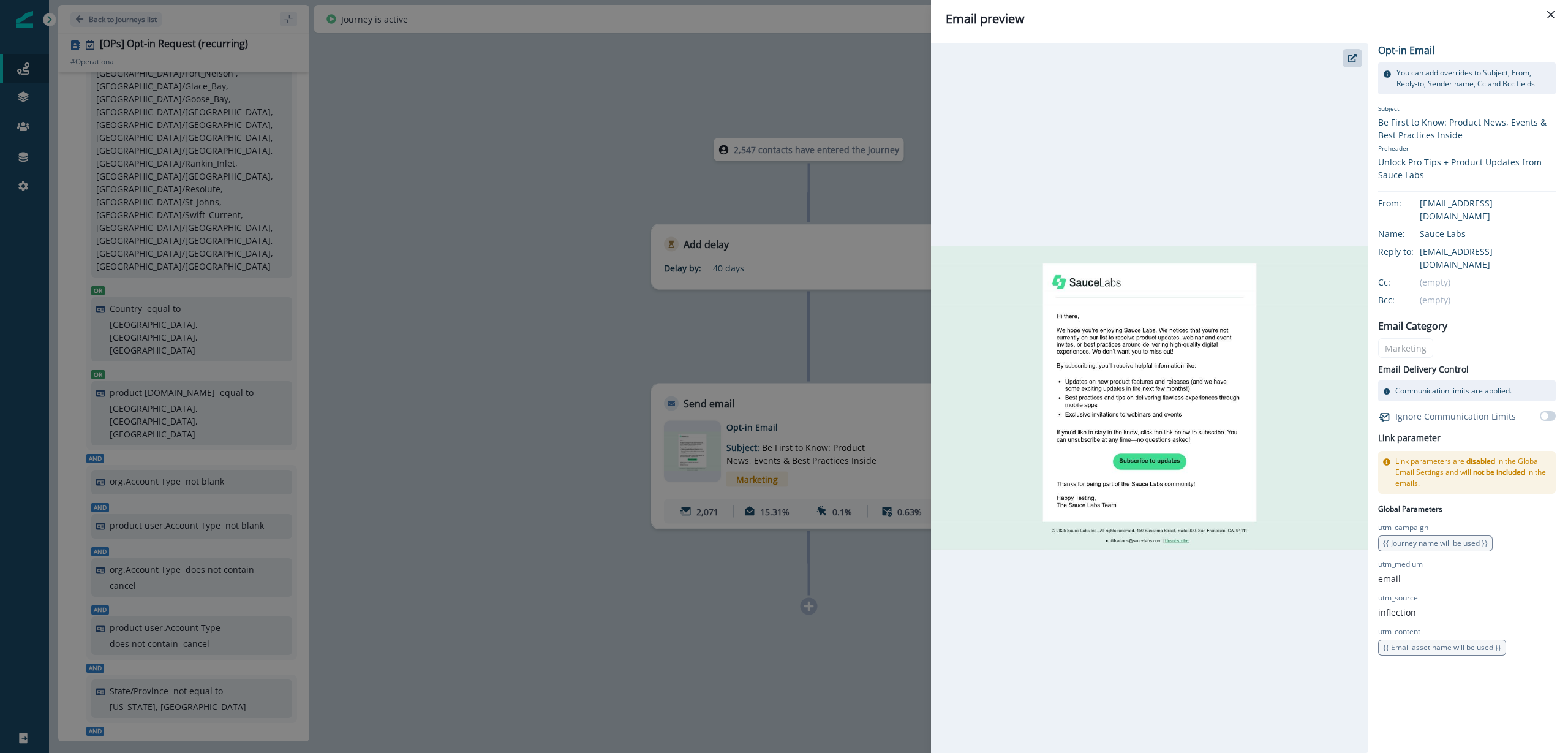
click at [357, 217] on div "Email preview Opt-in Email You can add overrides to Subject, From, Reply-to, Se…" at bounding box center [784, 376] width 1568 height 753
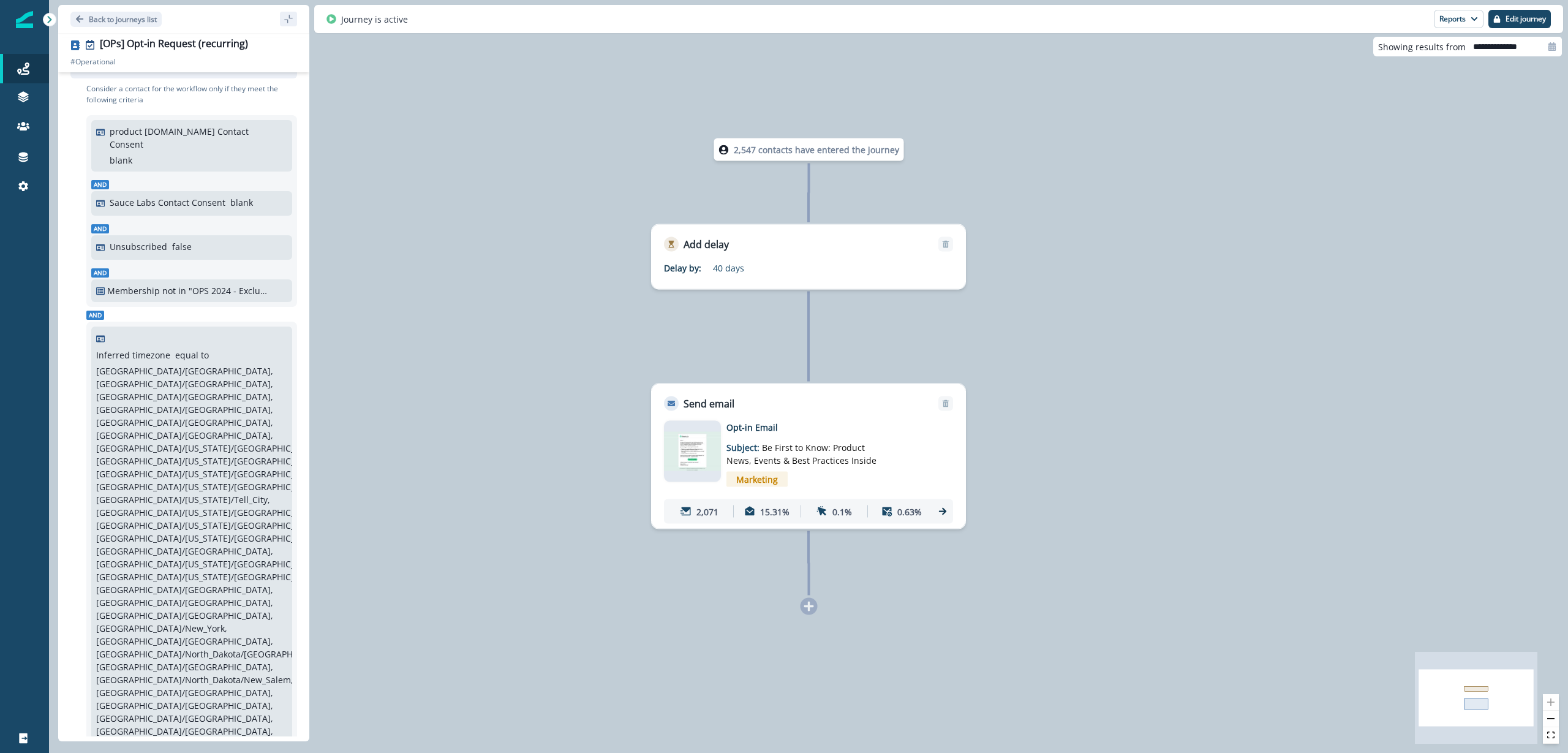
scroll to position [0, 0]
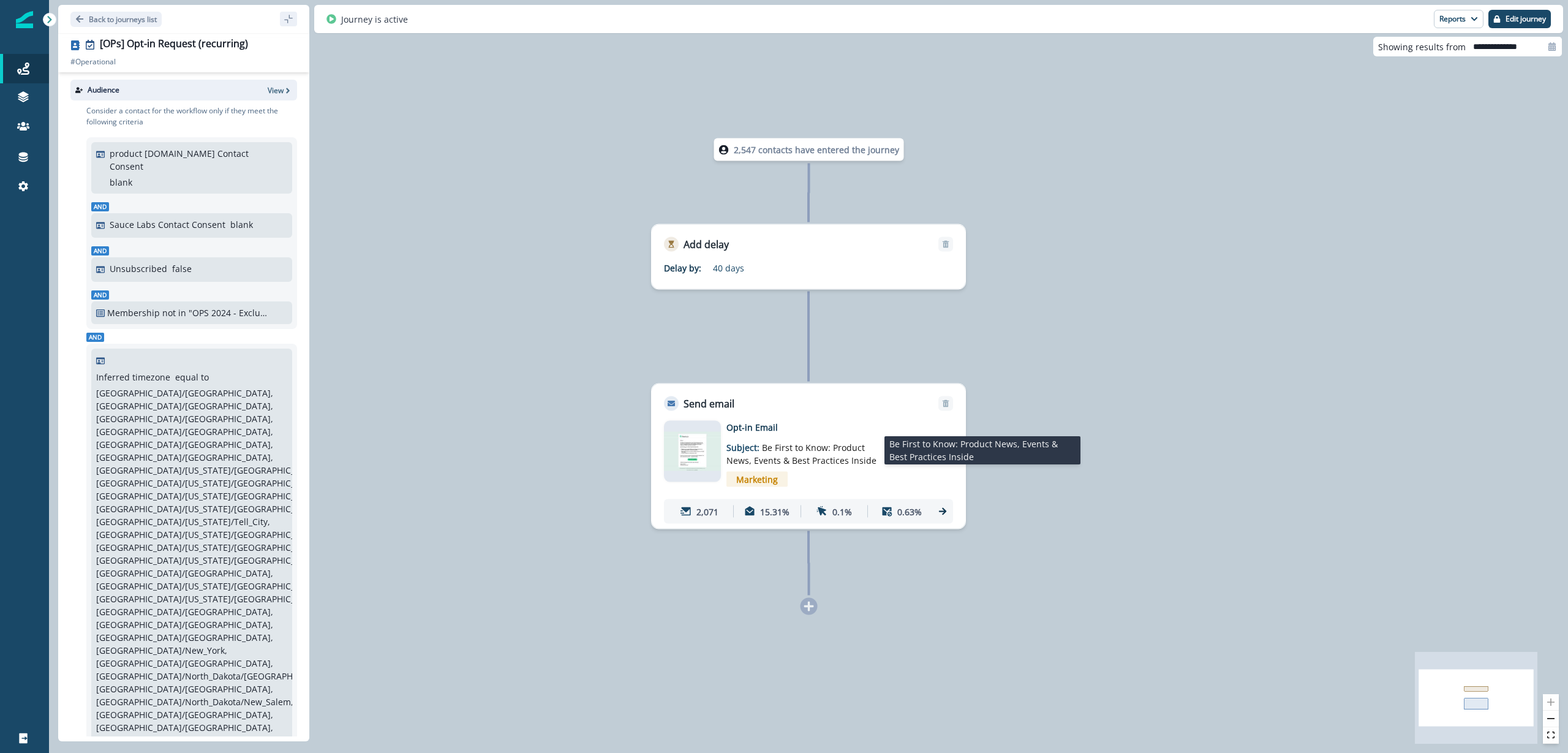
click at [758, 448] on p "Subject: Be First to Know: Product News, Events & Best Practices Inside" at bounding box center [803, 449] width 153 height 33
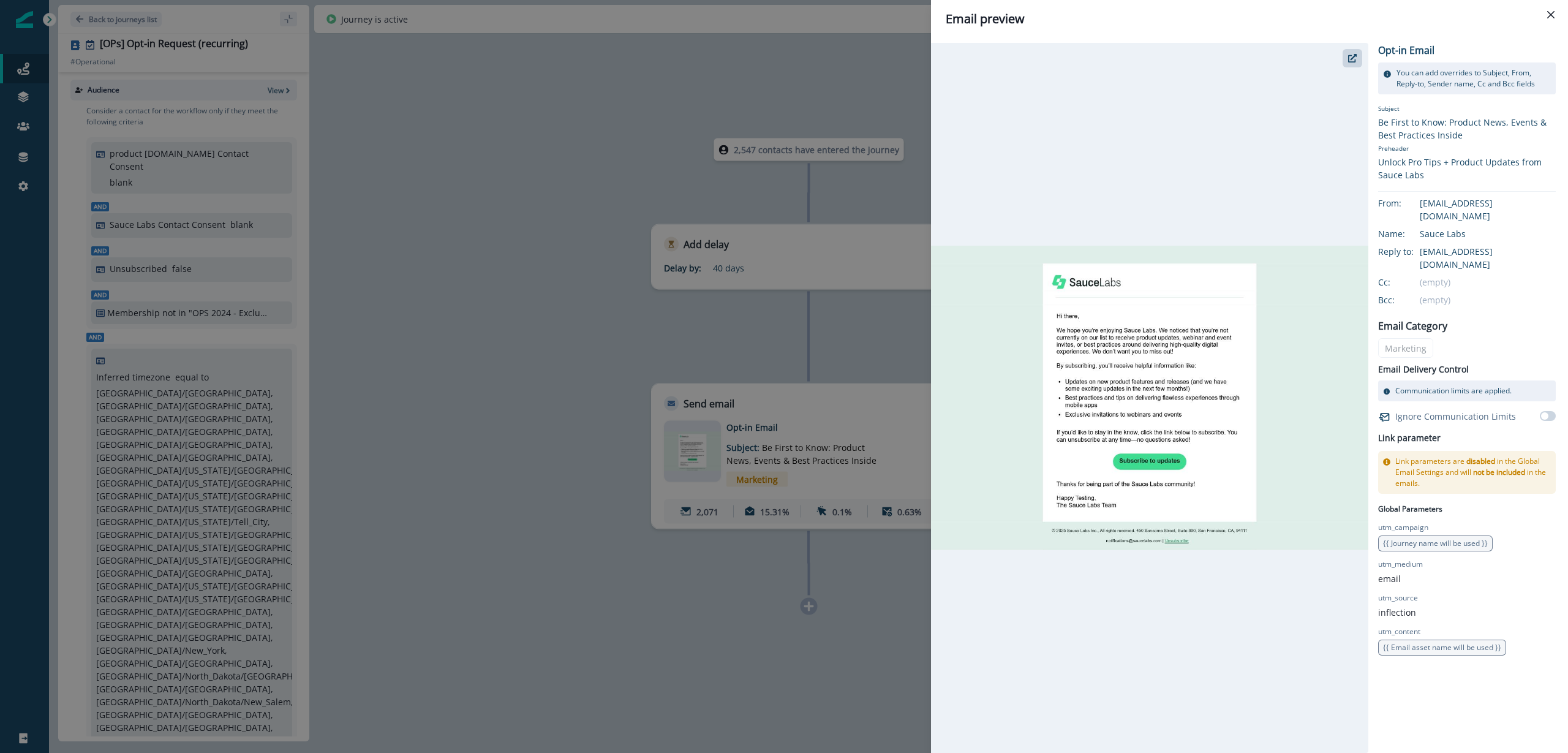
click at [475, 423] on div "Email preview Opt-in Email You can add overrides to Subject, From, Reply-to, Se…" at bounding box center [784, 376] width 1568 height 753
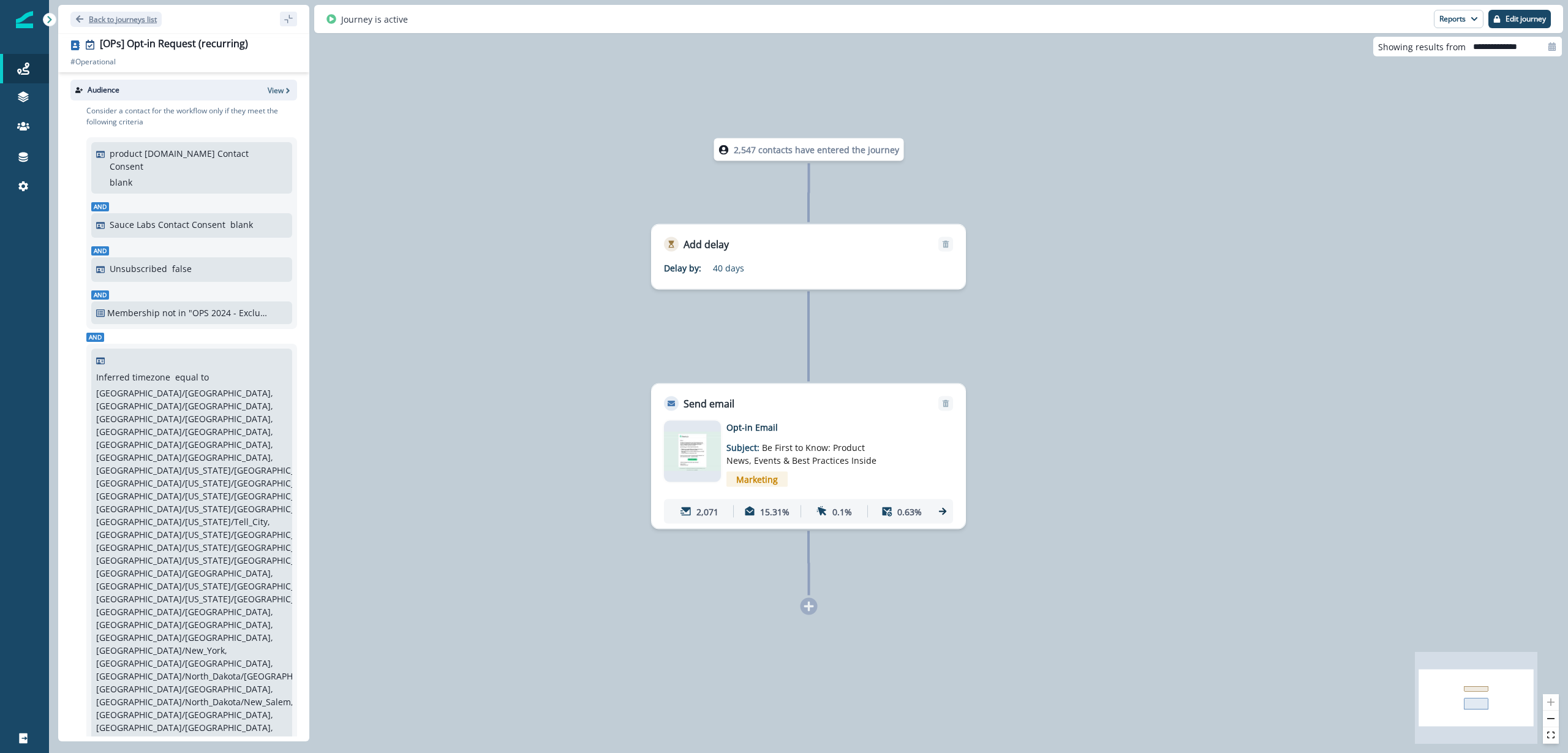
click at [127, 22] on p "Back to journeys list" at bounding box center [122, 19] width 68 height 10
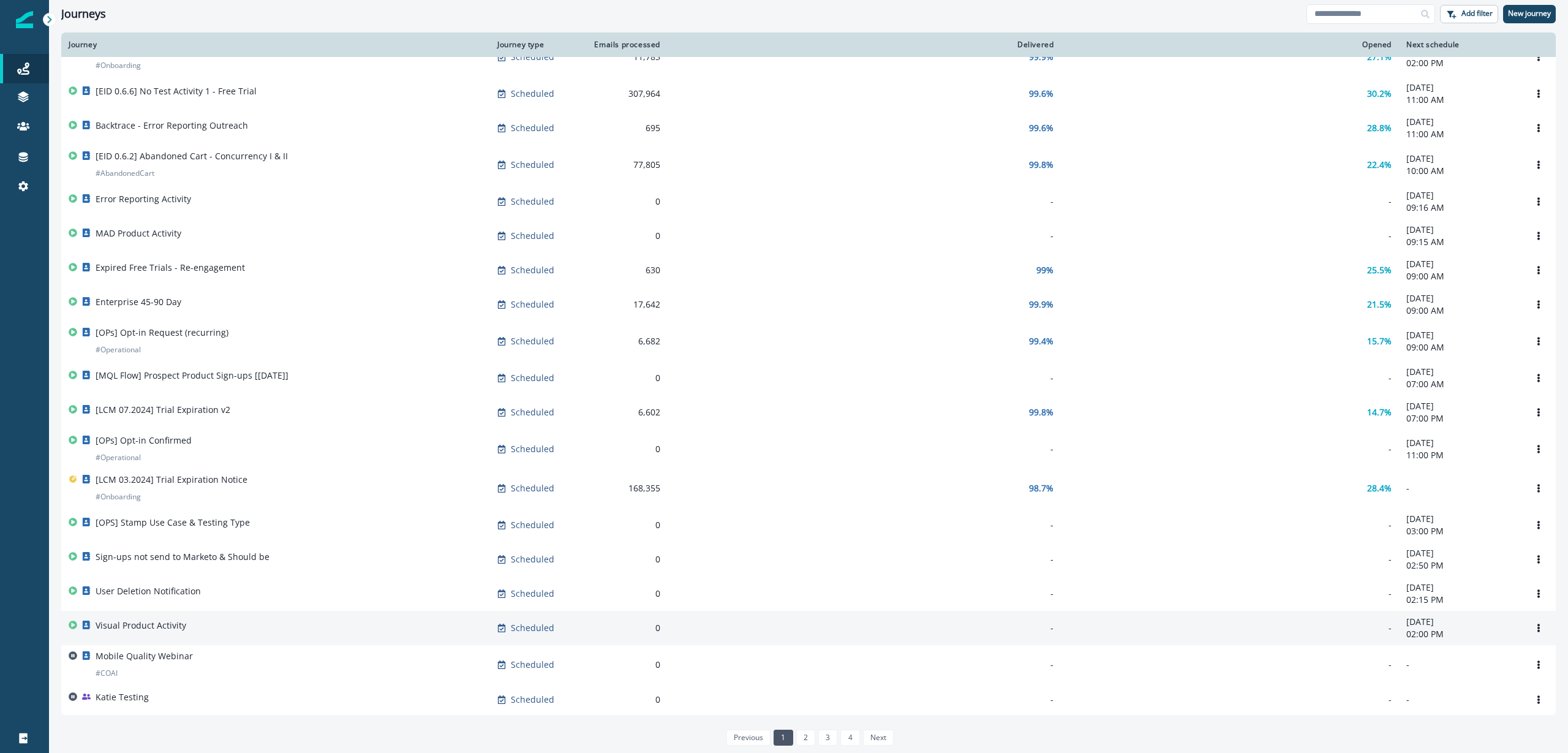
scroll to position [460, 0]
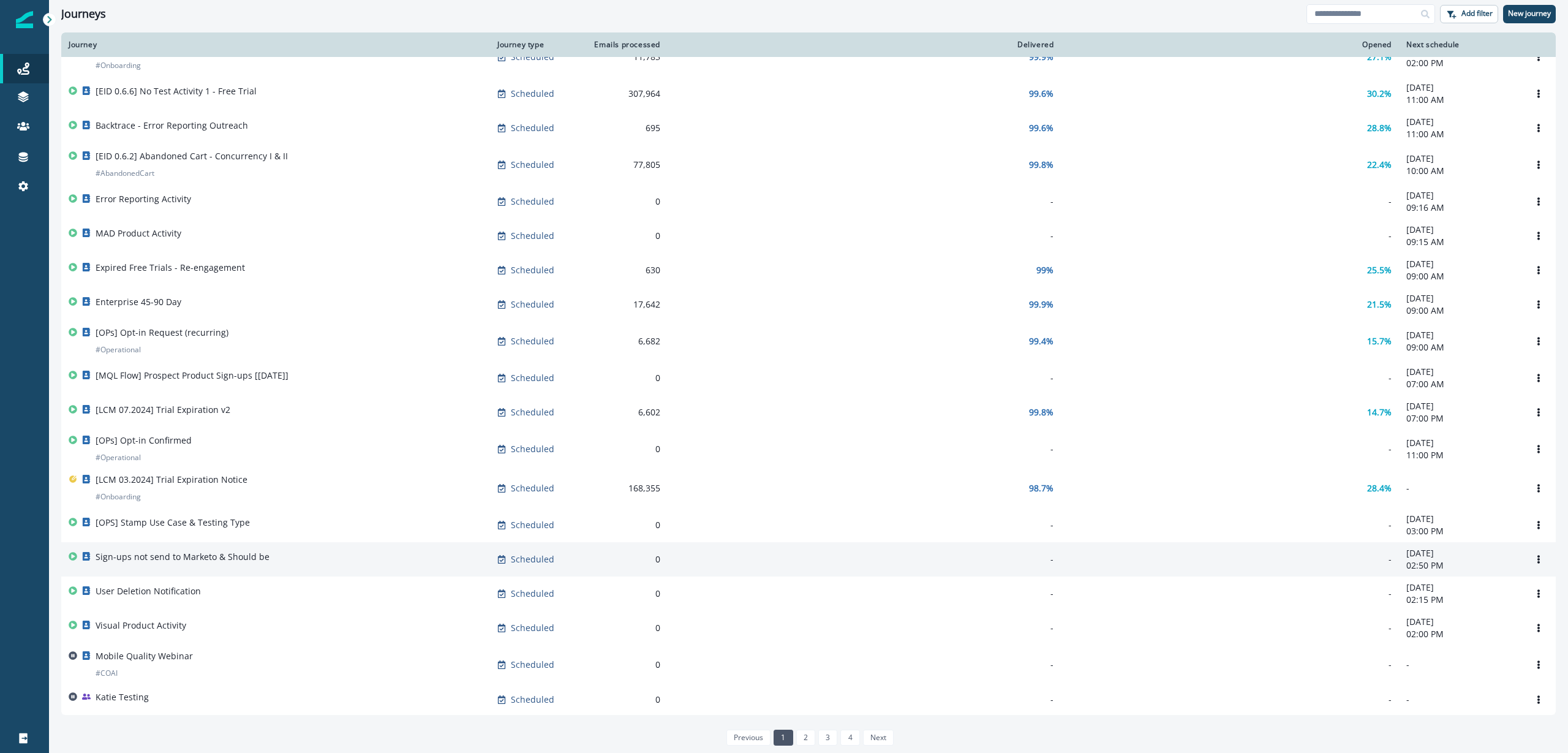
click at [303, 561] on div "Sign-ups not send to Marketo & Should be" at bounding box center [275, 560] width 414 height 17
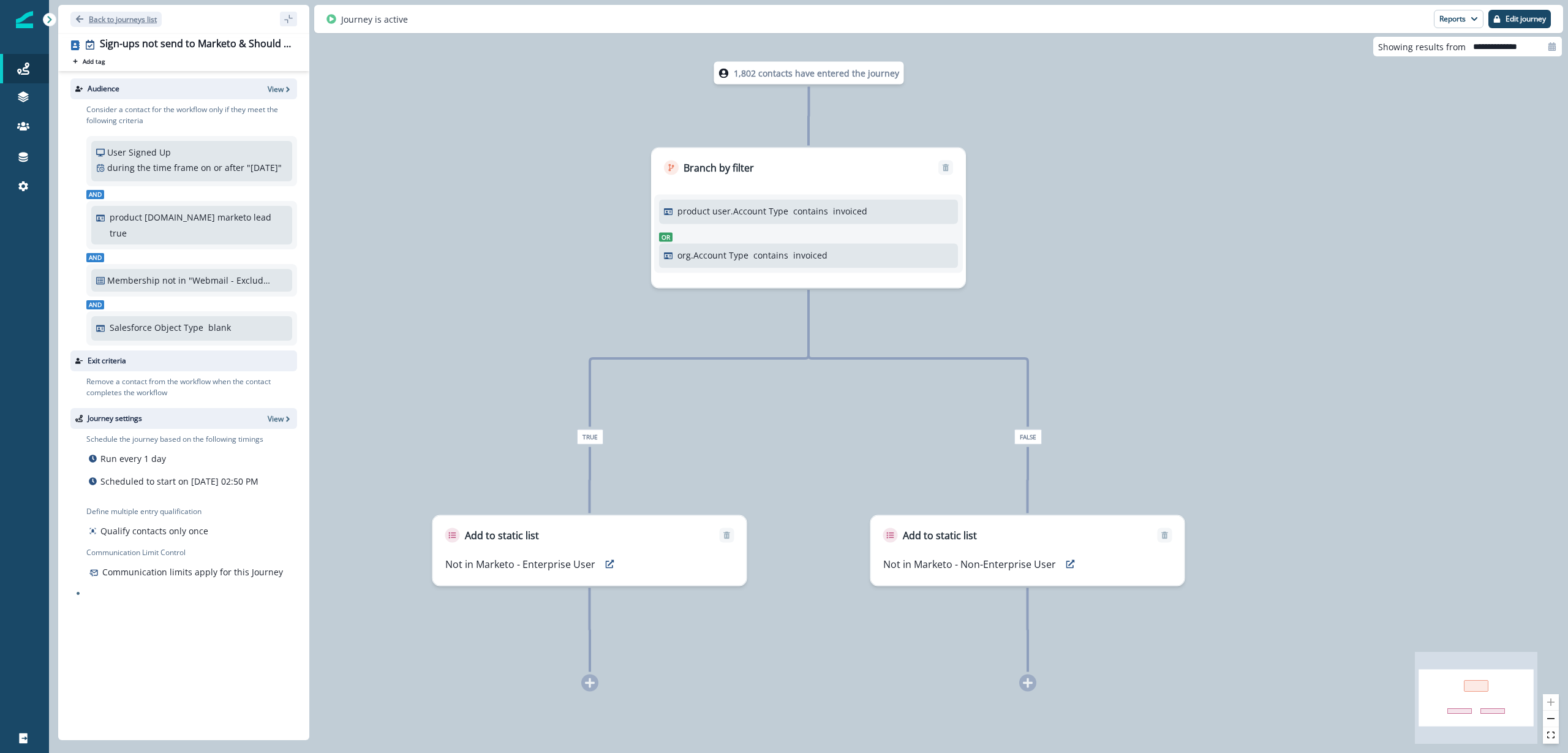
click at [125, 21] on p "Back to journeys list" at bounding box center [122, 19] width 68 height 10
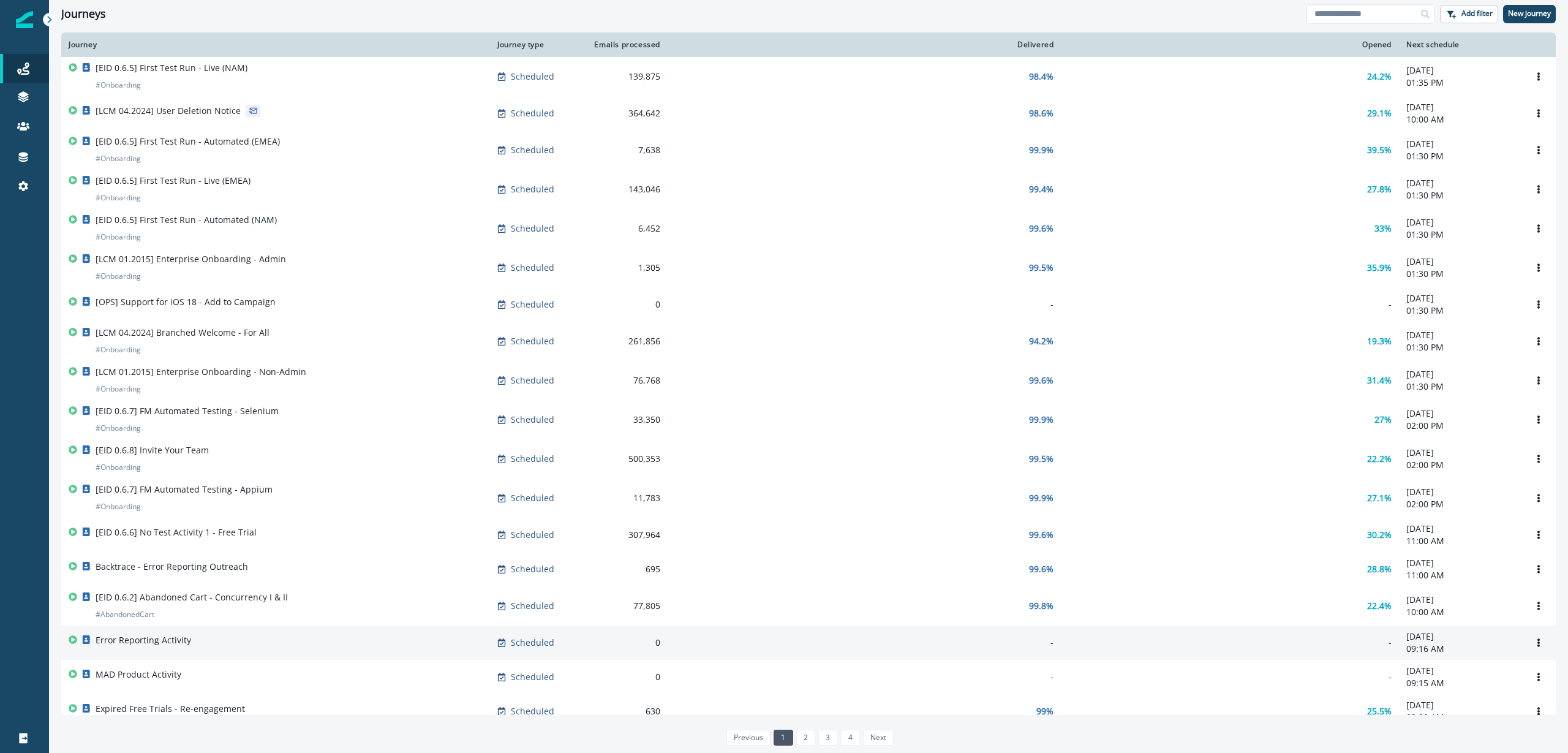
scroll to position [460, 0]
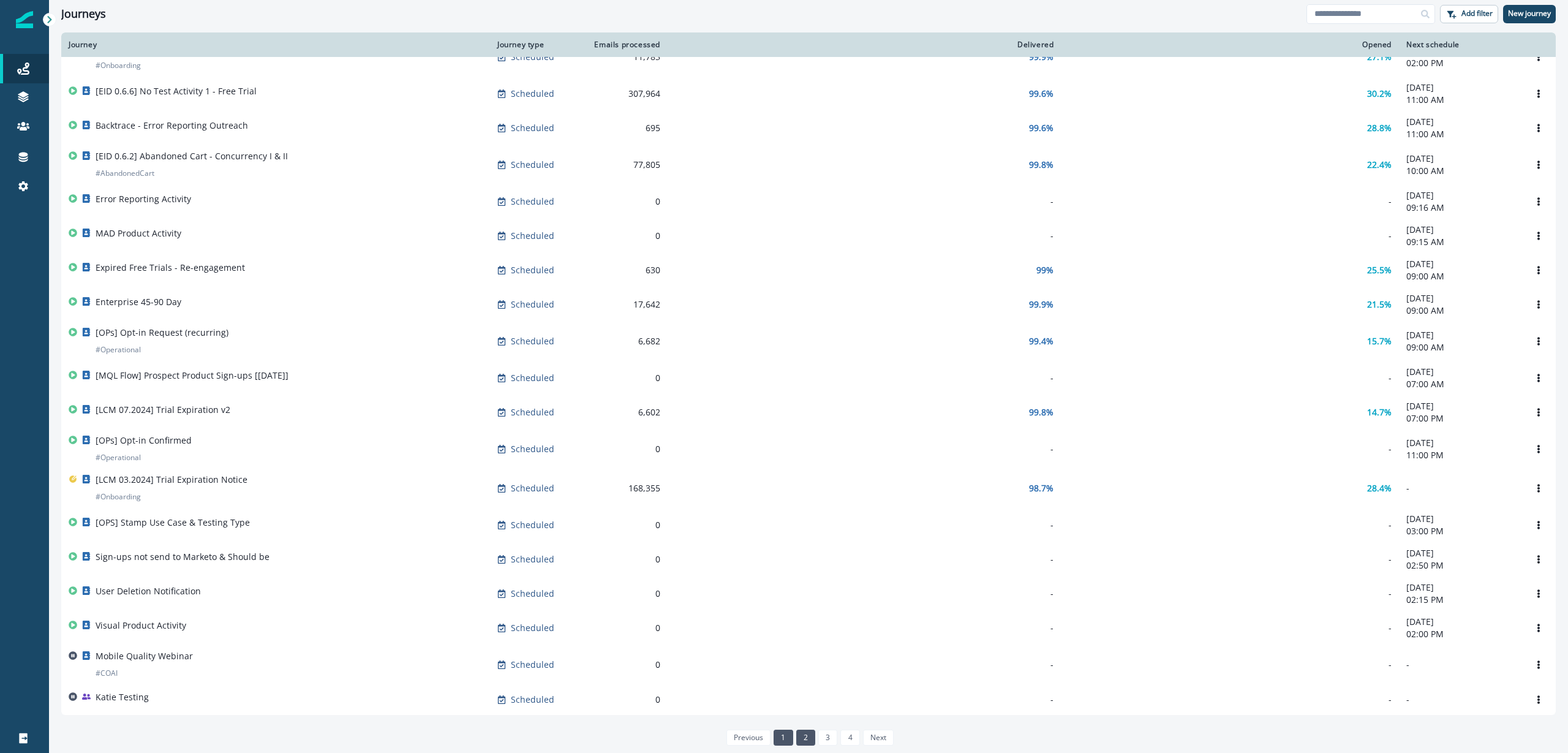
click at [805, 734] on link "2" at bounding box center [806, 737] width 19 height 16
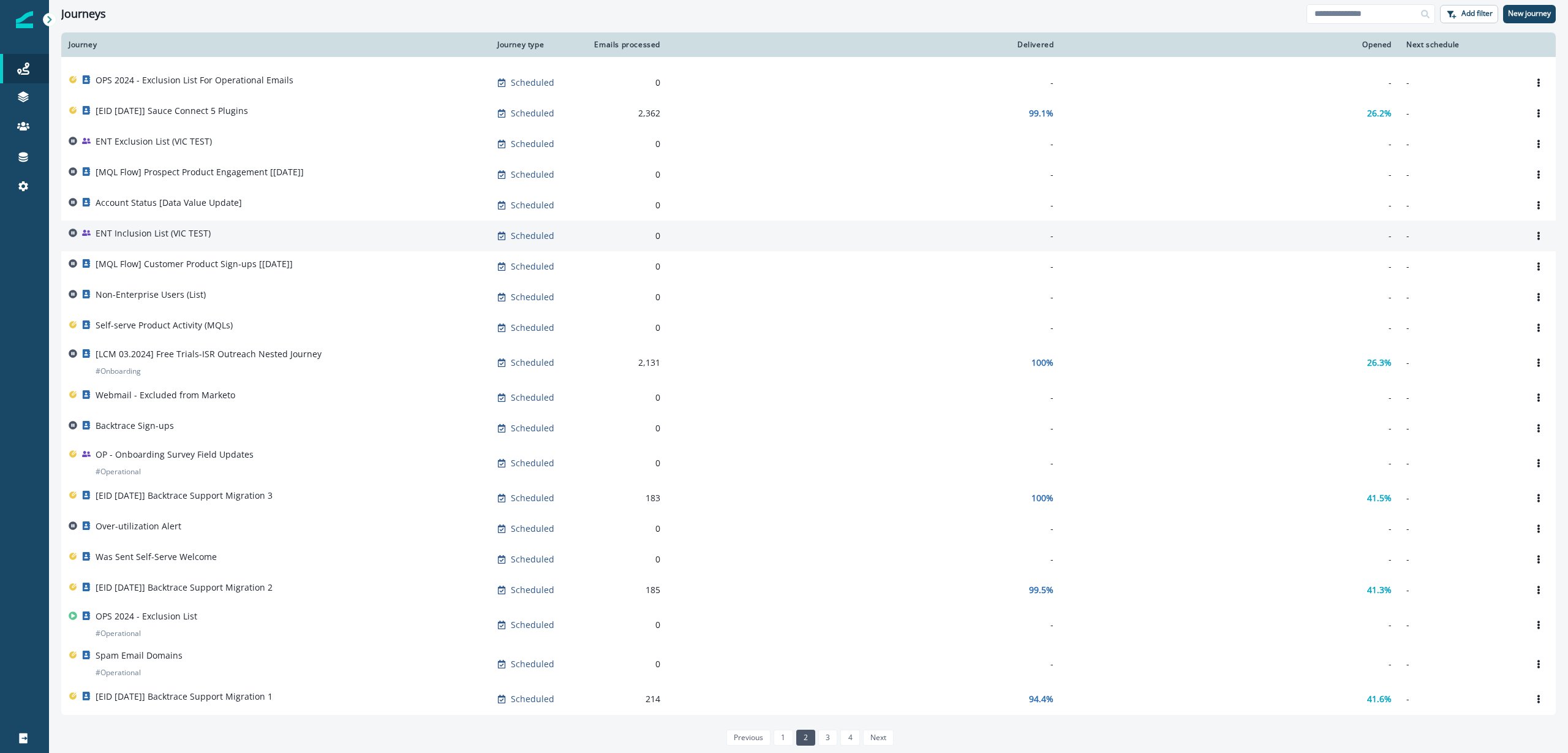
scroll to position [298, 0]
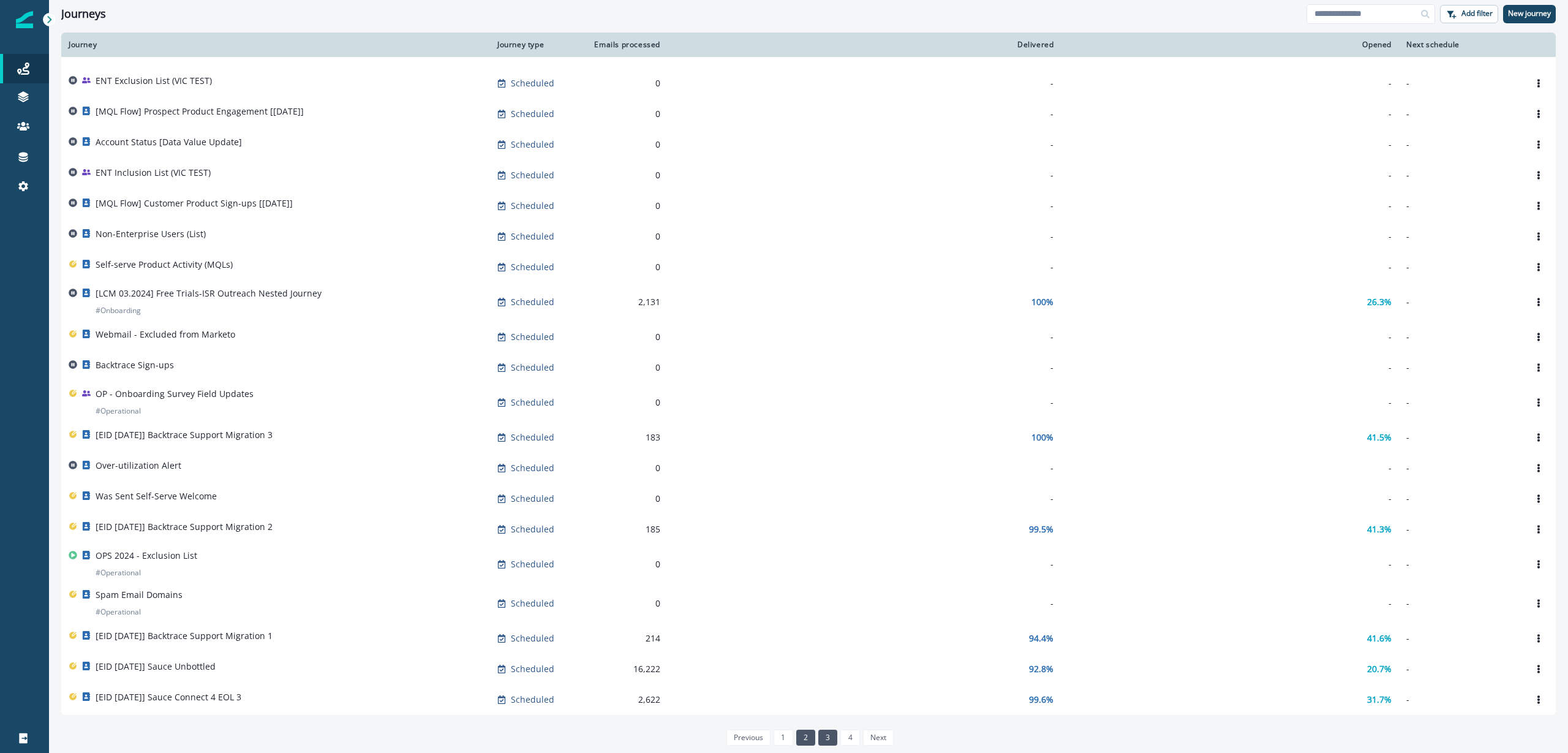
click at [825, 740] on link "3" at bounding box center [827, 737] width 19 height 16
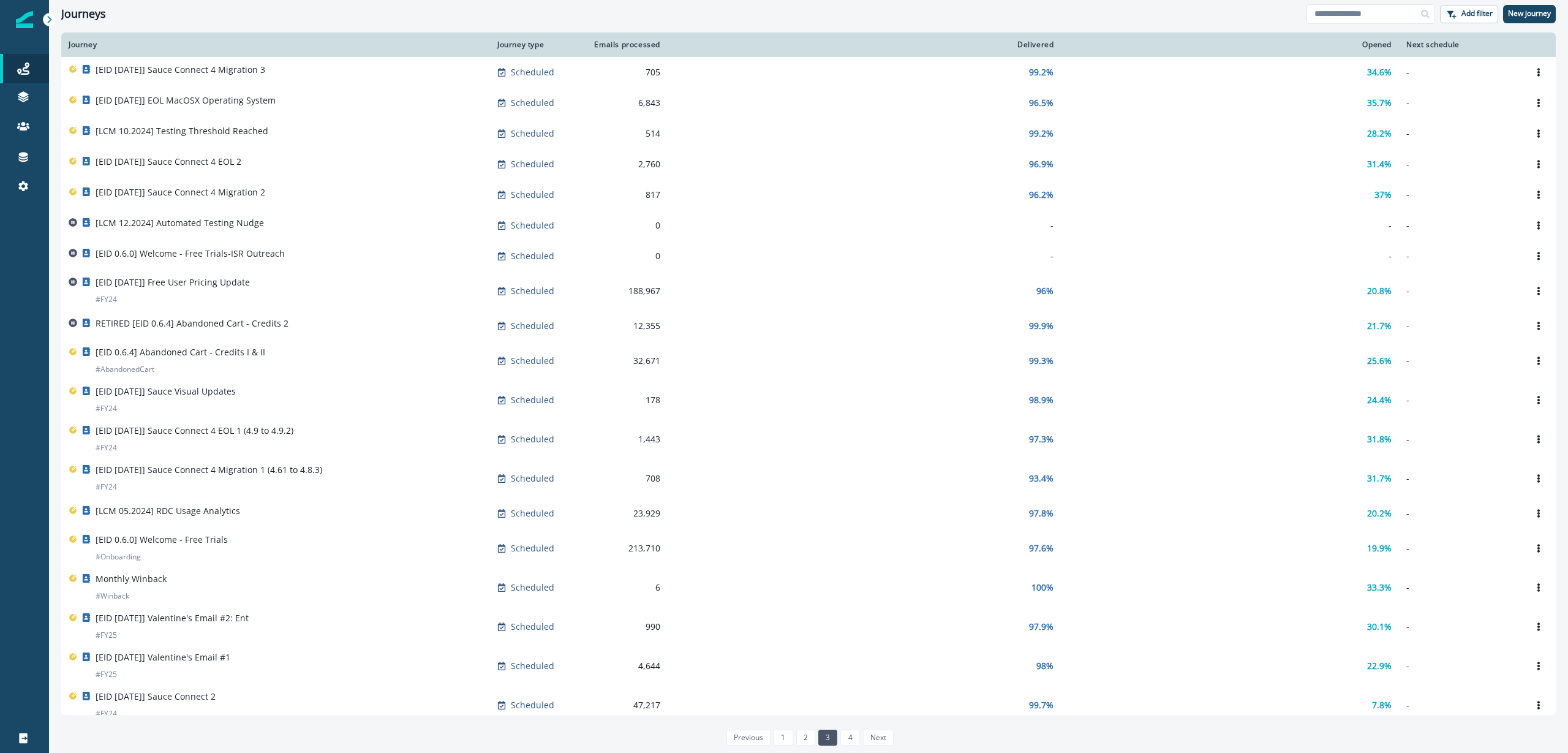
click at [856, 741] on link "4" at bounding box center [850, 737] width 19 height 16
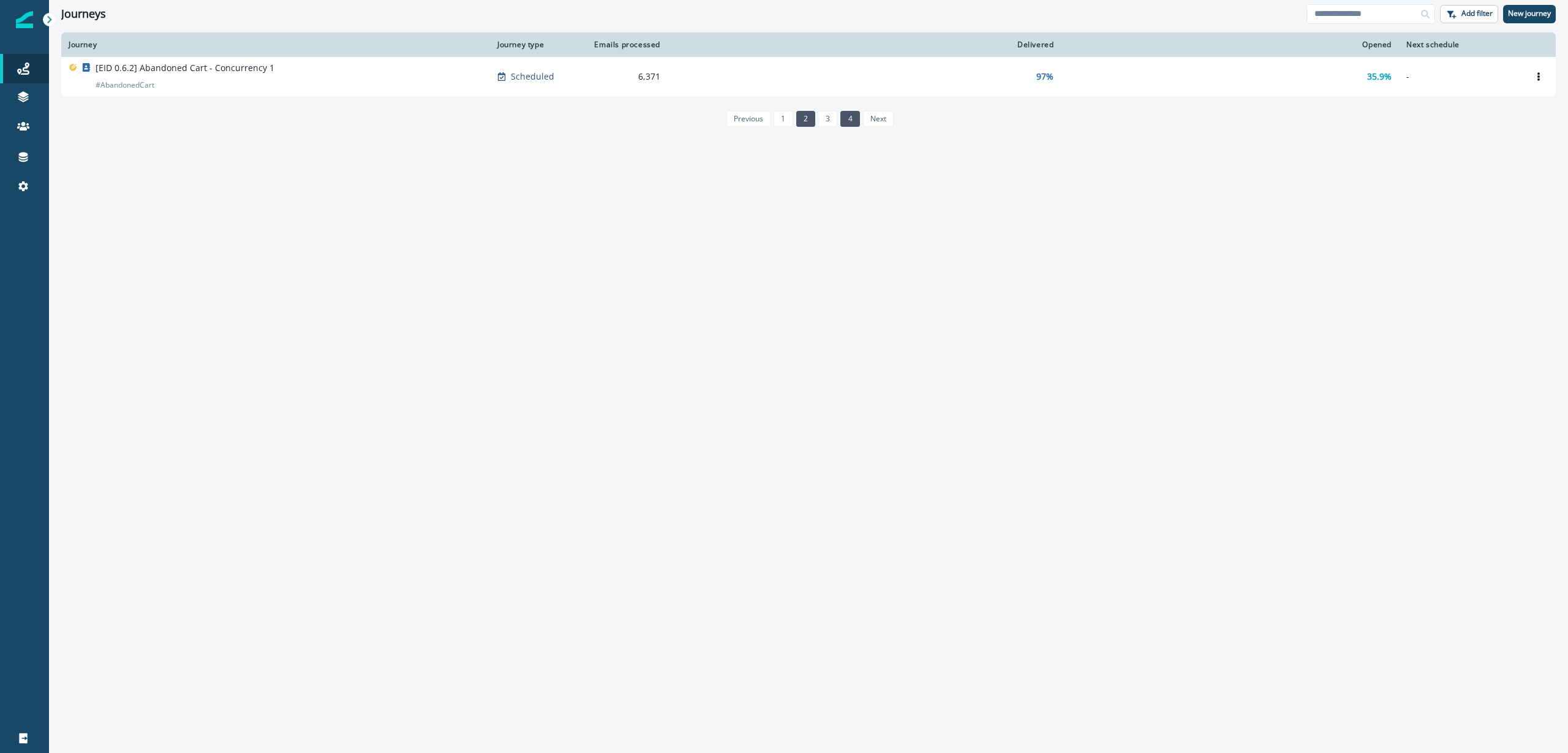
click at [798, 122] on link "2" at bounding box center [806, 119] width 19 height 16
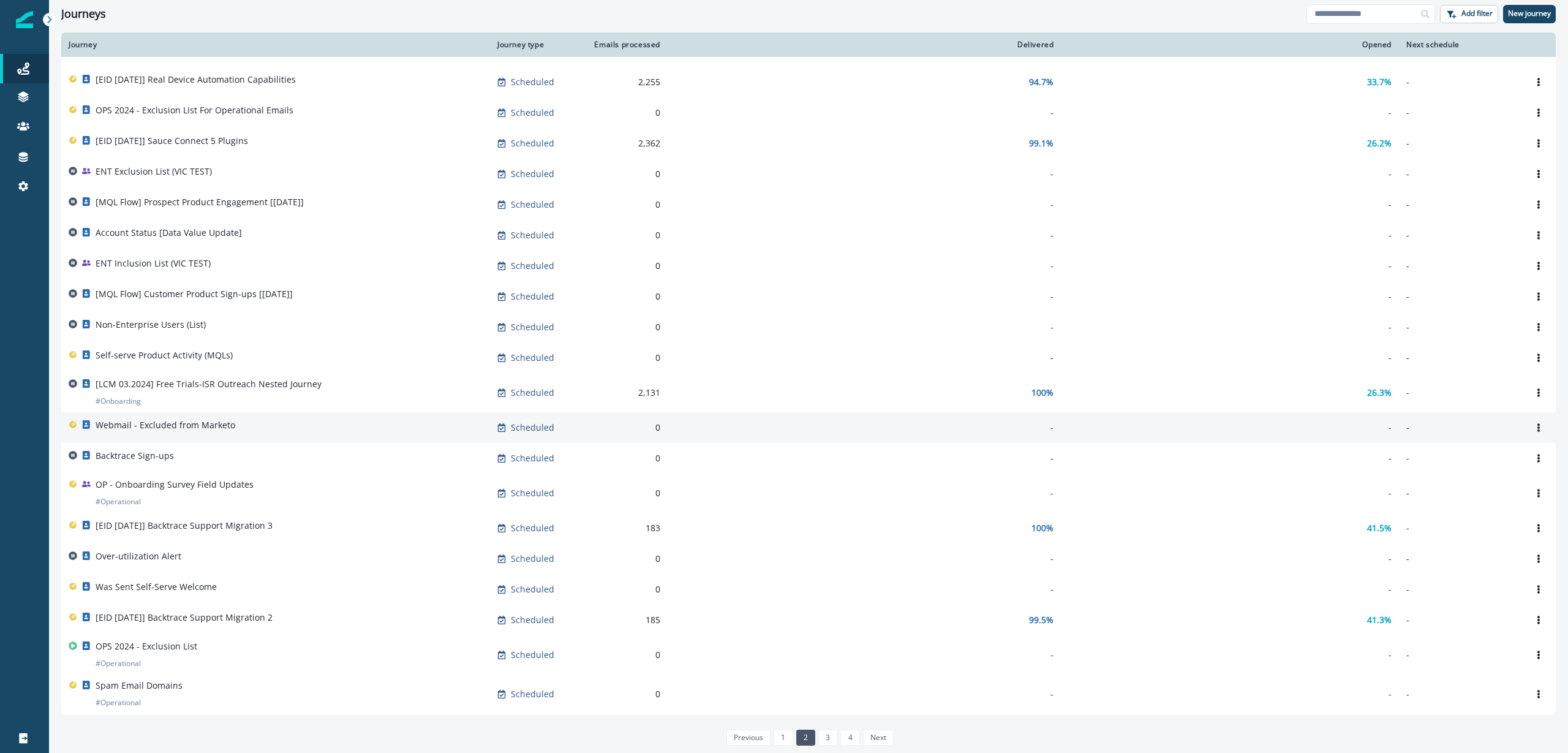
scroll to position [298, 0]
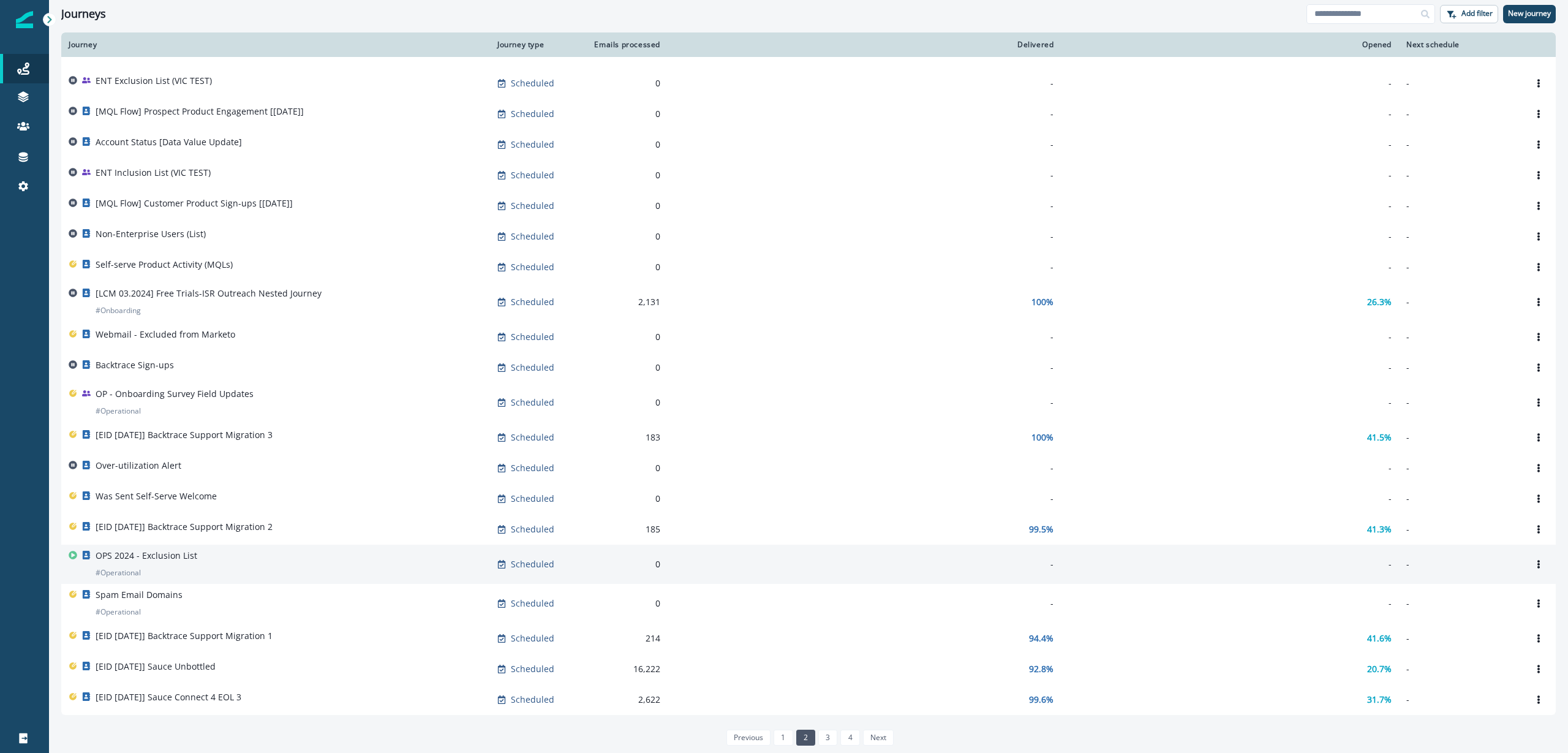
click at [227, 565] on div "OPS 2024 - Exclusion List # Operational" at bounding box center [275, 563] width 414 height 29
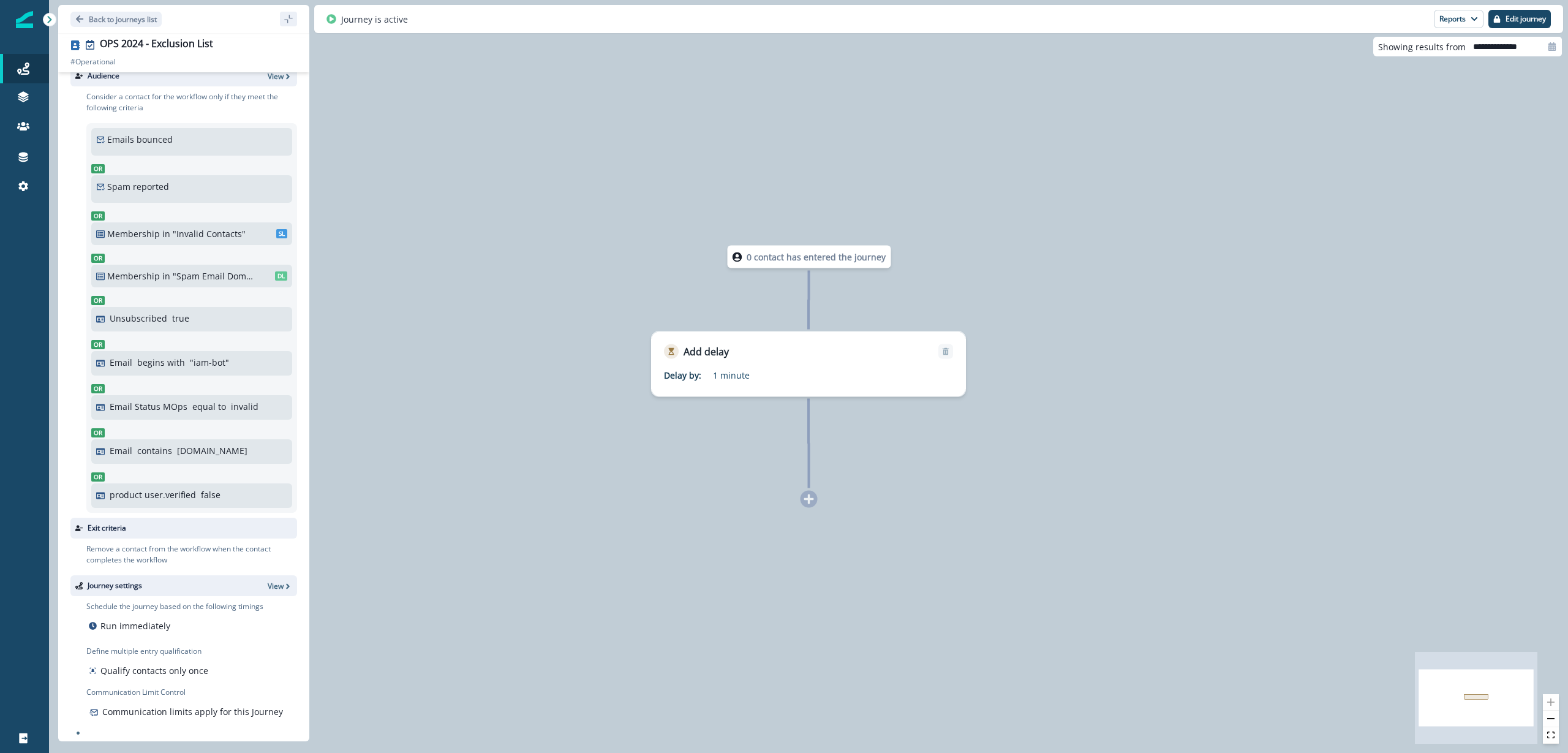
scroll to position [18, 0]
click at [115, 19] on p "Back to journeys list" at bounding box center [122, 19] width 68 height 10
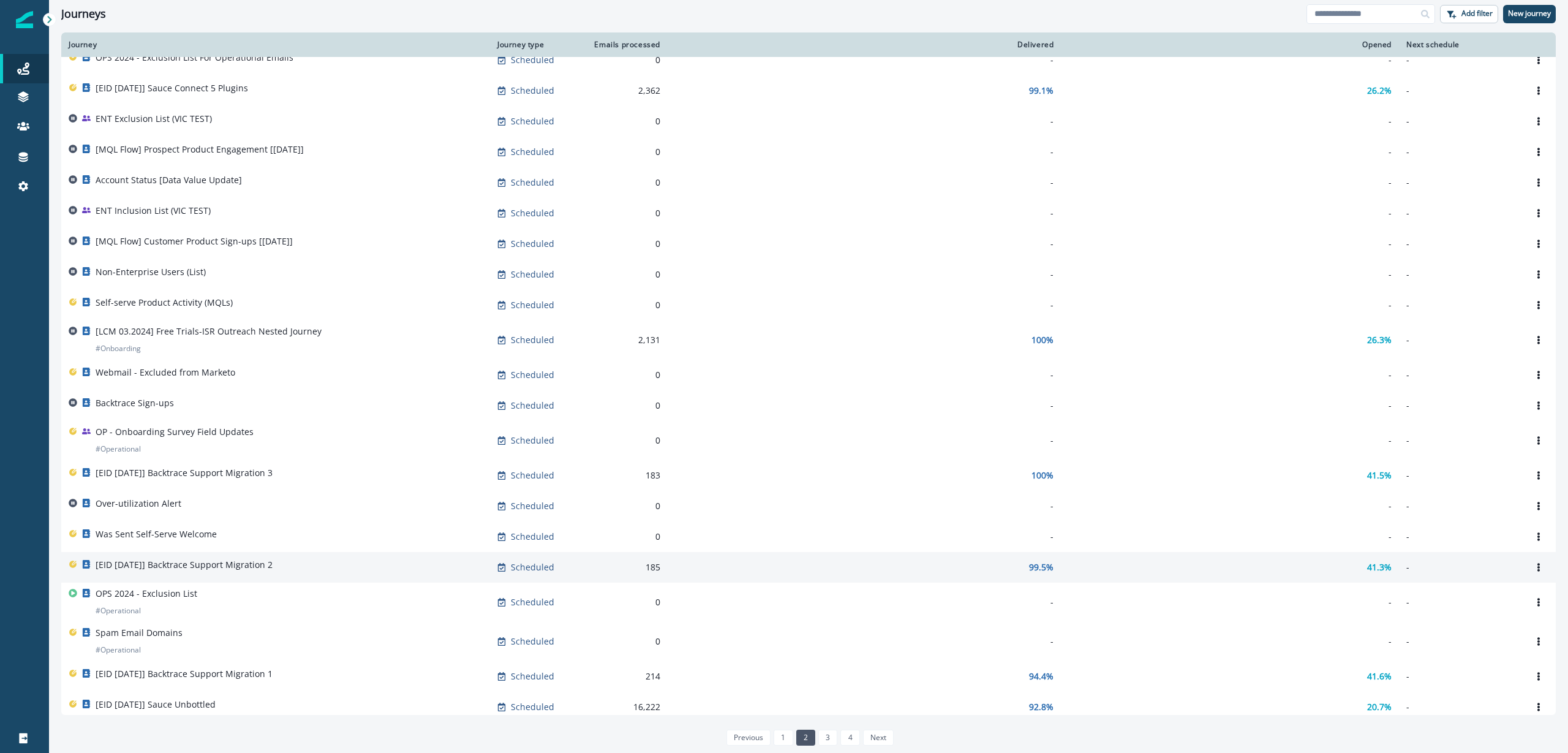
scroll to position [298, 0]
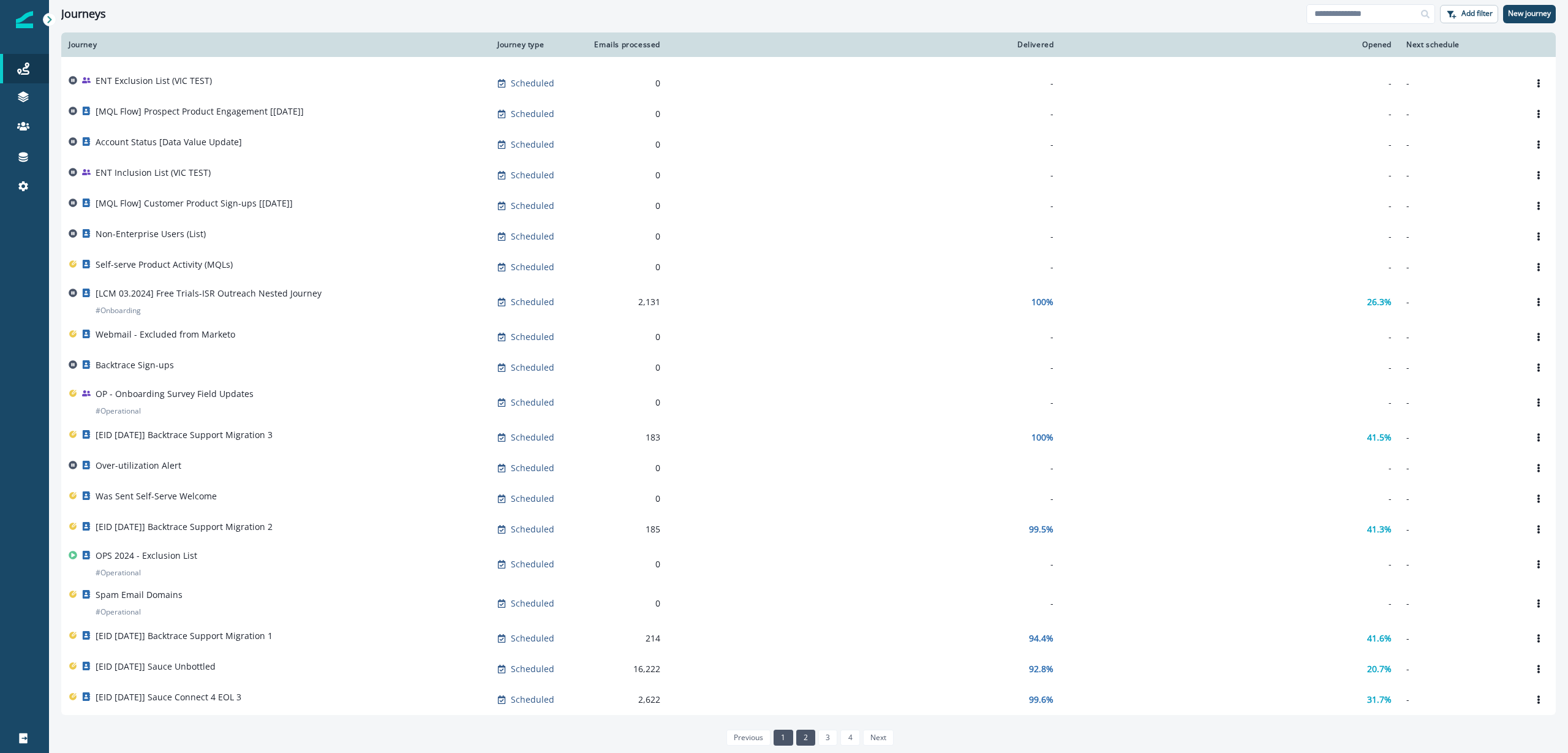
click at [777, 740] on link "1" at bounding box center [783, 737] width 19 height 16
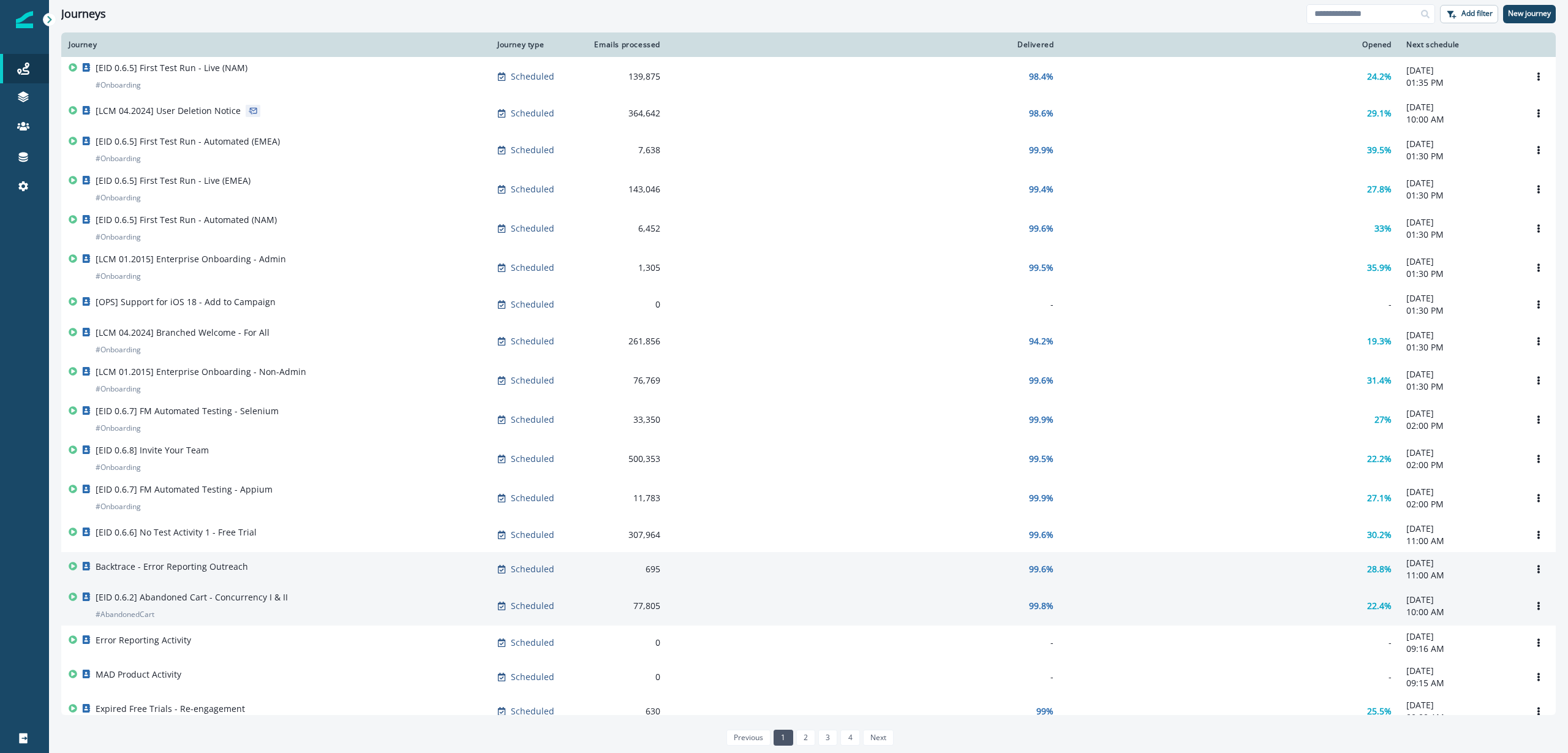
click at [287, 577] on div "Backtrace - Error Reporting Outreach" at bounding box center [275, 569] width 414 height 17
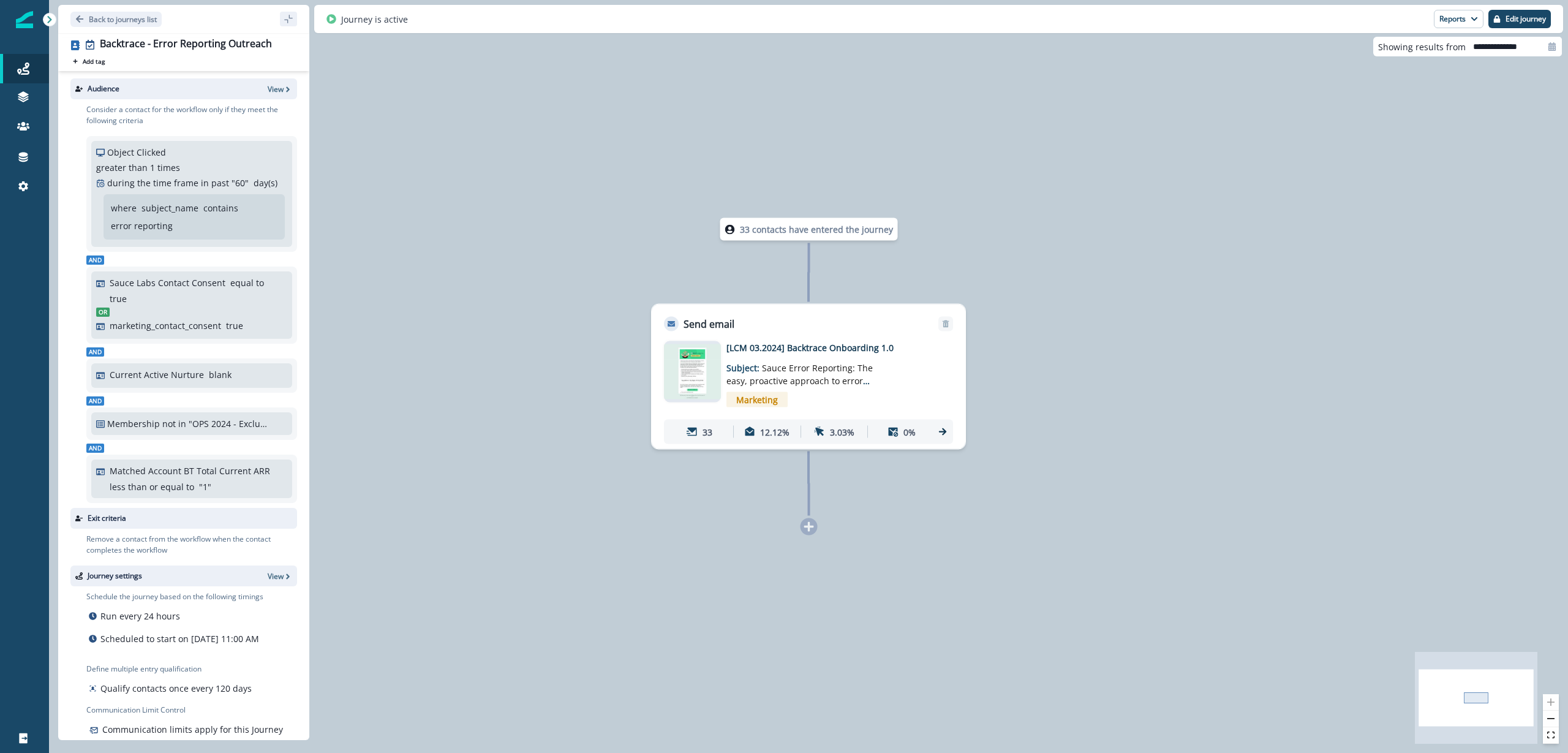
drag, startPoint x: 116, startPoint y: 18, endPoint x: 117, endPoint y: 209, distance: 191.0
click at [117, 209] on div "Back to journeys list Backtrace - Error Reporting Outreach Add tag Search or cr…" at bounding box center [183, 372] width 251 height 735
click at [770, 382] on span "Sauce Error Reporting: The easy, proactive approach to error management Catch a…" at bounding box center [799, 388] width 147 height 50
